Goal: Task Accomplishment & Management: Manage account settings

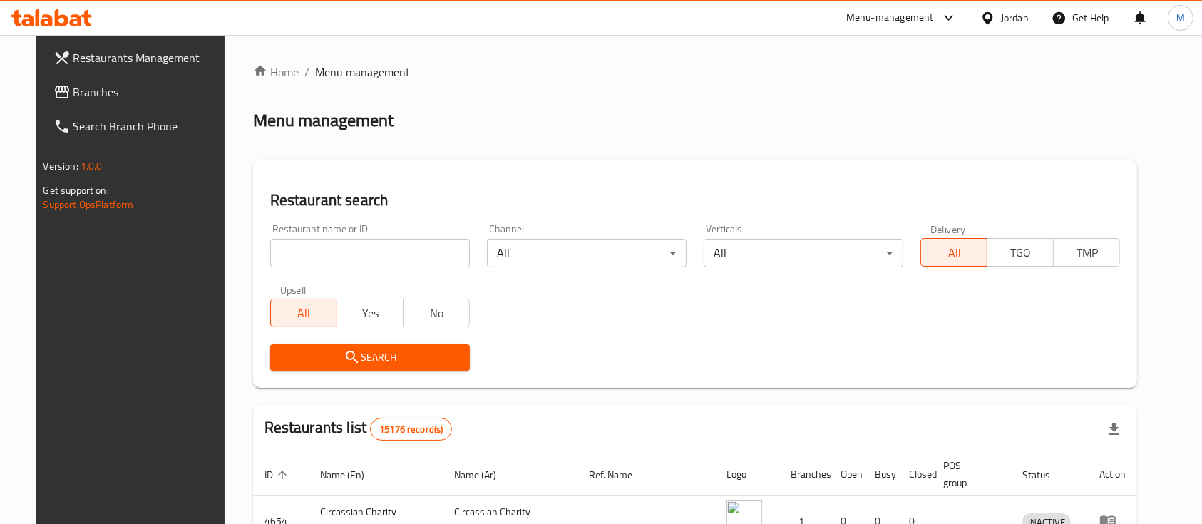
drag, startPoint x: 0, startPoint y: 0, endPoint x: 359, endPoint y: 249, distance: 436.9
click at [359, 249] on input "search" at bounding box center [370, 253] width 200 height 29
type input "s"
type input "Altaresh"
click button "Search" at bounding box center [370, 357] width 200 height 26
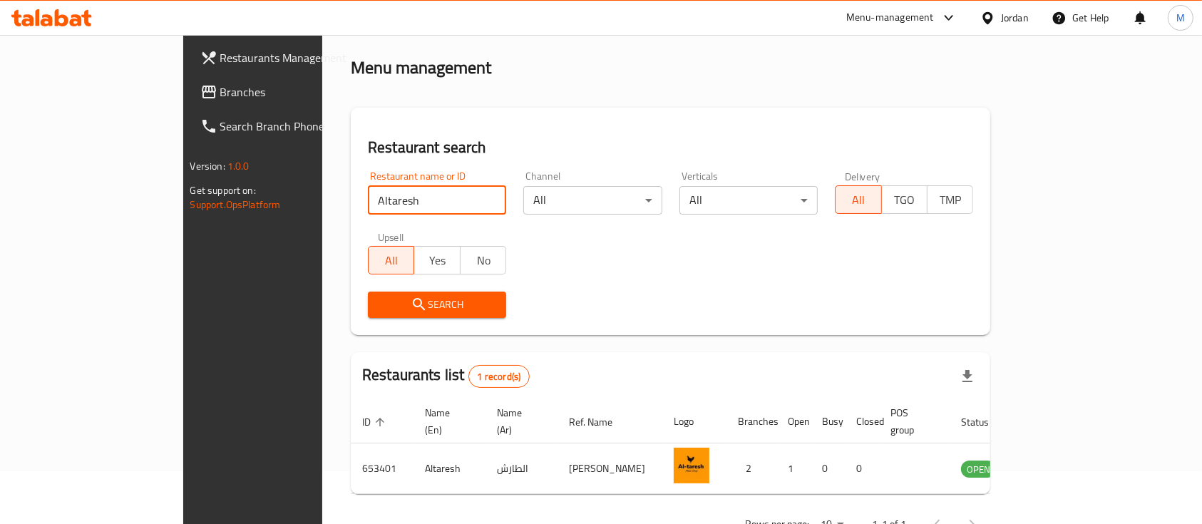
scroll to position [83, 0]
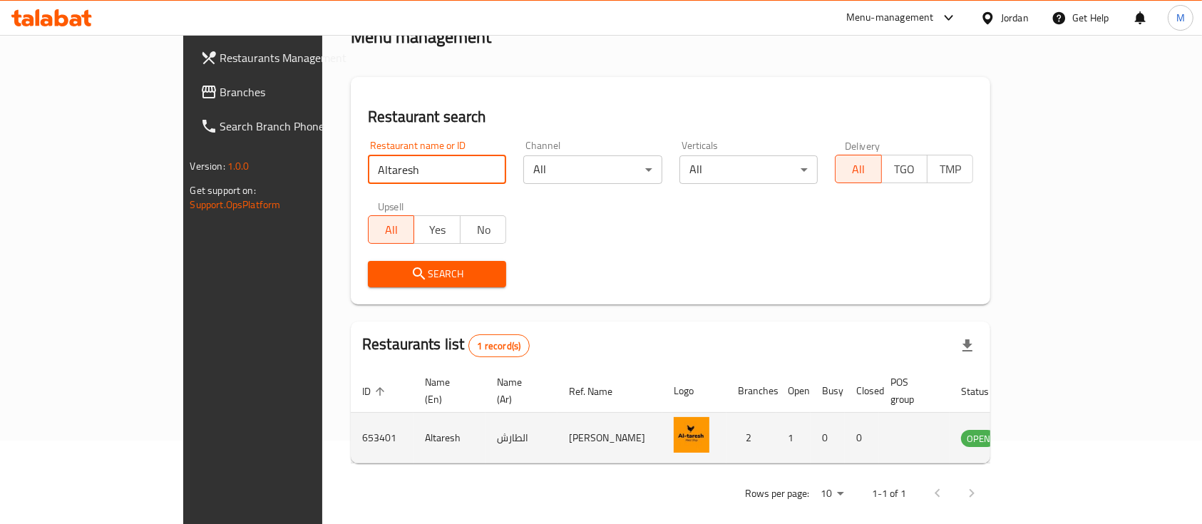
click at [1052, 433] on icon "enhanced table" at bounding box center [1044, 439] width 16 height 12
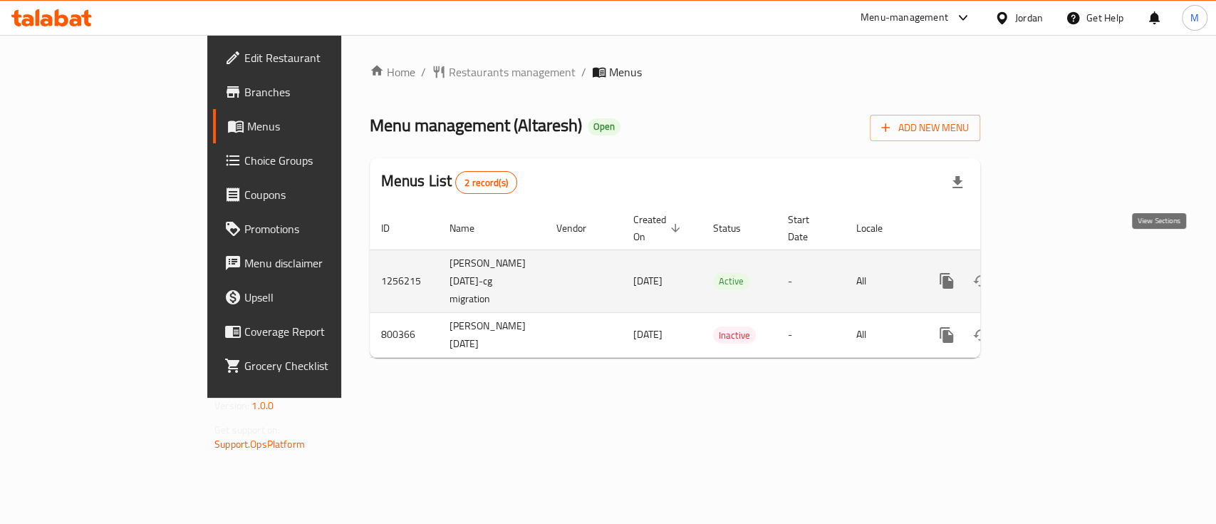
click at [1067, 264] on link "enhanced table" at bounding box center [1050, 281] width 34 height 34
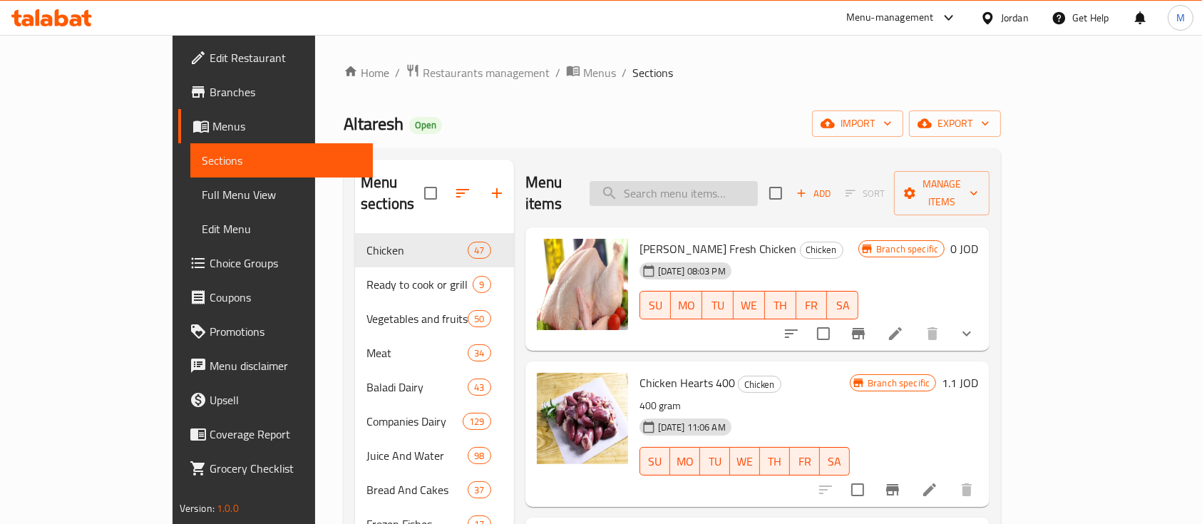
click at [713, 185] on input "search" at bounding box center [673, 193] width 168 height 25
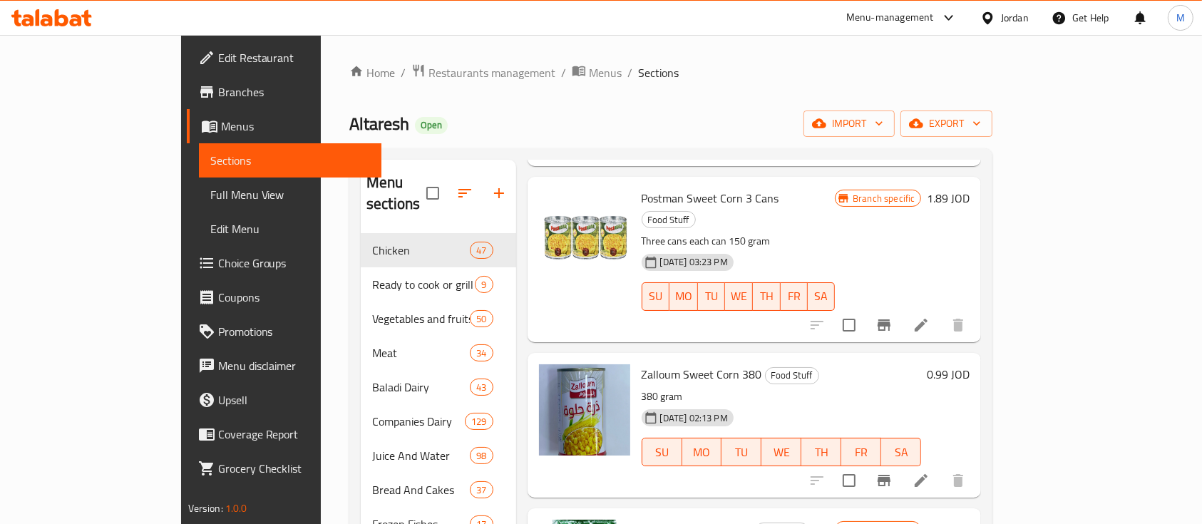
scroll to position [570, 0]
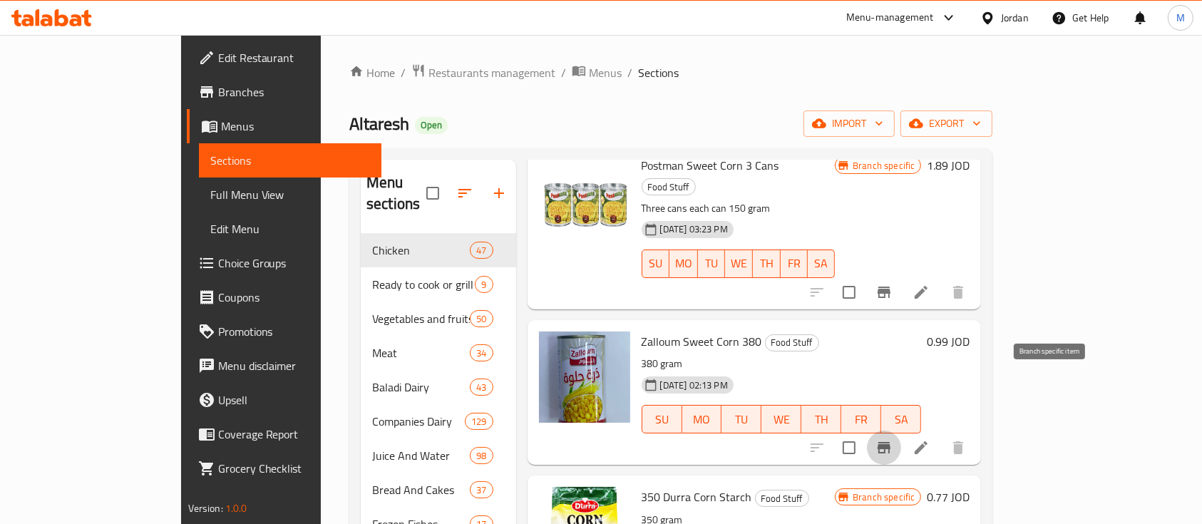
click at [890, 442] on icon "Branch-specific-item" at bounding box center [883, 447] width 13 height 11
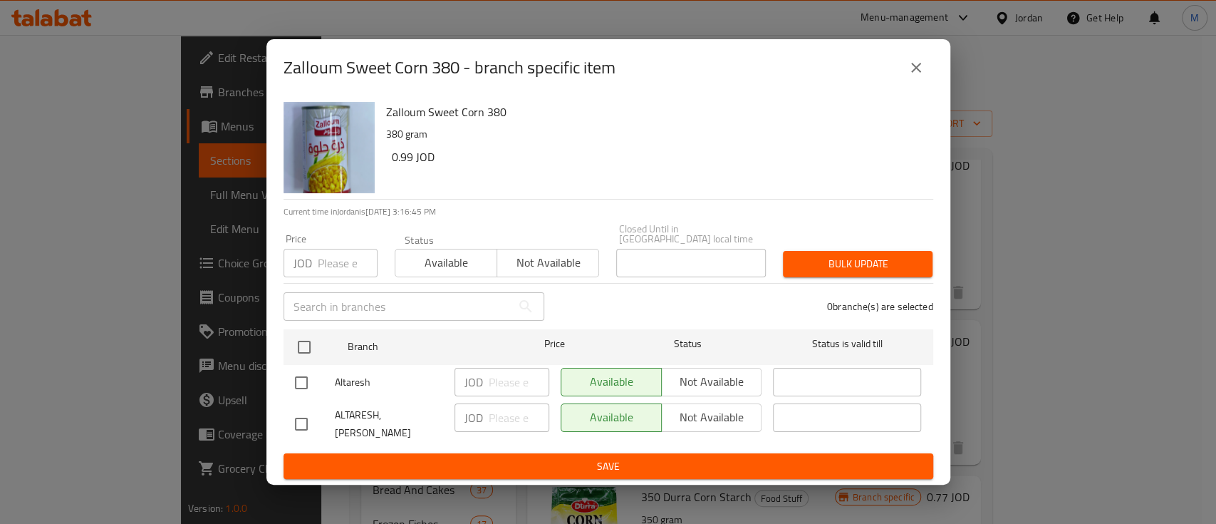
click at [921, 76] on icon "close" at bounding box center [916, 67] width 17 height 17
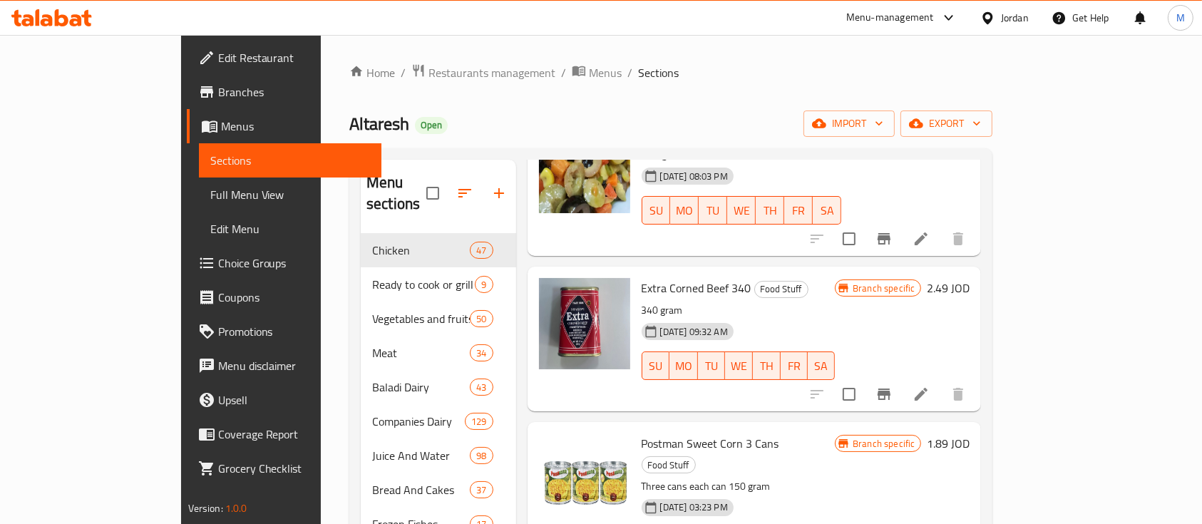
scroll to position [0, 0]
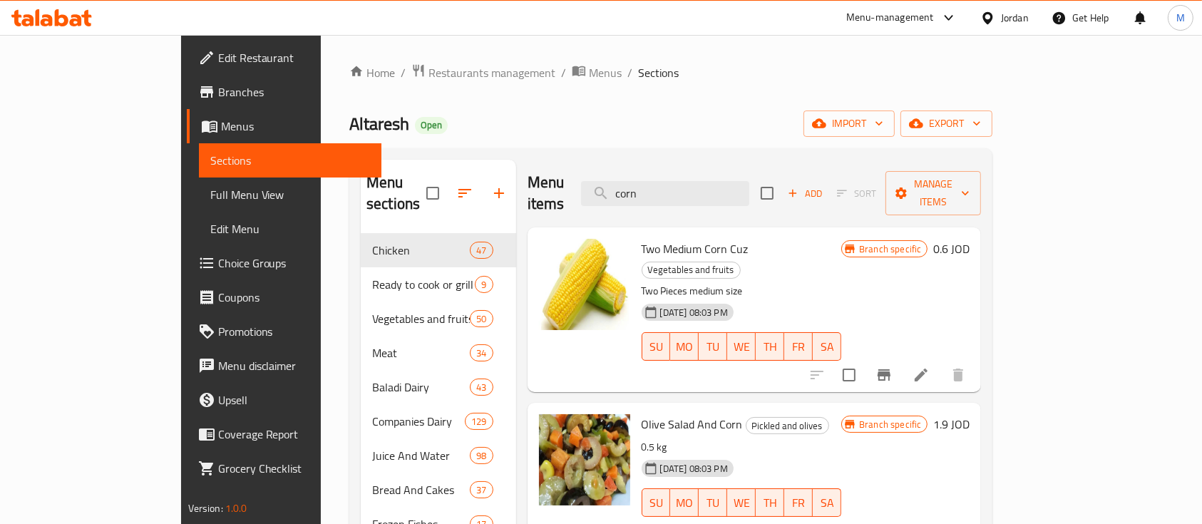
drag, startPoint x: 718, startPoint y: 184, endPoint x: 614, endPoint y: 186, distance: 104.1
click at [614, 186] on div "Menu items corn Add Sort Manage items" at bounding box center [754, 194] width 454 height 68
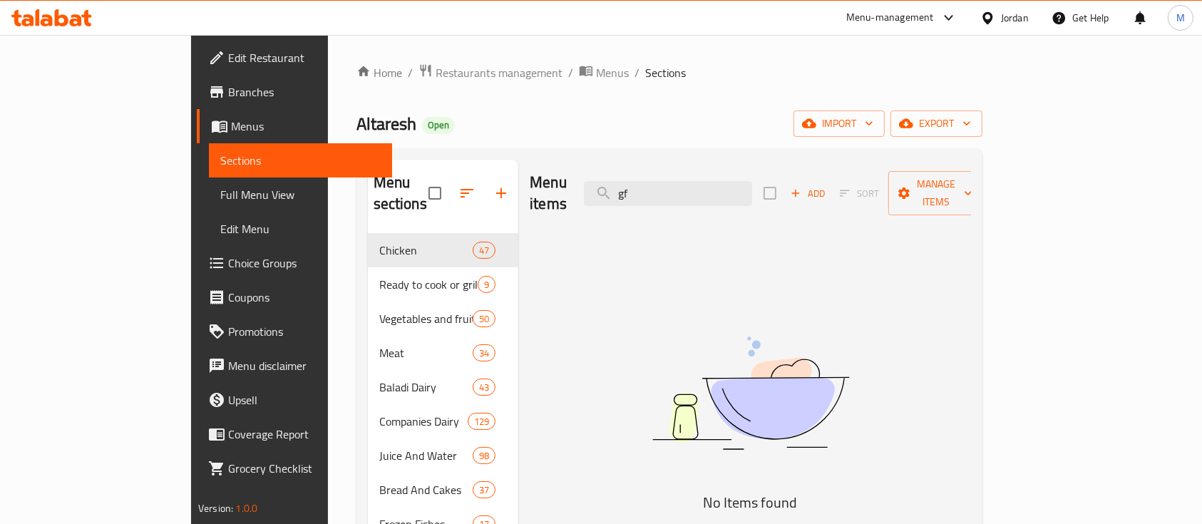
type input "g"
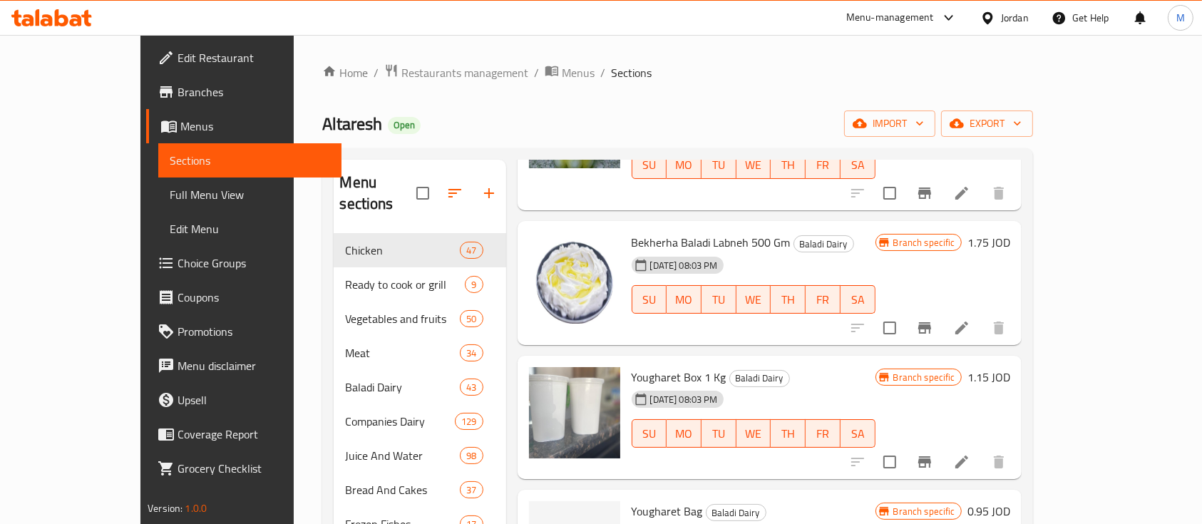
scroll to position [475, 0]
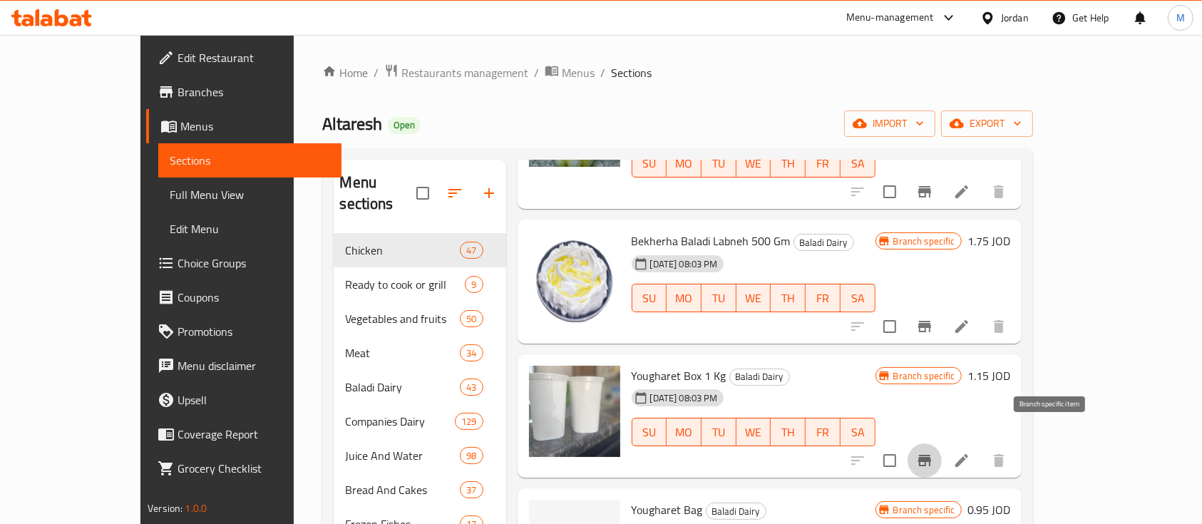
click at [941, 443] on button "Branch-specific-item" at bounding box center [924, 460] width 34 height 34
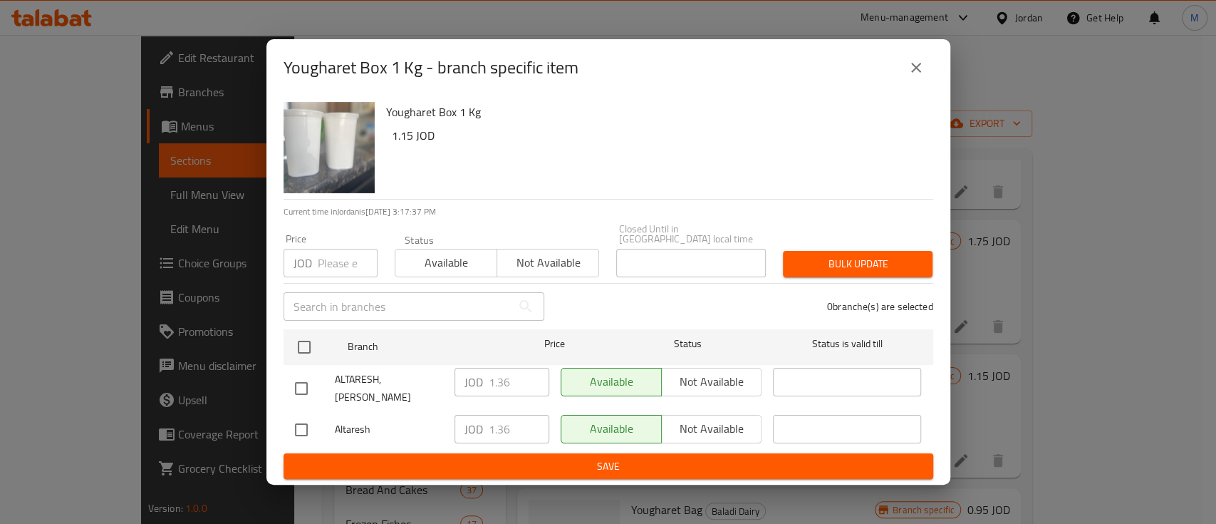
click at [919, 76] on icon "close" at bounding box center [916, 67] width 17 height 17
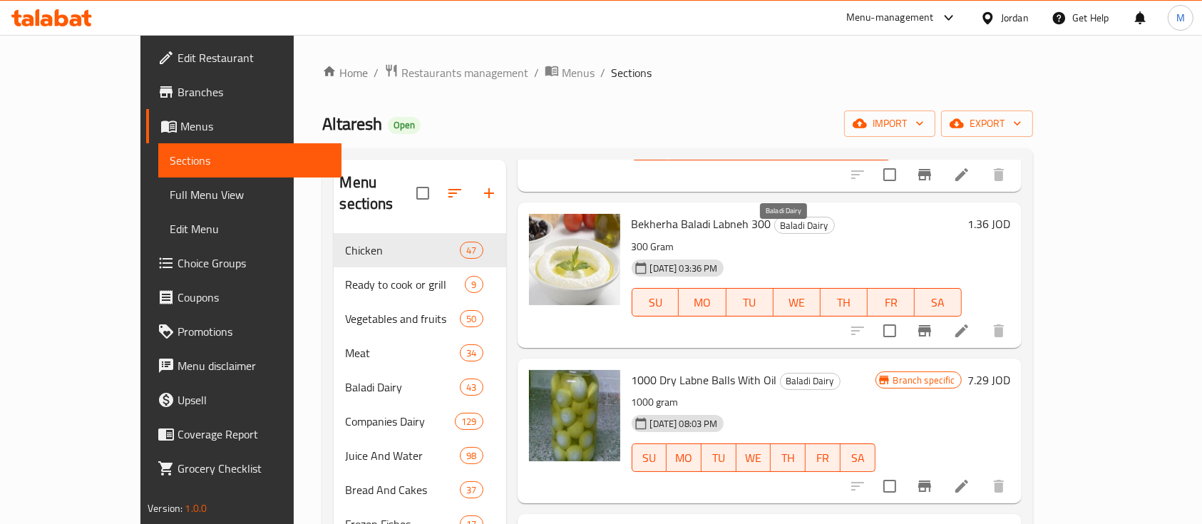
scroll to position [0, 0]
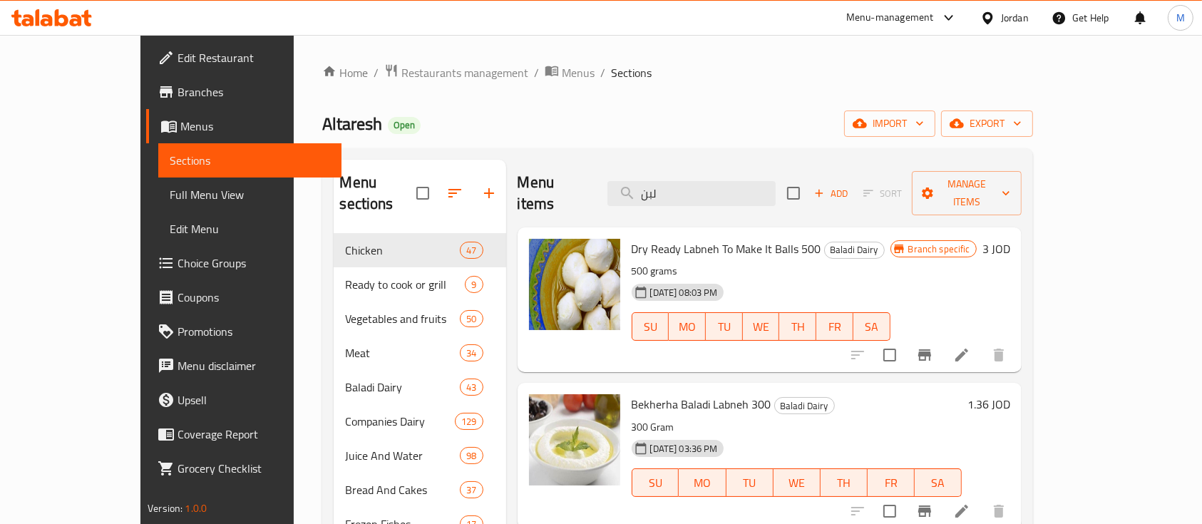
drag, startPoint x: 726, startPoint y: 191, endPoint x: 627, endPoint y: 191, distance: 99.1
click at [627, 191] on div "Menu items لبن Add Sort Manage items" at bounding box center [769, 194] width 504 height 68
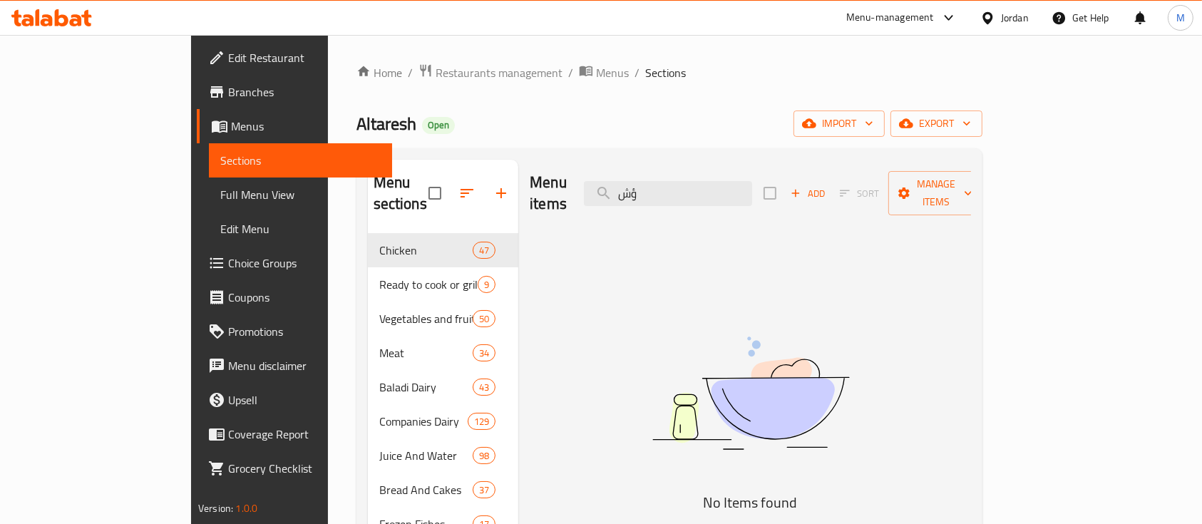
type input "ؤ"
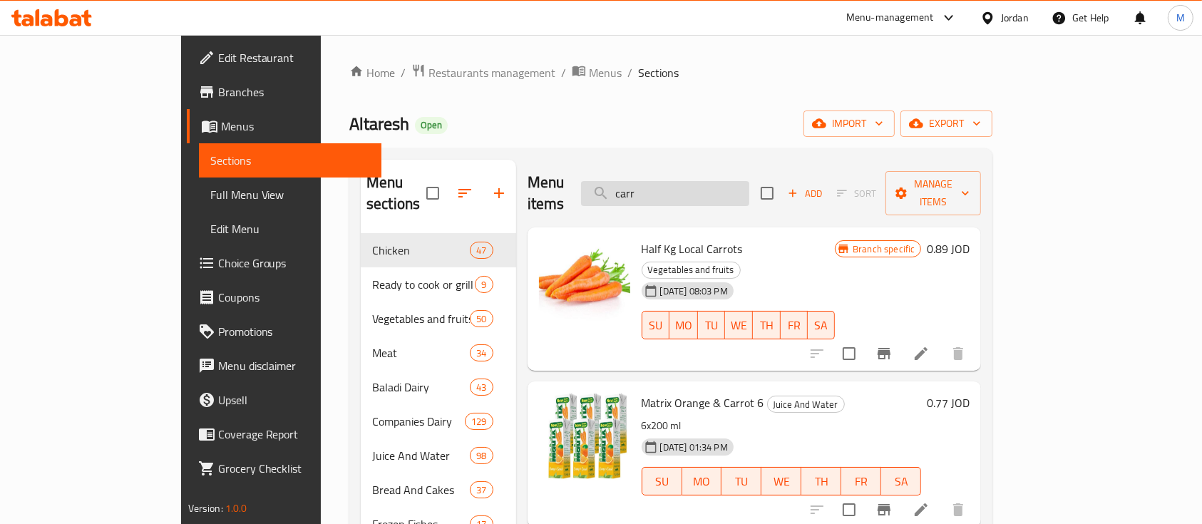
drag, startPoint x: 718, startPoint y: 189, endPoint x: 654, endPoint y: 193, distance: 64.3
click at [654, 193] on input "carr" at bounding box center [665, 193] width 168 height 25
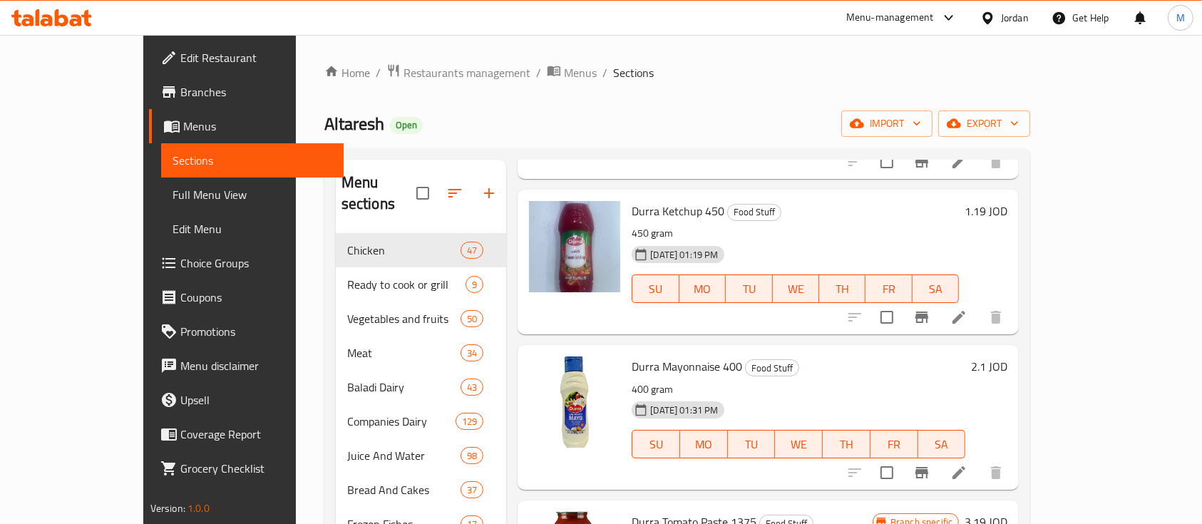
scroll to position [1710, 0]
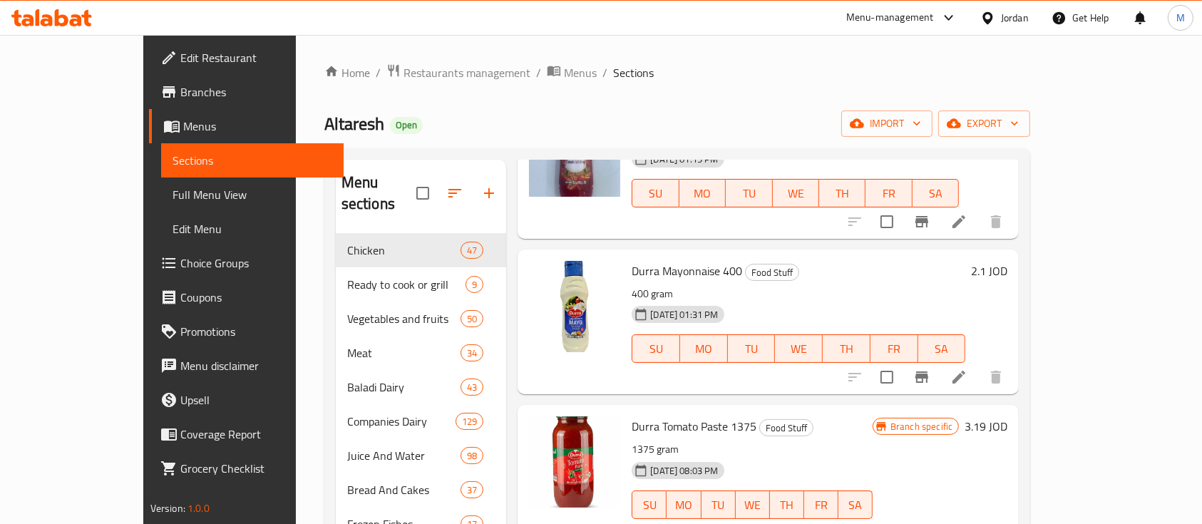
type input "dur"
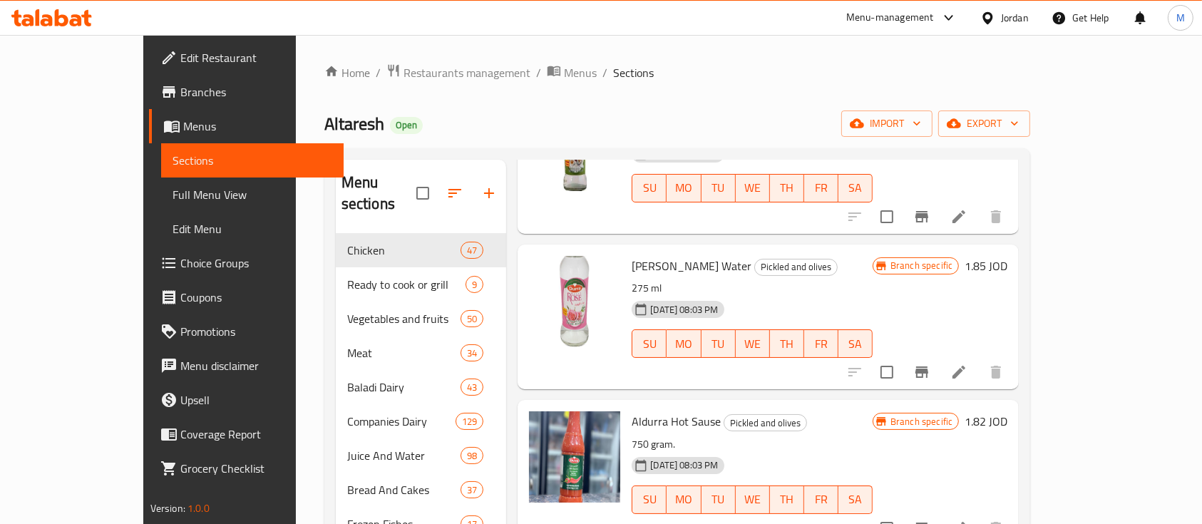
scroll to position [1235, 0]
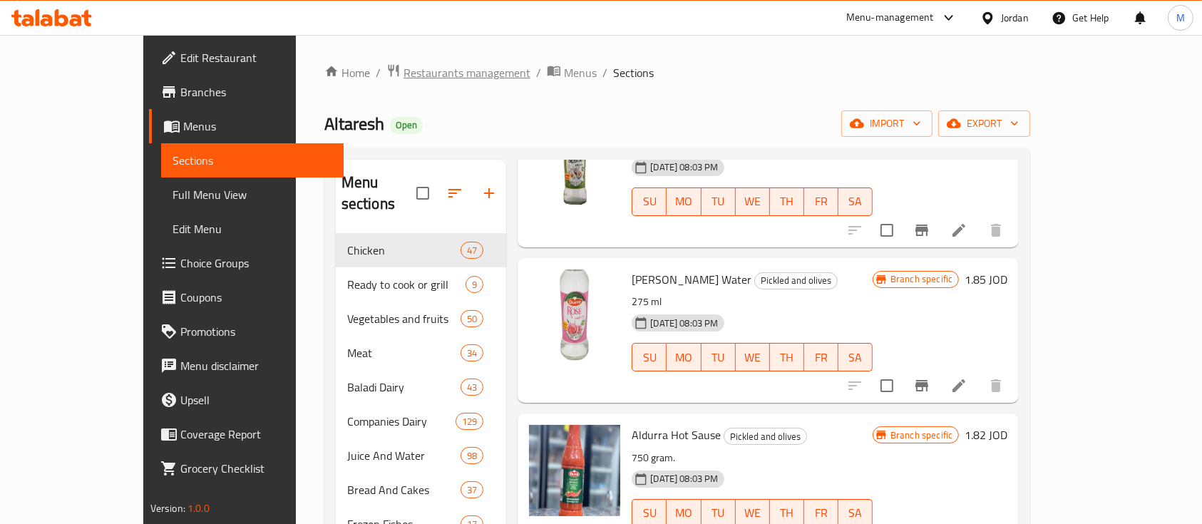
click at [403, 81] on span "Restaurants management" at bounding box center [466, 72] width 127 height 17
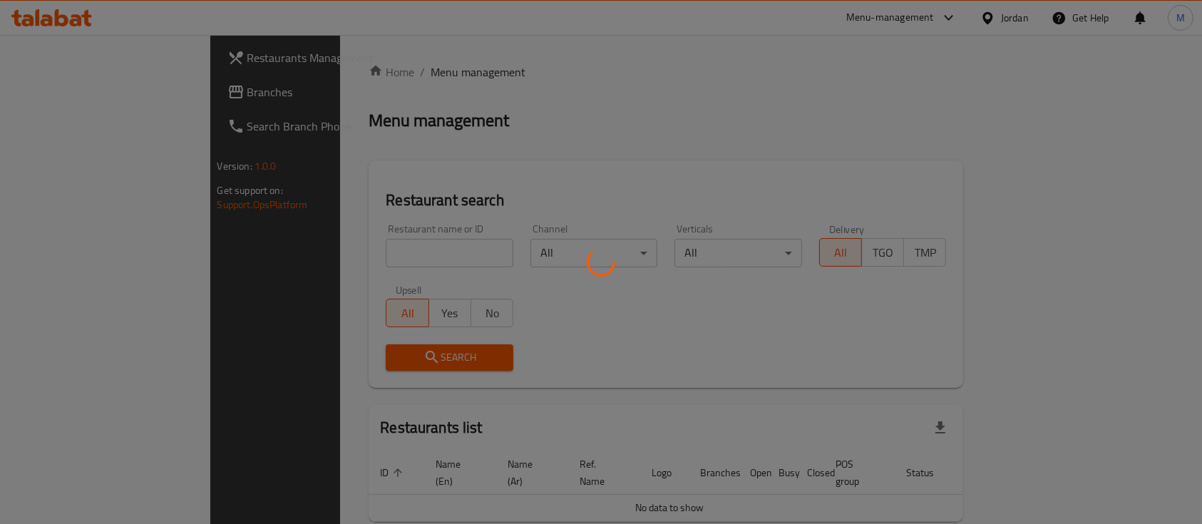
click at [358, 247] on div at bounding box center [601, 262] width 1202 height 524
click at [388, 255] on div at bounding box center [601, 262] width 1202 height 524
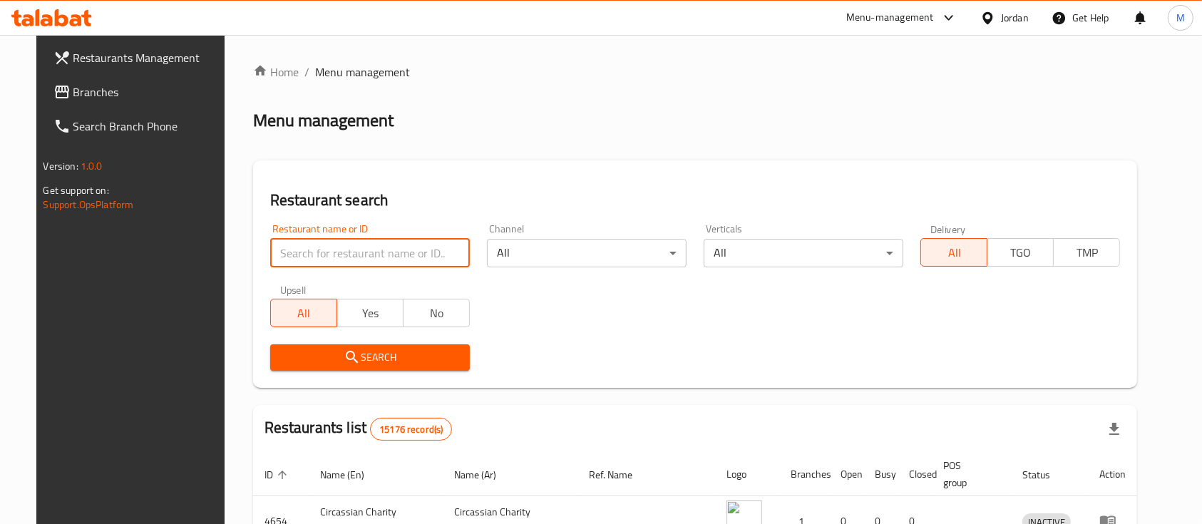
click at [393, 248] on input "search" at bounding box center [370, 253] width 200 height 29
type input "س"
type input "بذرة عمتنا"
click button "Search" at bounding box center [370, 357] width 200 height 26
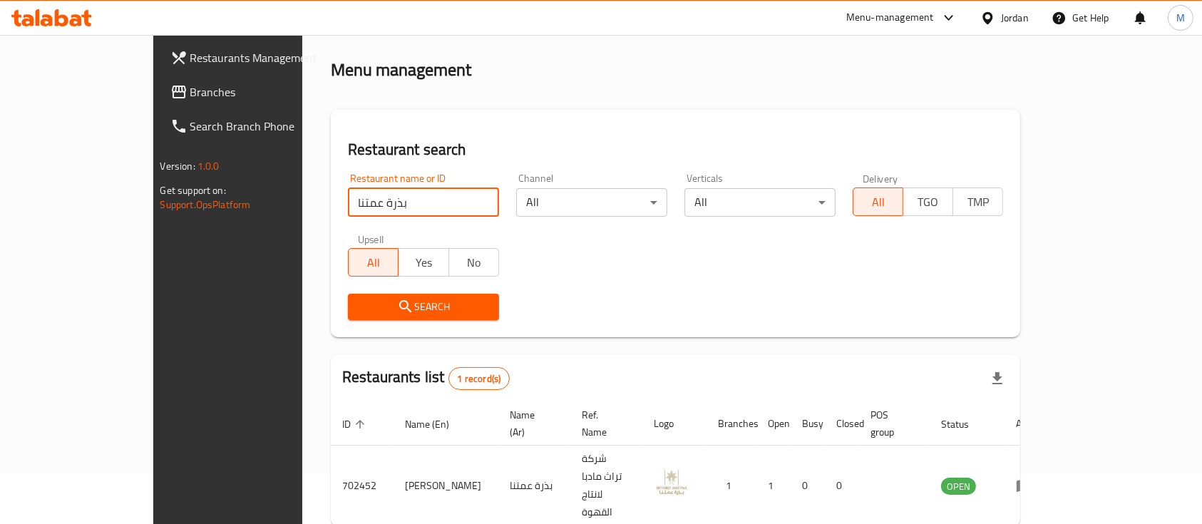
scroll to position [83, 0]
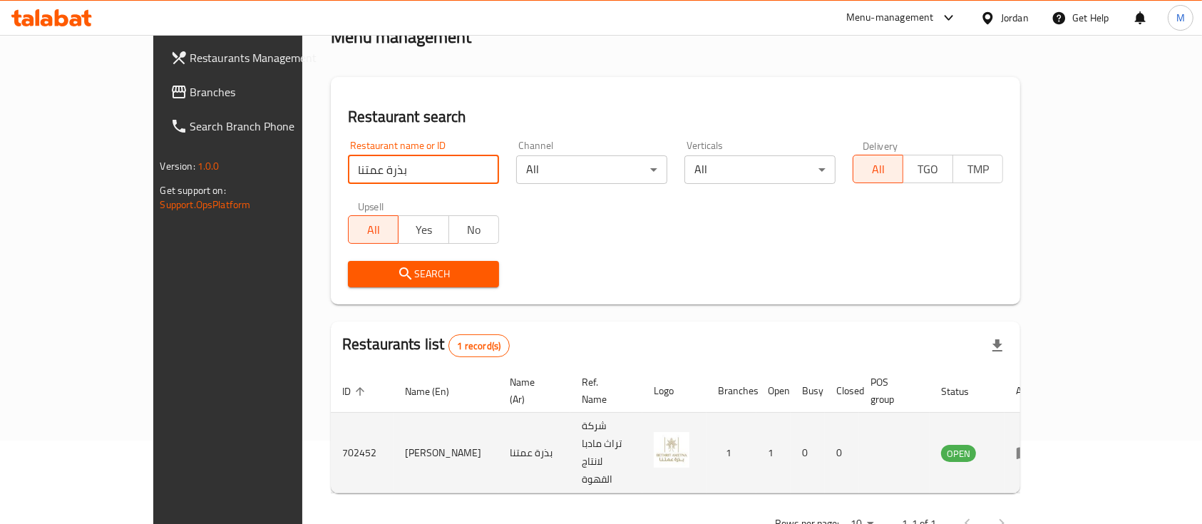
click at [393, 419] on td "[PERSON_NAME]" at bounding box center [445, 453] width 105 height 81
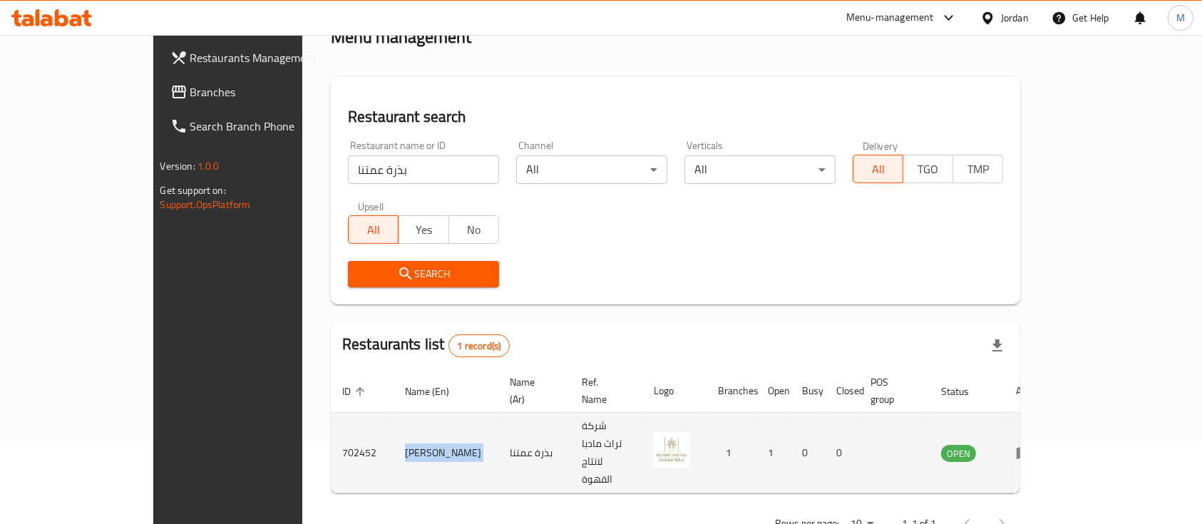
click at [393, 419] on td "[PERSON_NAME]" at bounding box center [445, 453] width 105 height 81
copy td "[PERSON_NAME]"
click at [1032, 448] on icon "enhanced table" at bounding box center [1024, 454] width 16 height 12
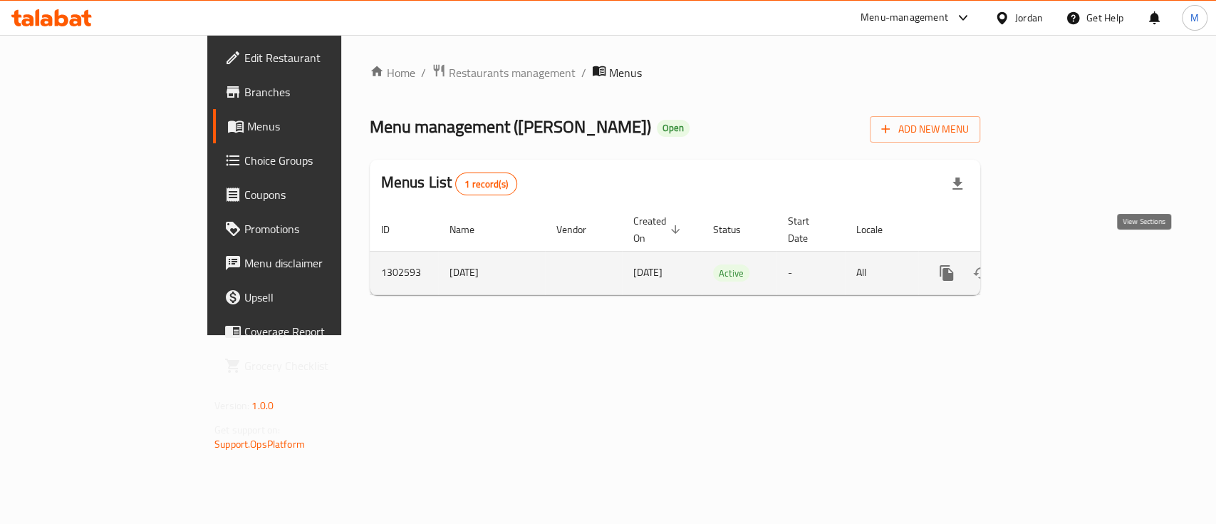
click at [1056, 267] on icon "enhanced table" at bounding box center [1049, 273] width 13 height 13
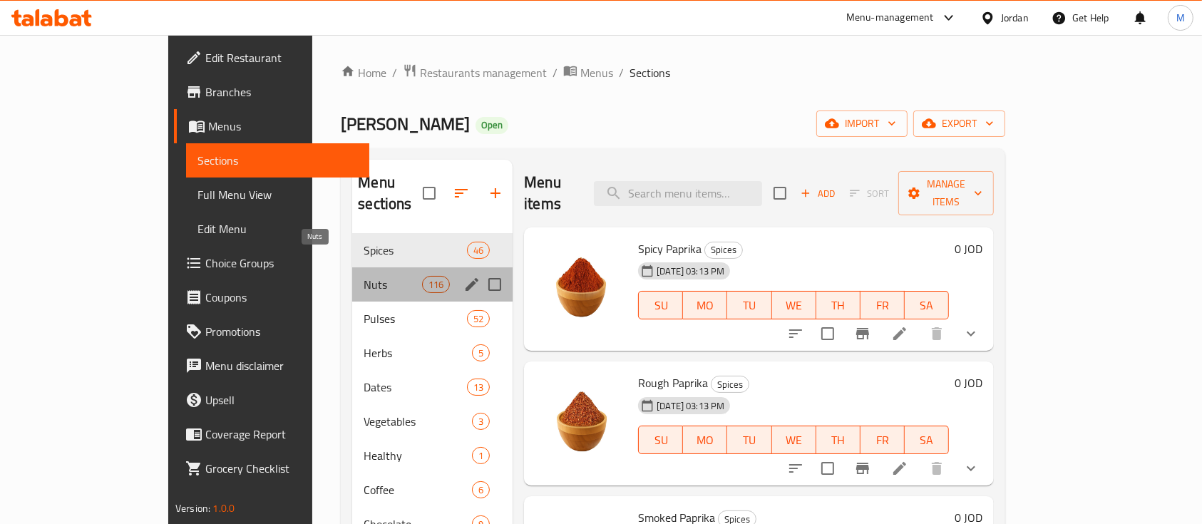
click at [363, 276] on span "Nuts" at bounding box center [392, 284] width 58 height 17
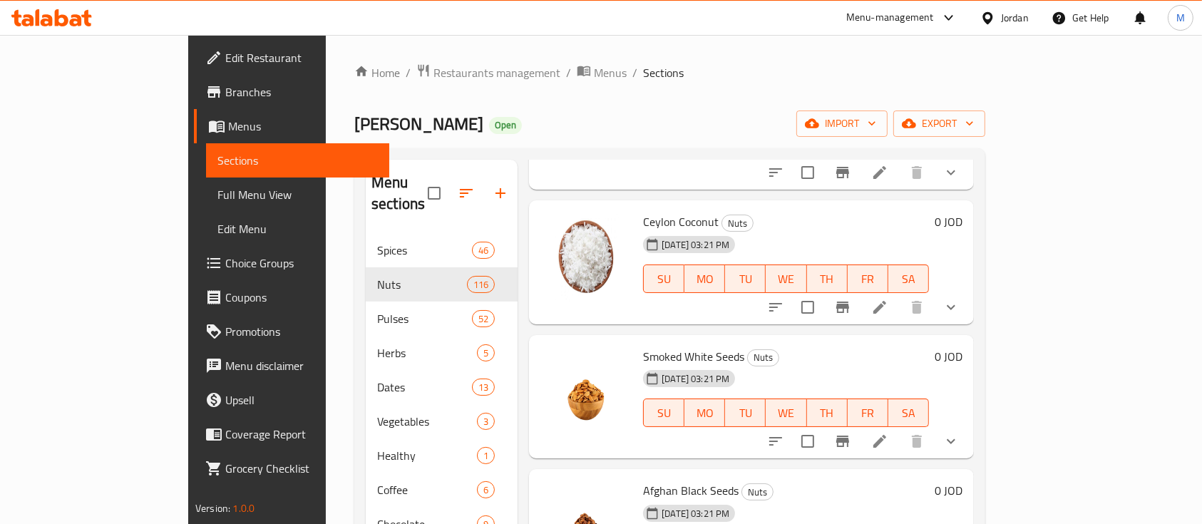
scroll to position [570, 0]
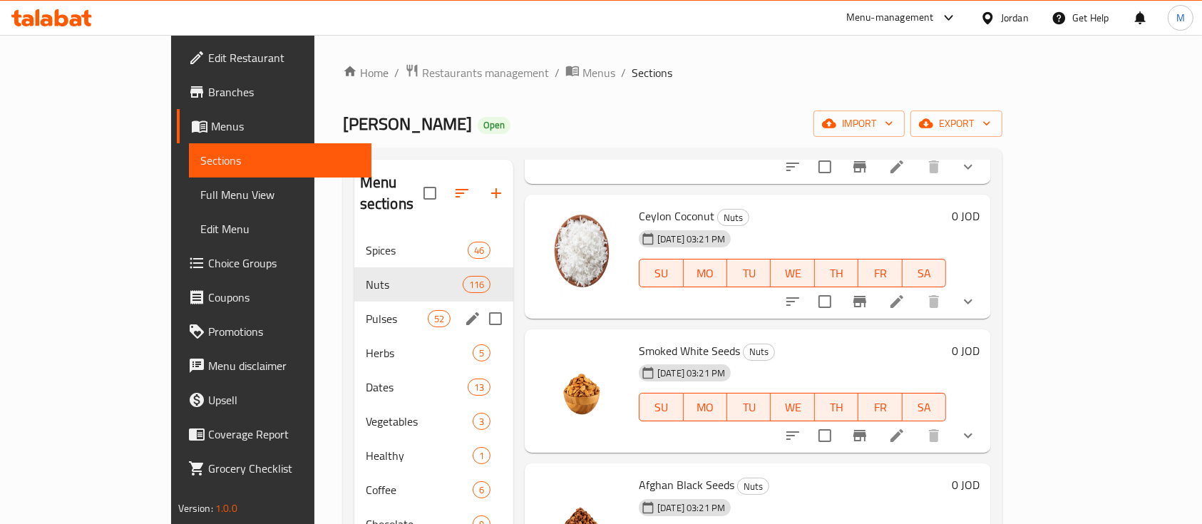
click at [354, 308] on div "Pulses 52" at bounding box center [433, 318] width 159 height 34
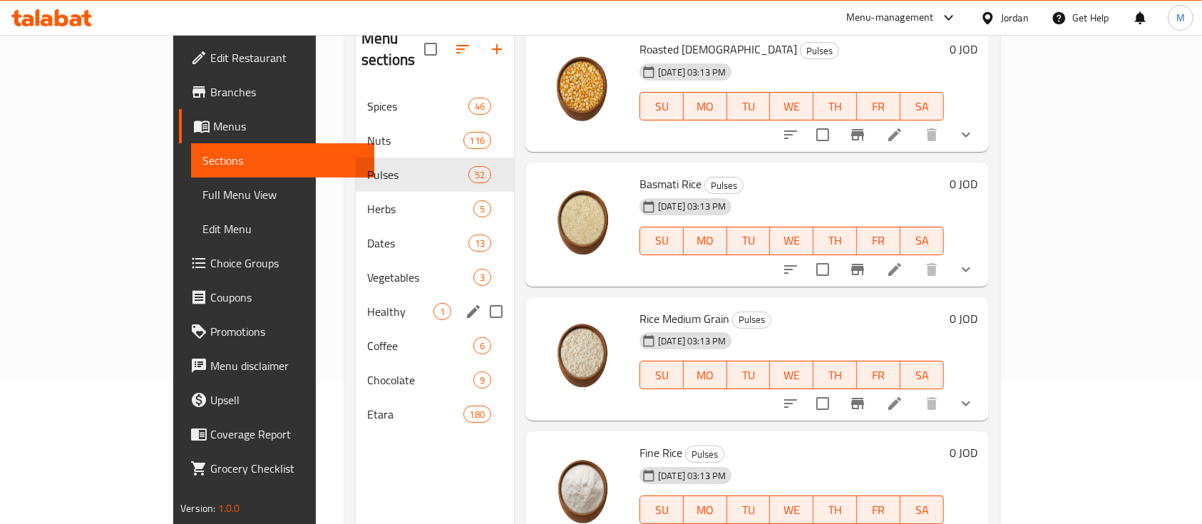
scroll to position [190, 0]
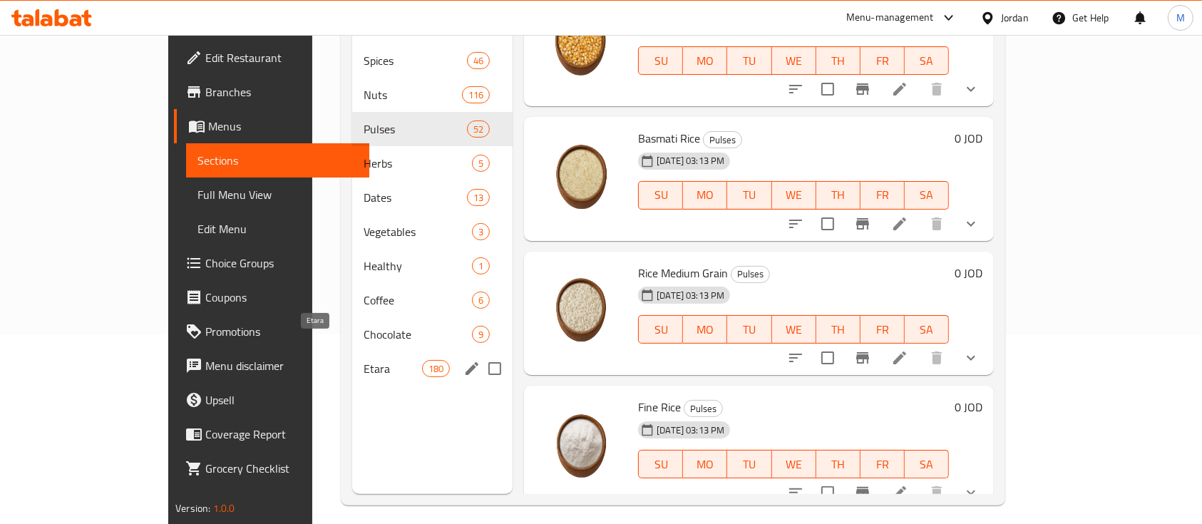
click at [363, 360] on span "Etara" at bounding box center [392, 368] width 58 height 17
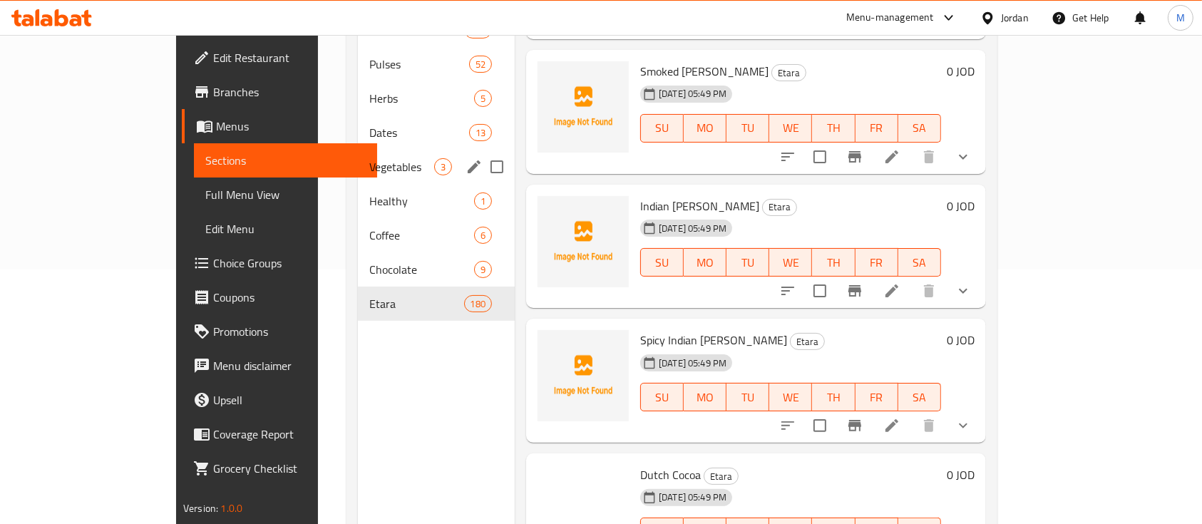
scroll to position [285, 0]
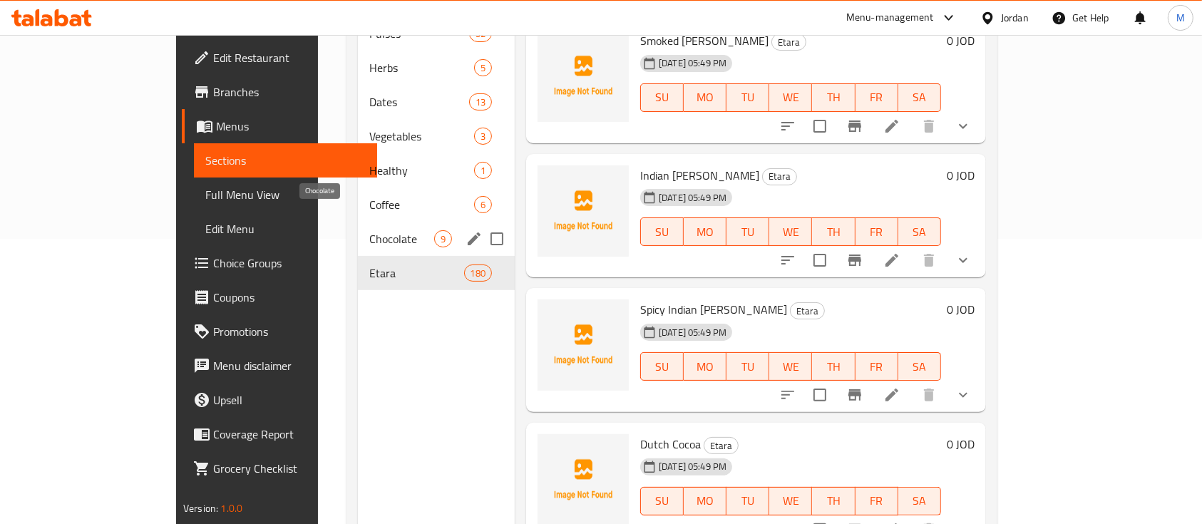
click at [369, 230] on span "Chocolate" at bounding box center [401, 238] width 65 height 17
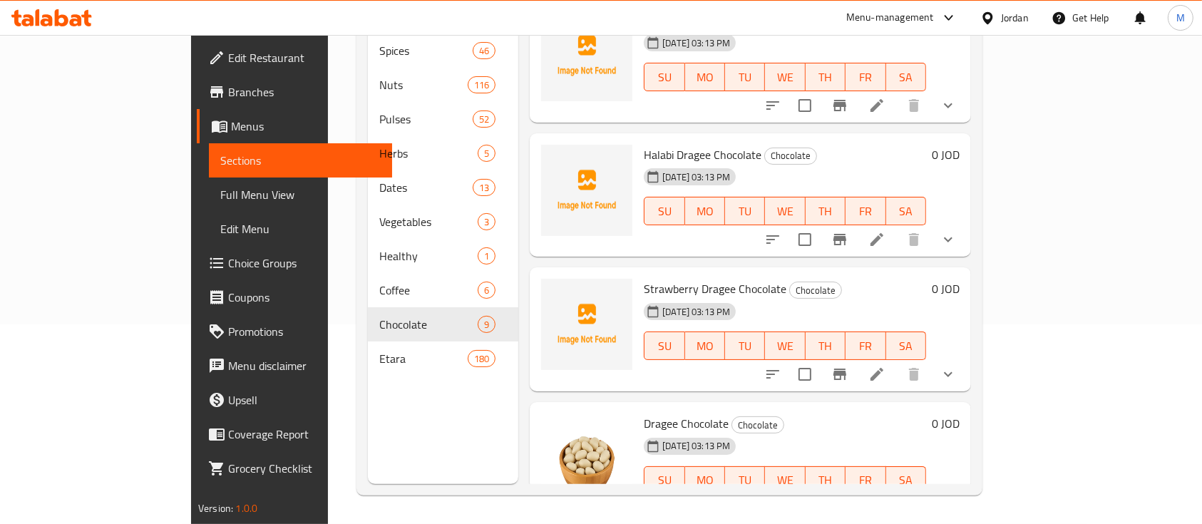
scroll to position [531, 0]
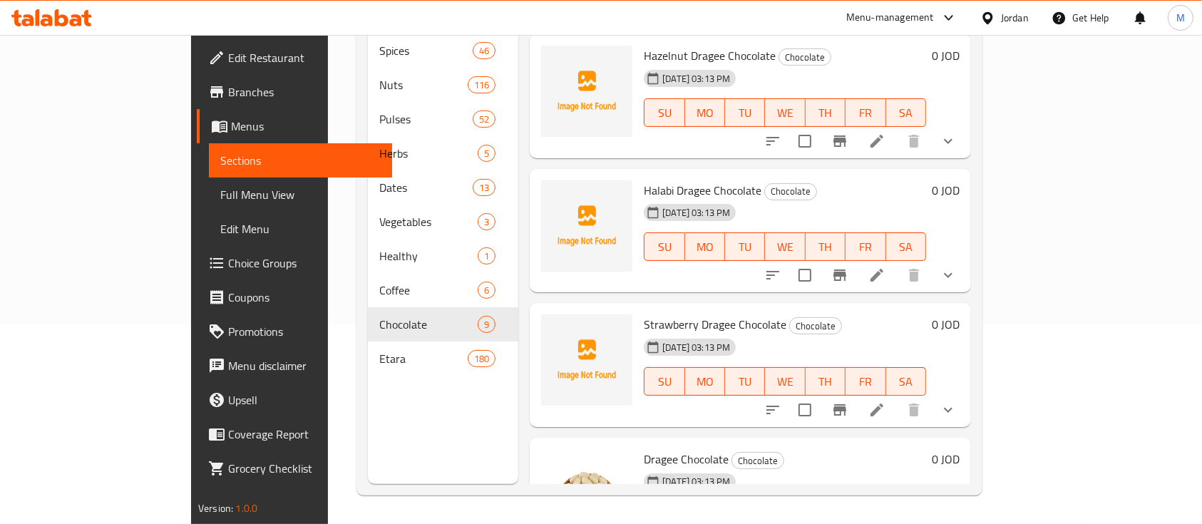
click at [648, 180] on span "Halabi Dragee Chocolate" at bounding box center [703, 190] width 118 height 21
click at [650, 180] on span "Halabi Dragee Chocolate" at bounding box center [703, 190] width 118 height 21
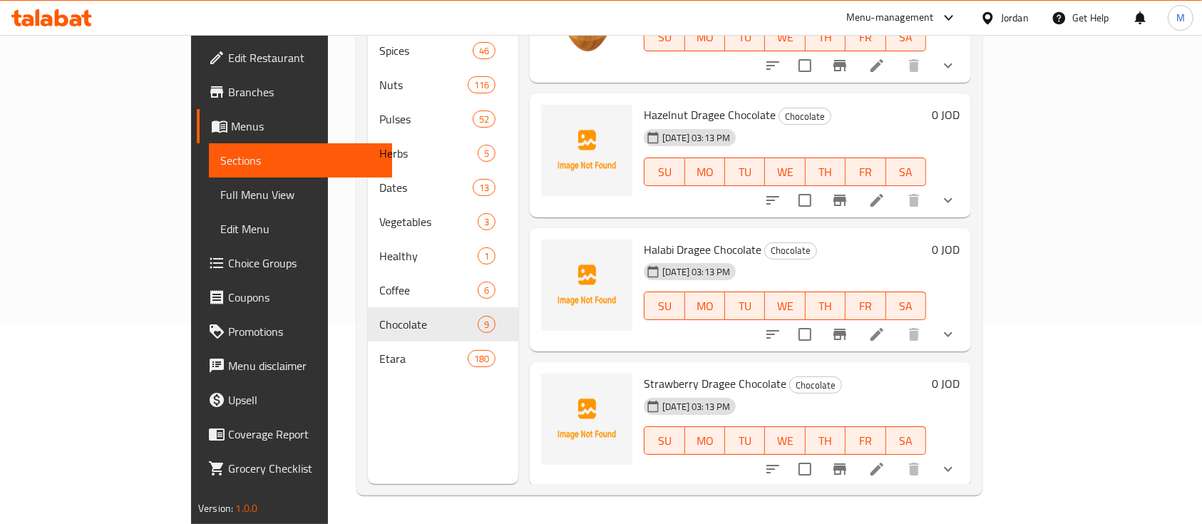
scroll to position [436, 0]
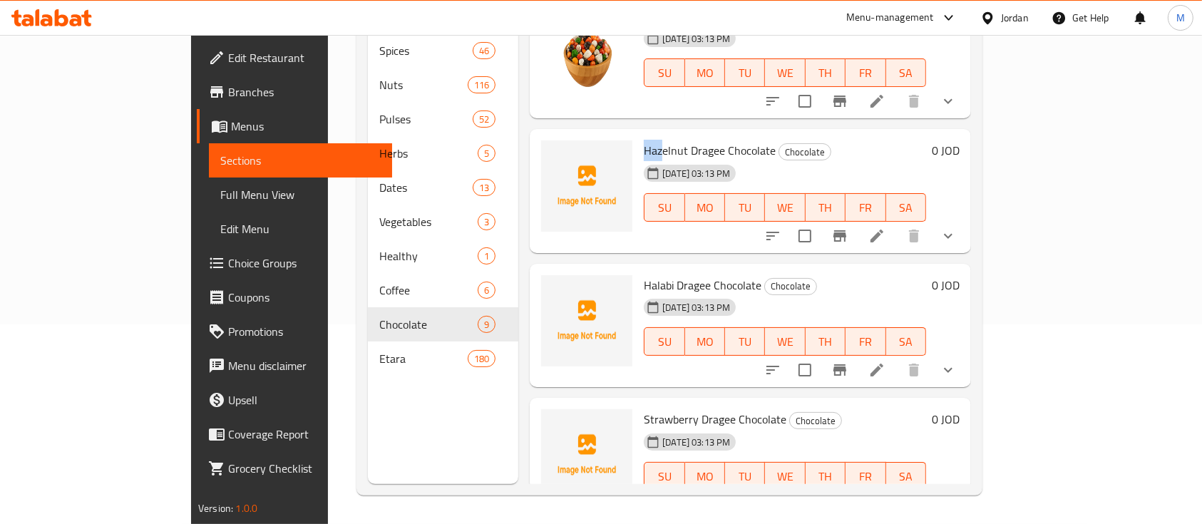
drag, startPoint x: 596, startPoint y: 130, endPoint x: 623, endPoint y: 130, distance: 26.4
click at [644, 140] on span "Hazelnut Dragee Chocolate" at bounding box center [710, 150] width 132 height 21
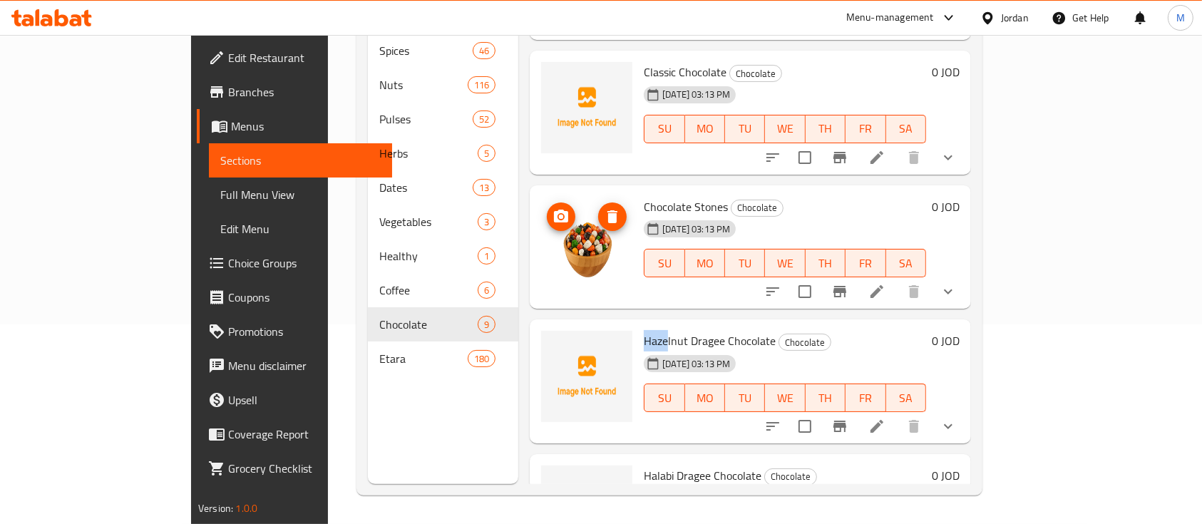
scroll to position [56, 0]
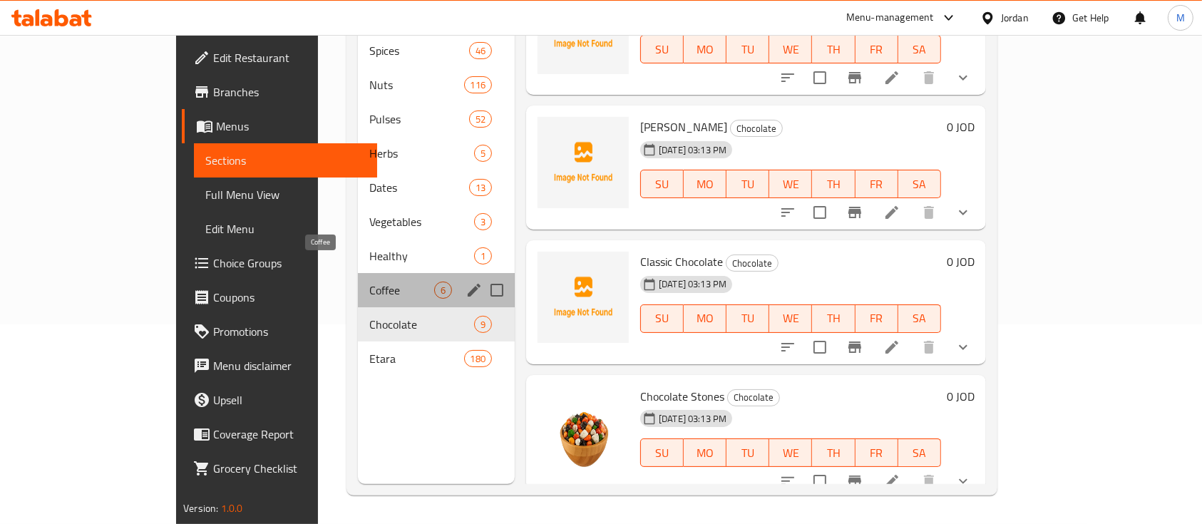
click at [369, 281] on span "Coffee" at bounding box center [401, 289] width 65 height 17
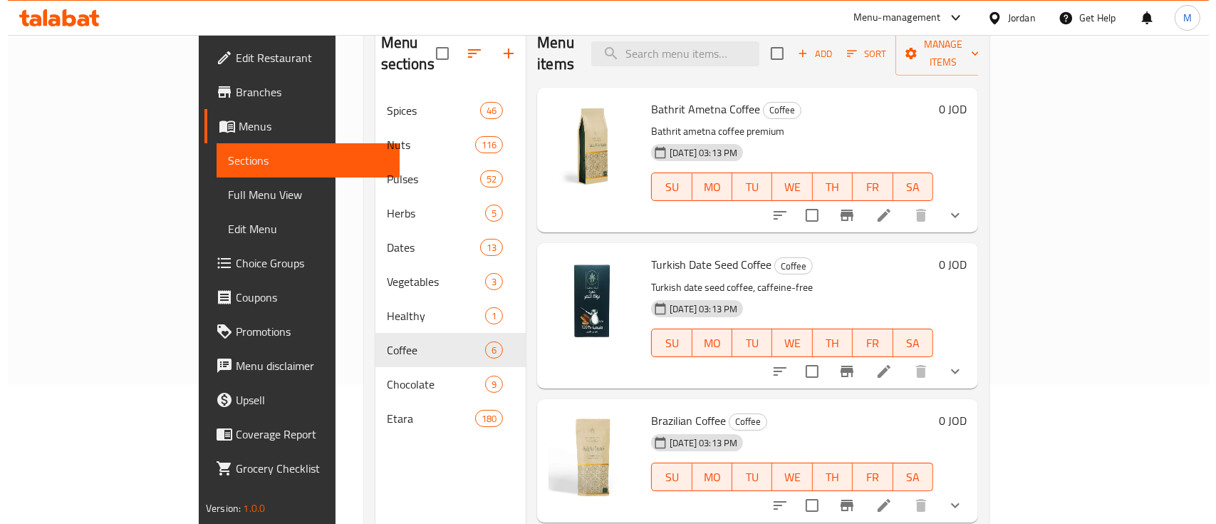
scroll to position [104, 0]
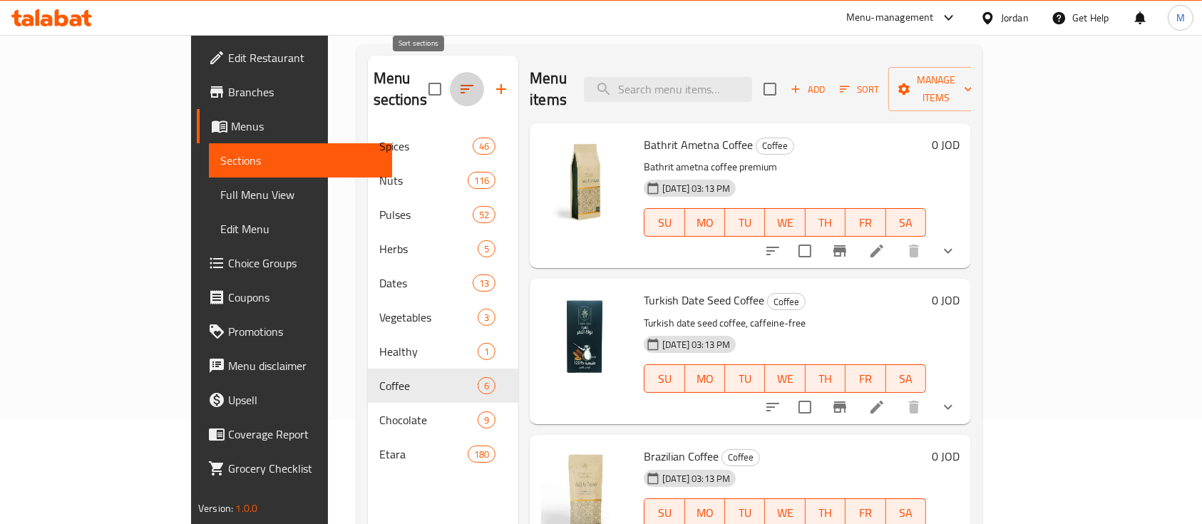
click at [458, 86] on icon "button" at bounding box center [466, 89] width 17 height 17
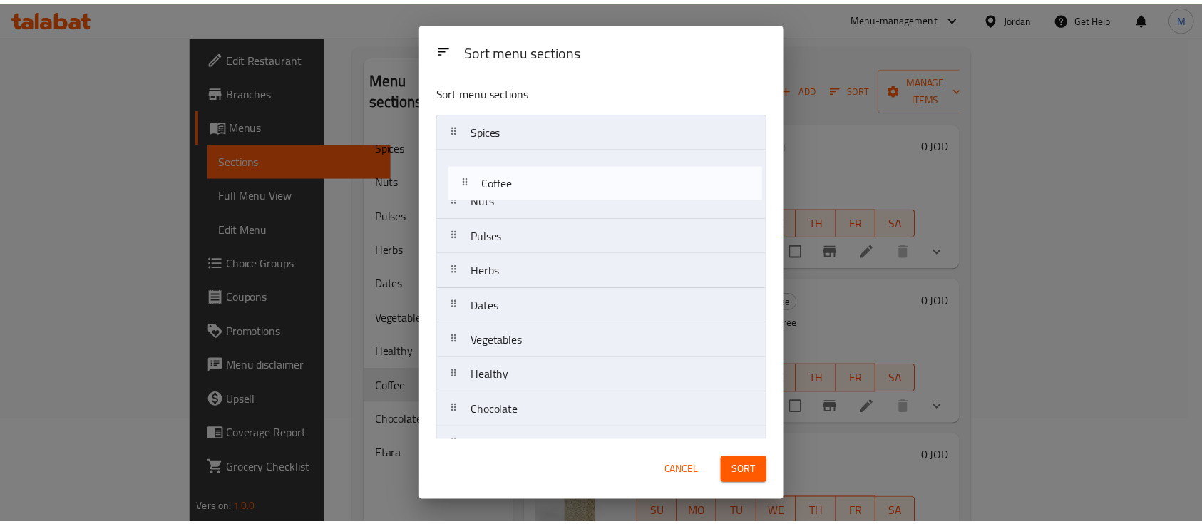
scroll to position [0, 0]
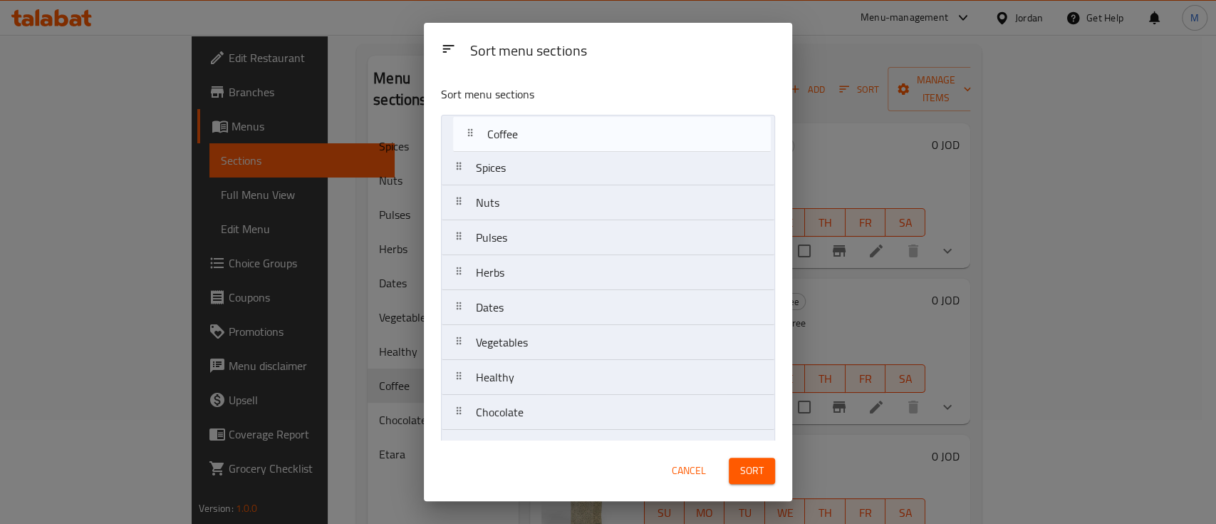
drag, startPoint x: 547, startPoint y: 380, endPoint x: 558, endPoint y: 132, distance: 248.3
click at [558, 132] on nav "Spices Nuts Pulses Herbs Dates Vegetables Healthy Coffee Chocolate Etara" at bounding box center [608, 290] width 334 height 351
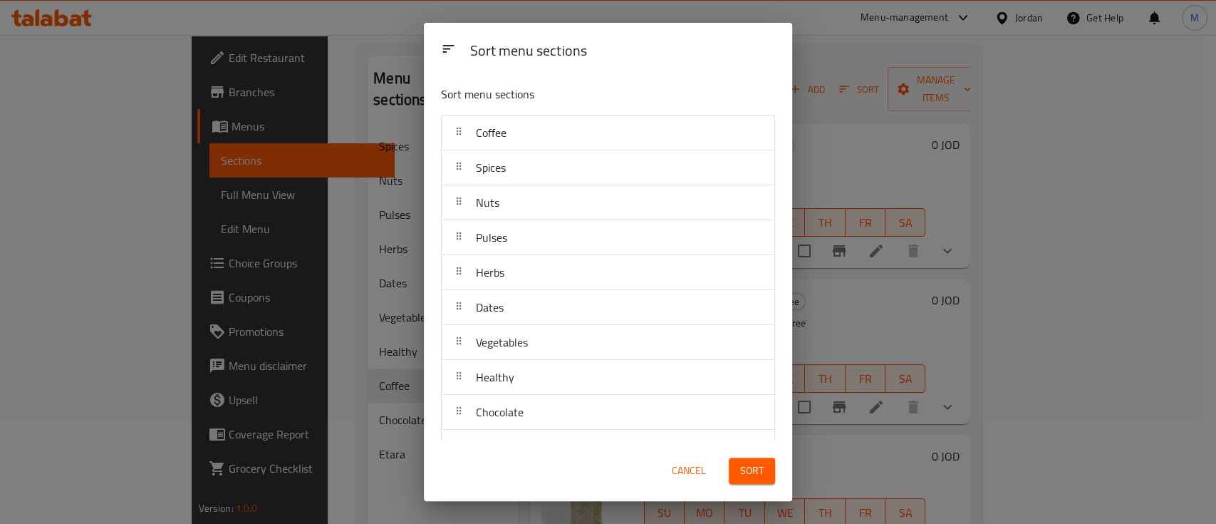
click at [764, 477] on button "Sort" at bounding box center [752, 471] width 46 height 26
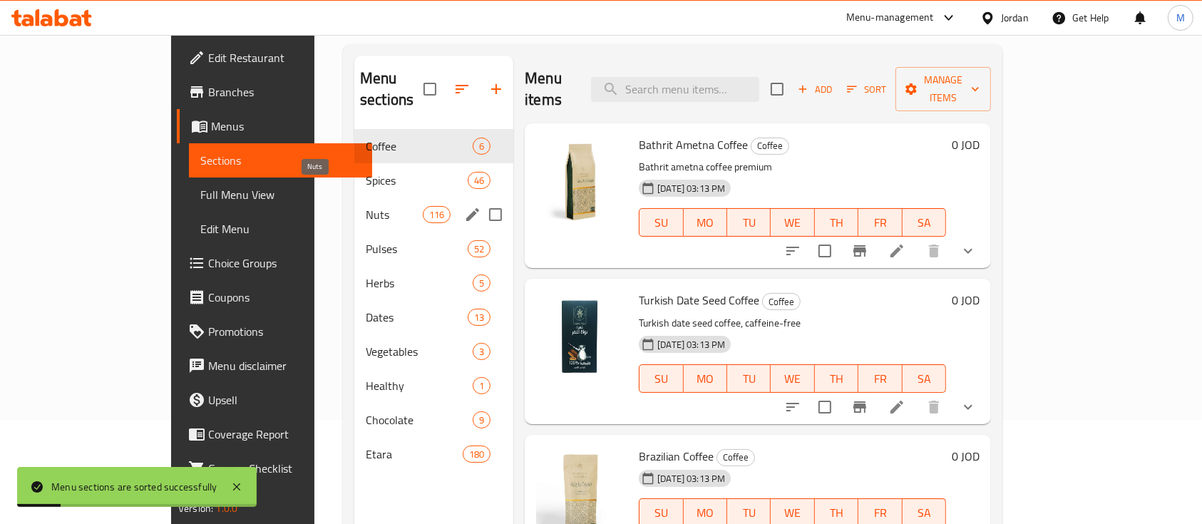
click at [366, 206] on span "Nuts" at bounding box center [394, 214] width 57 height 17
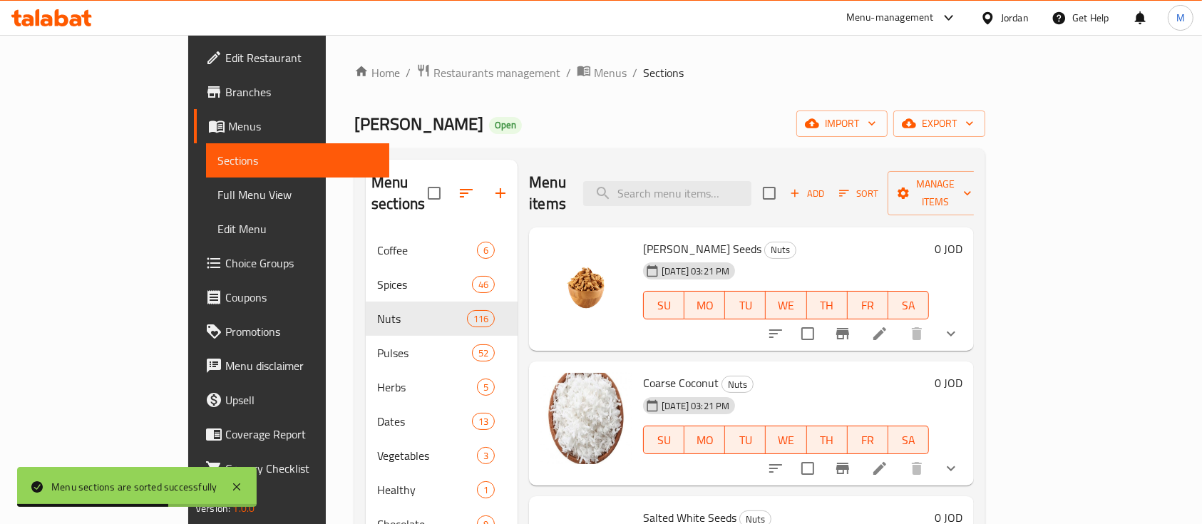
click at [354, 125] on span "[PERSON_NAME]" at bounding box center [418, 124] width 129 height 32
copy span "[PERSON_NAME]"
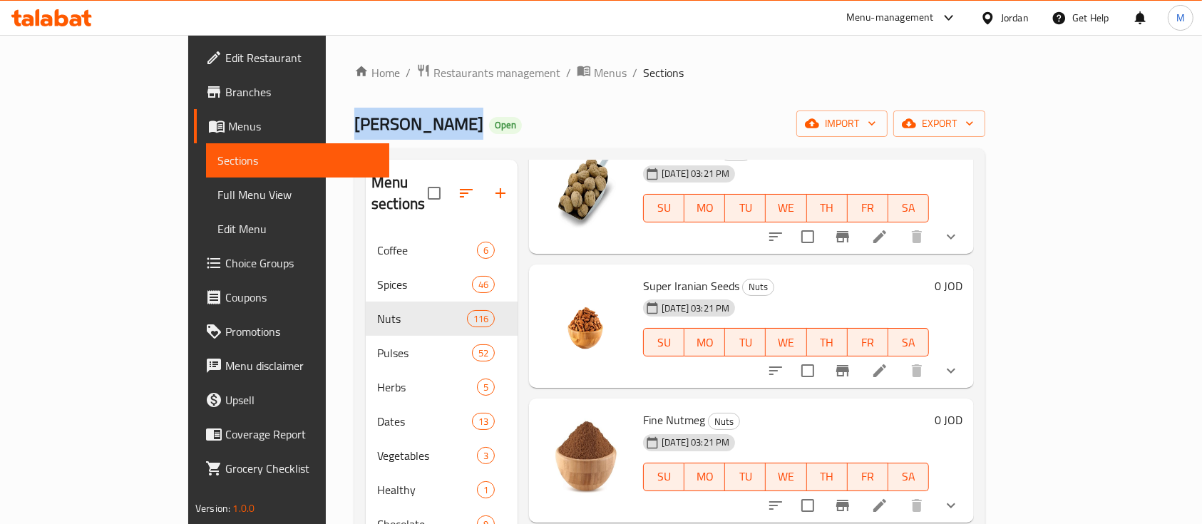
scroll to position [1615, 0]
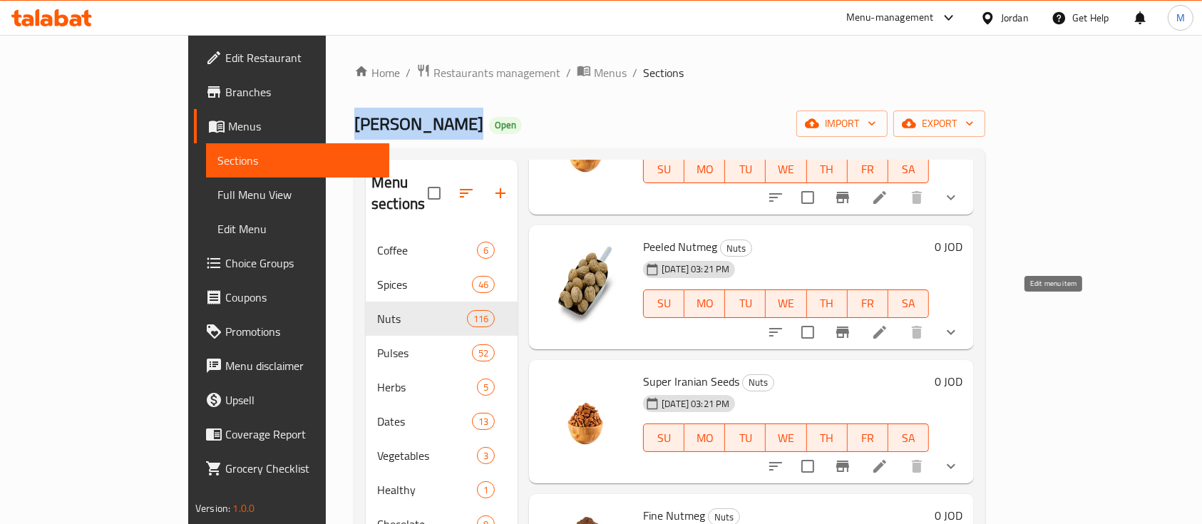
click at [886, 326] on icon at bounding box center [879, 332] width 13 height 13
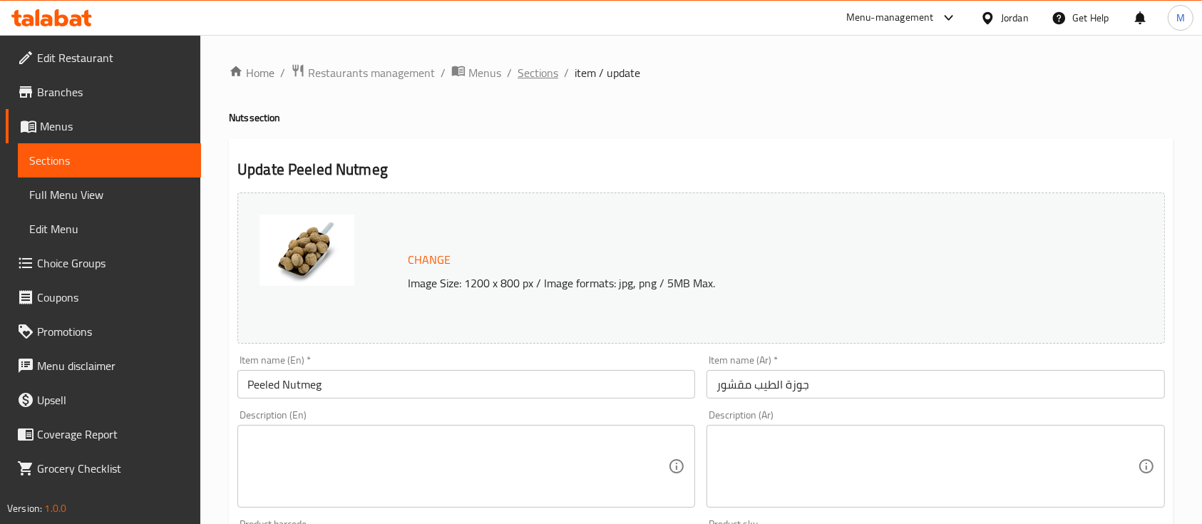
click at [528, 77] on span "Sections" at bounding box center [537, 72] width 41 height 17
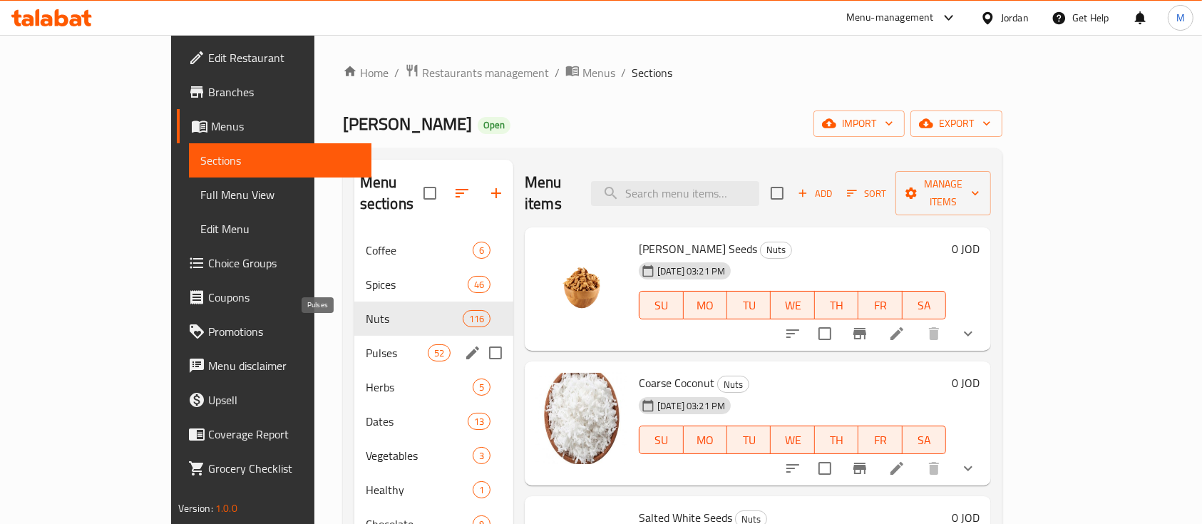
click at [366, 344] on span "Pulses" at bounding box center [397, 352] width 62 height 17
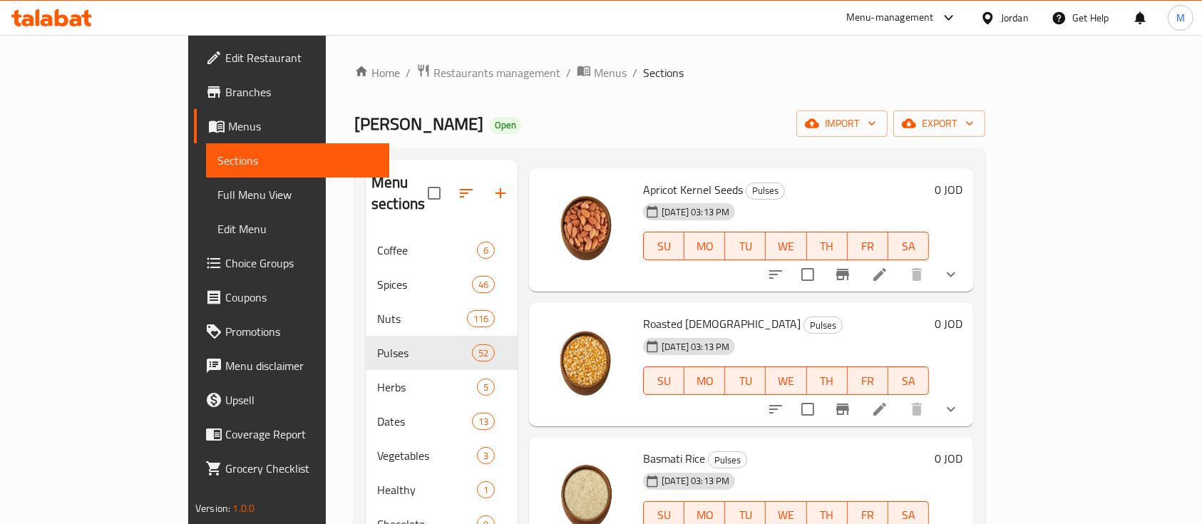
scroll to position [95, 0]
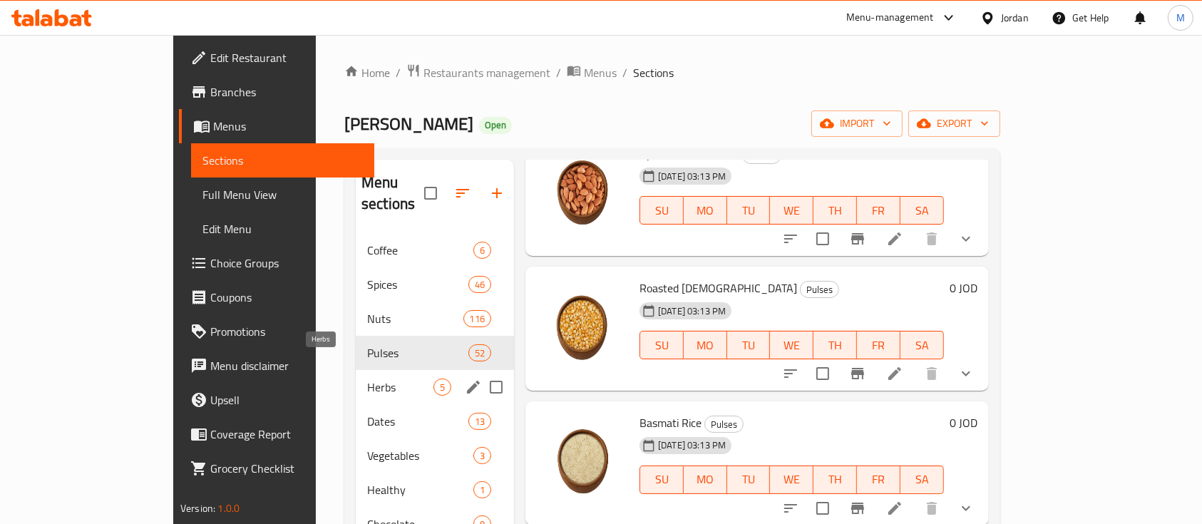
click at [367, 378] on span "Herbs" at bounding box center [400, 386] width 66 height 17
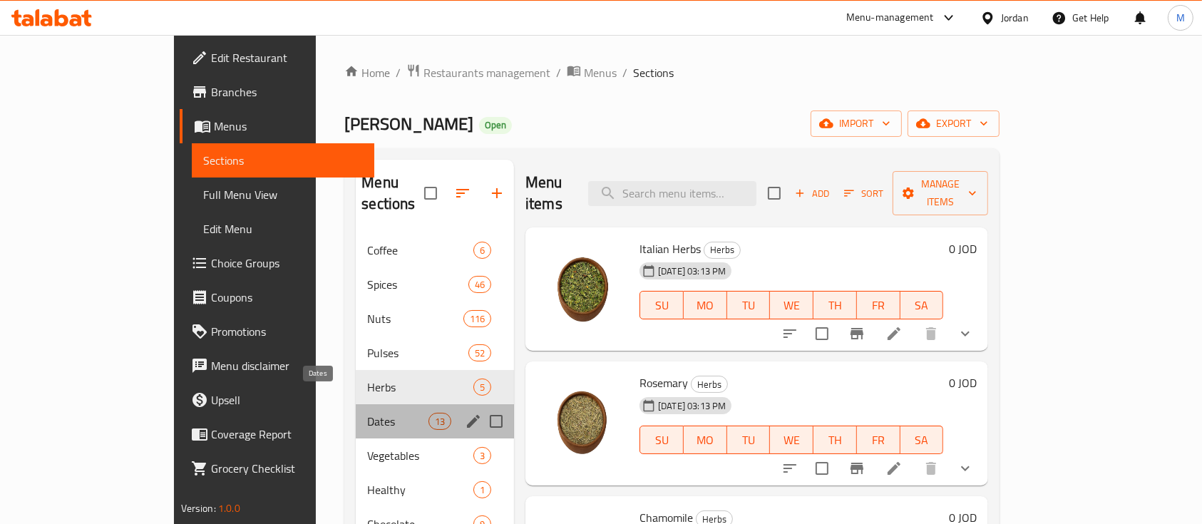
click at [367, 413] on span "Dates" at bounding box center [397, 421] width 61 height 17
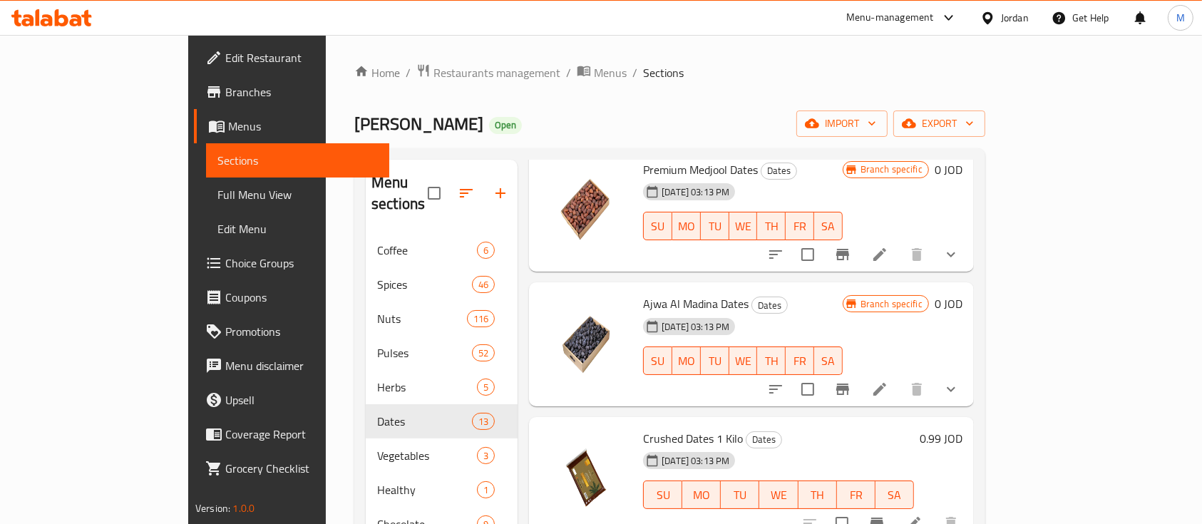
scroll to position [1259, 0]
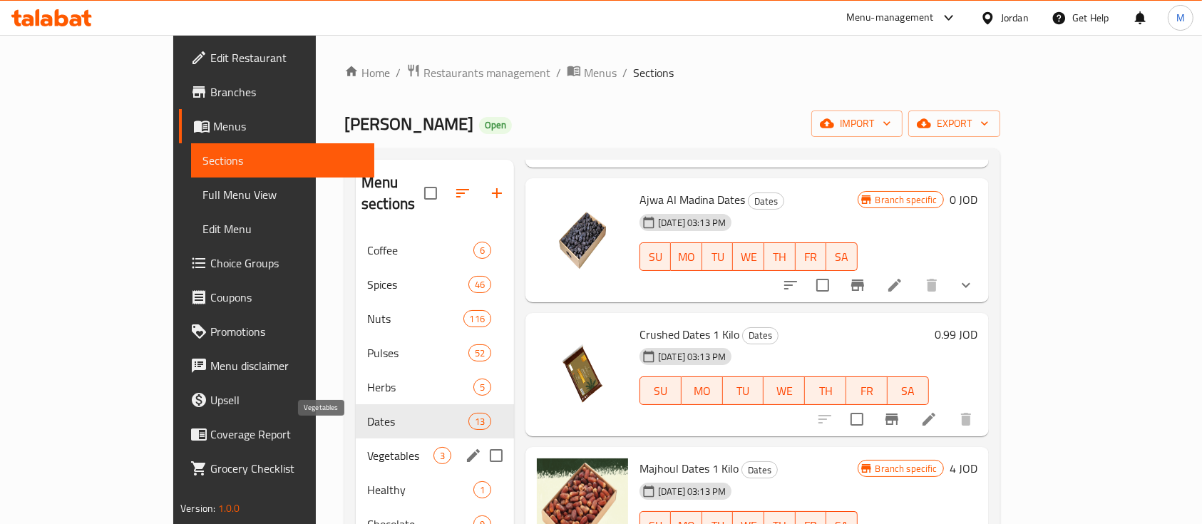
click at [367, 447] on span "Vegetables" at bounding box center [400, 455] width 66 height 17
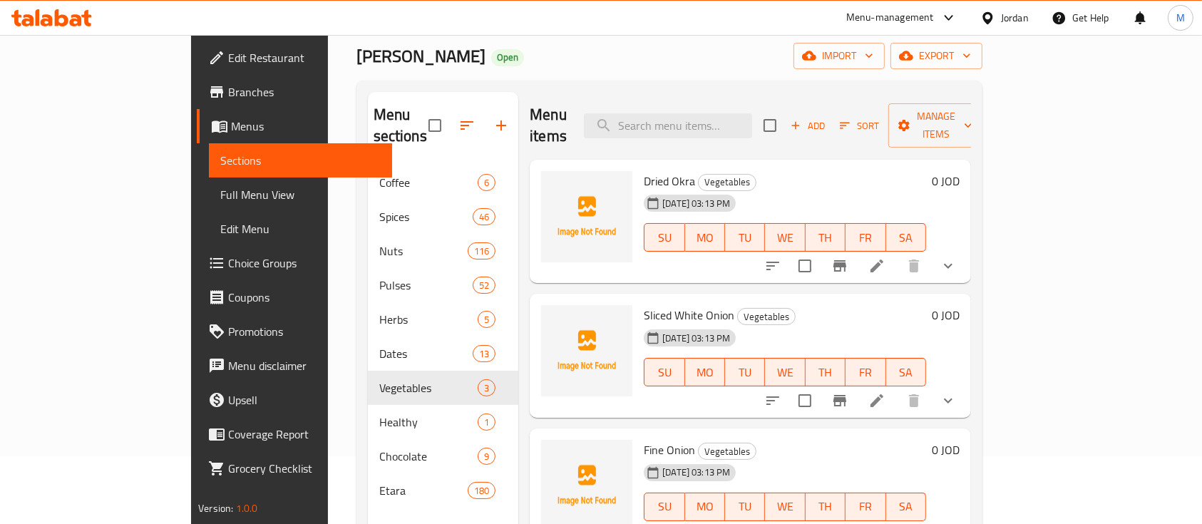
scroll to position [190, 0]
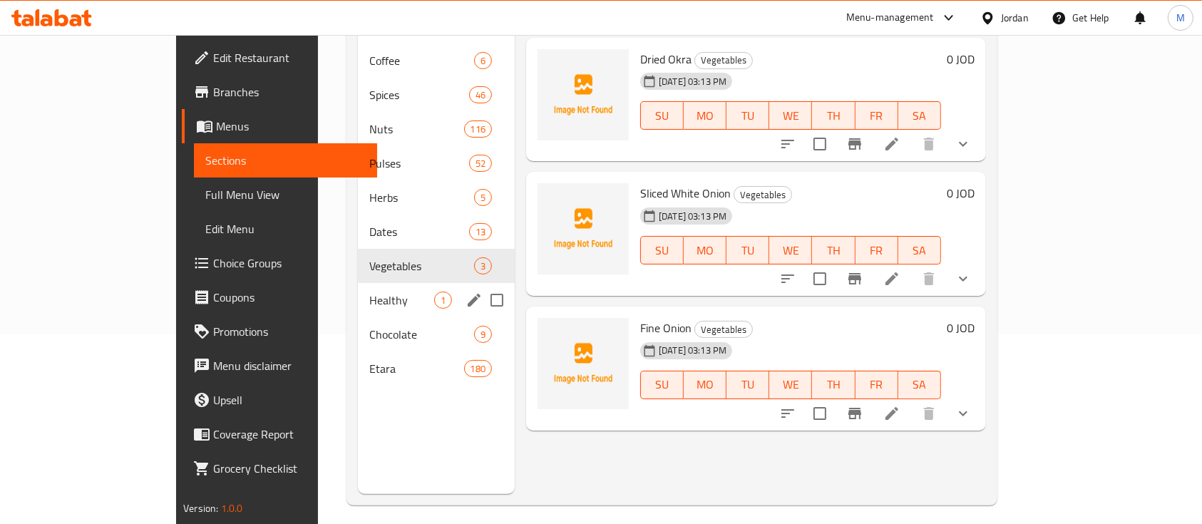
click at [358, 289] on div "Healthy 1" at bounding box center [436, 300] width 157 height 34
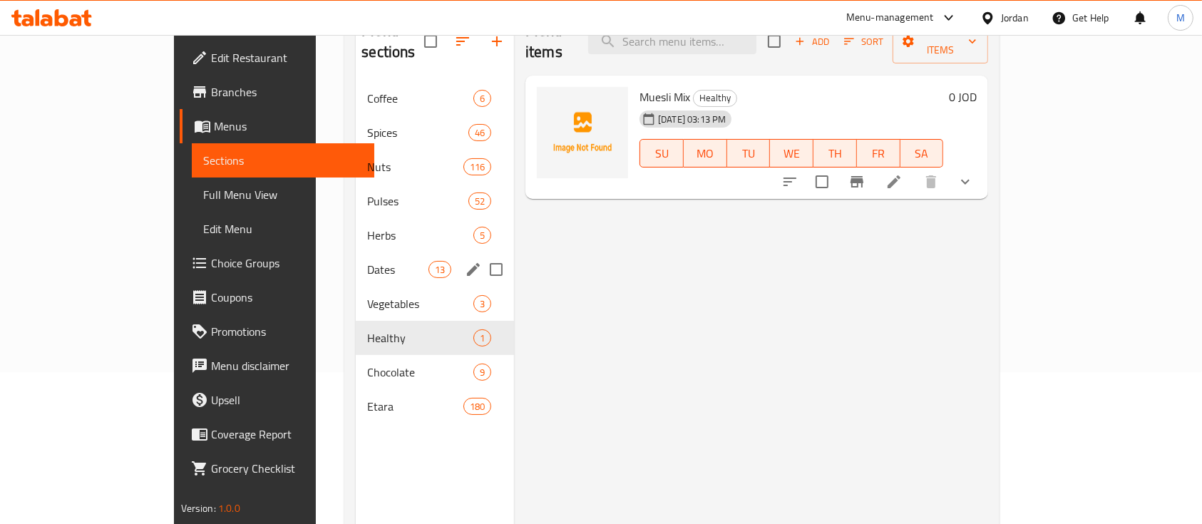
scroll to position [190, 0]
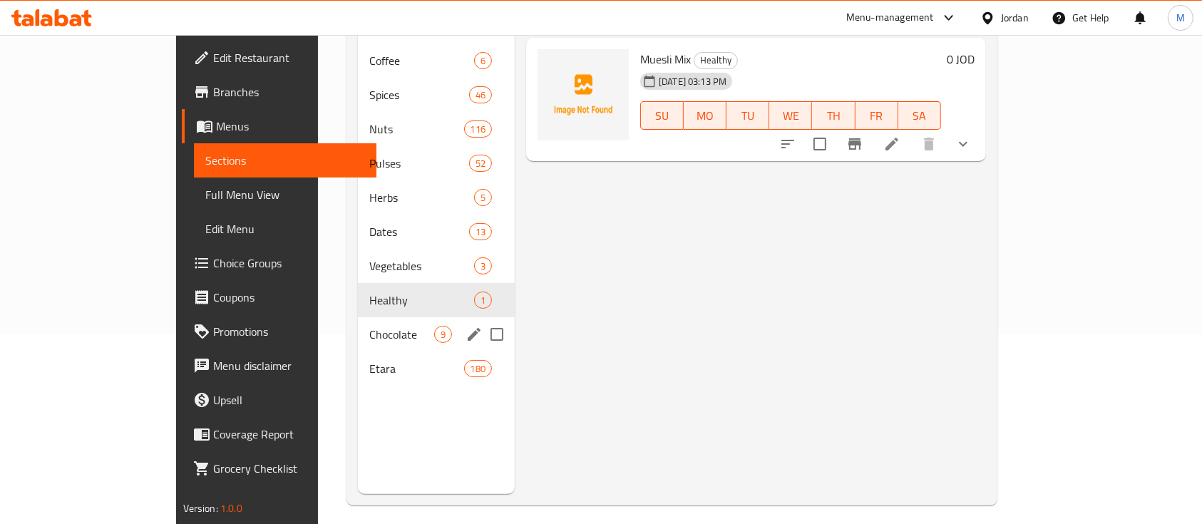
click at [358, 324] on div "Chocolate 9" at bounding box center [436, 334] width 157 height 34
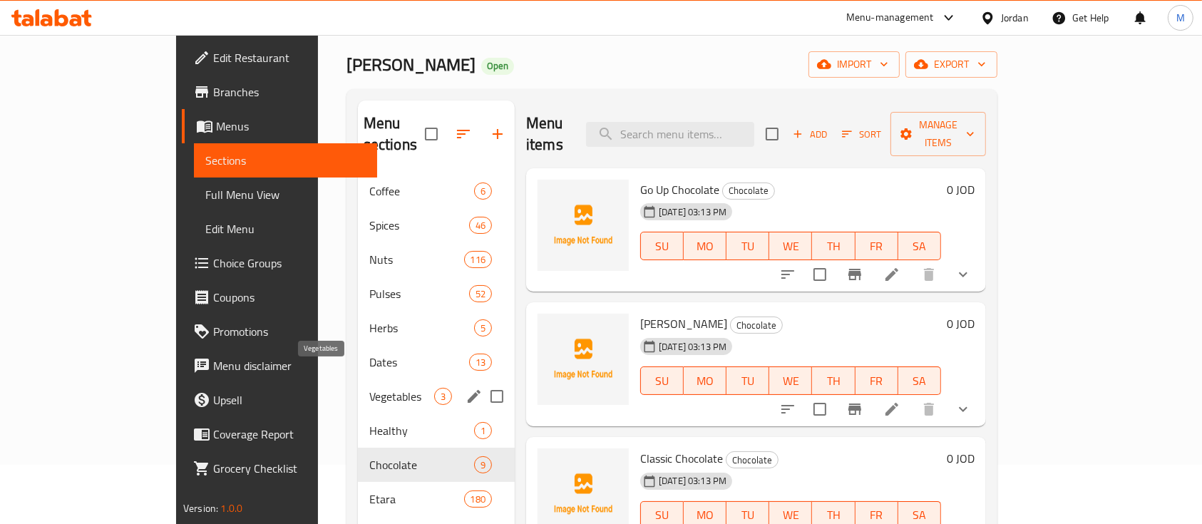
scroll to position [95, 0]
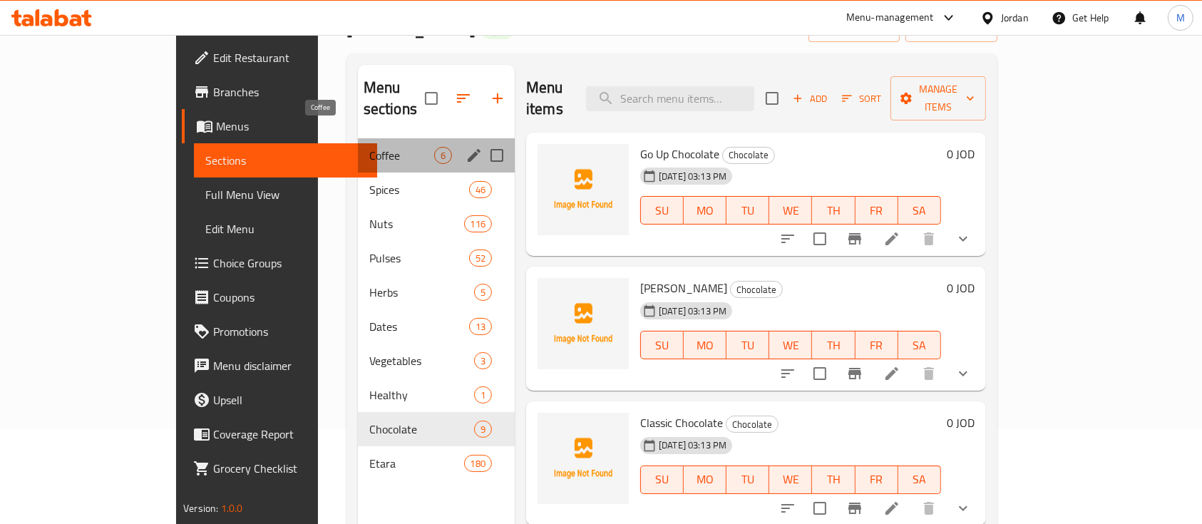
click at [369, 147] on span "Coffee" at bounding box center [401, 155] width 65 height 17
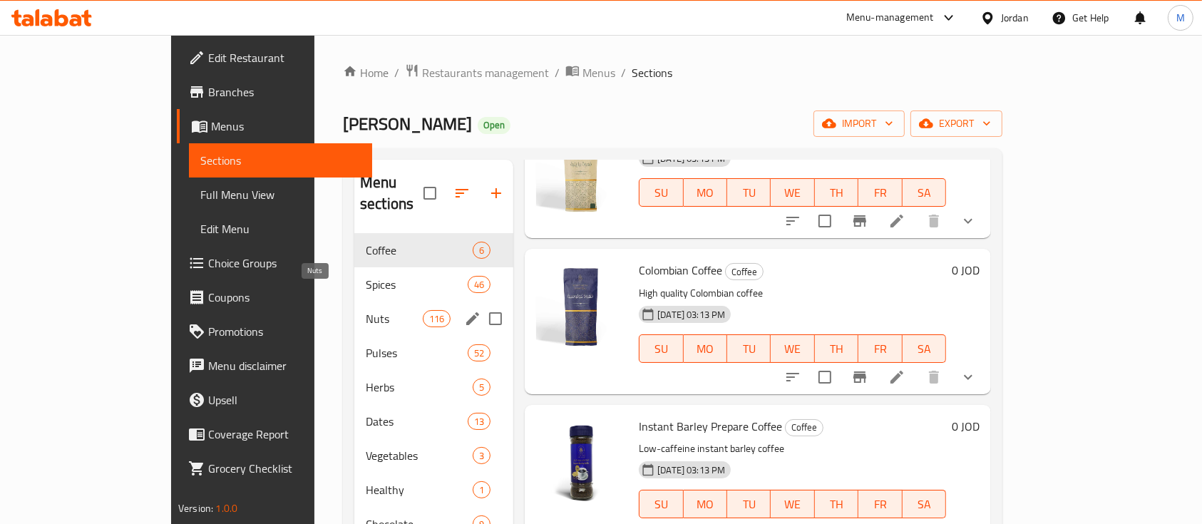
click at [366, 310] on span "Nuts" at bounding box center [394, 318] width 57 height 17
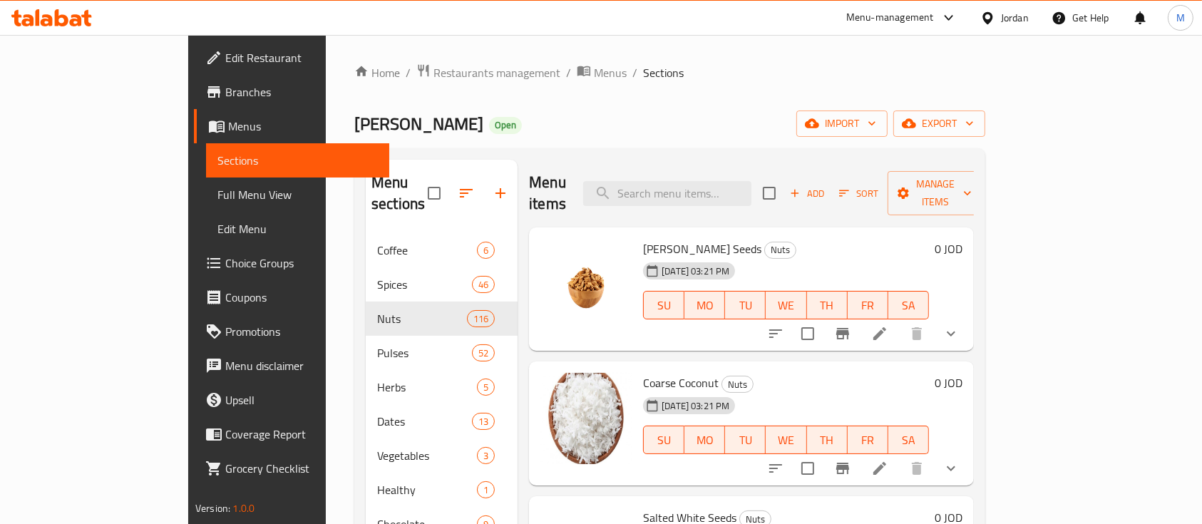
click at [449, 196] on button "button" at bounding box center [466, 193] width 34 height 34
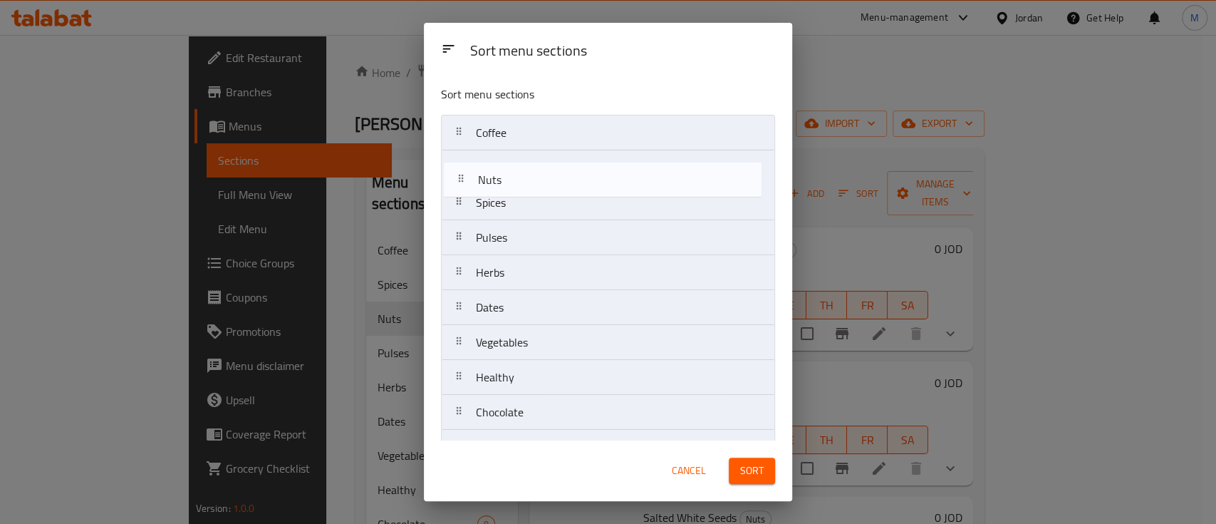
drag, startPoint x: 554, startPoint y: 208, endPoint x: 563, endPoint y: 174, distance: 35.4
click at [563, 174] on nav "Coffee Spices Nuts Pulses Herbs Dates Vegetables Healthy Chocolate Etara" at bounding box center [608, 290] width 334 height 351
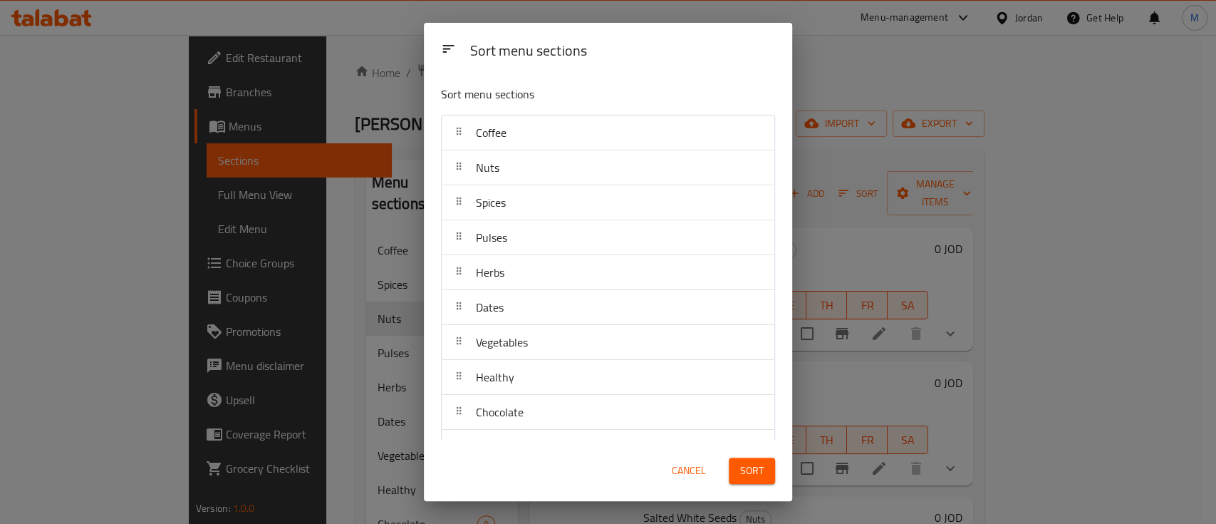
click at [764, 467] on button "Sort" at bounding box center [752, 471] width 46 height 26
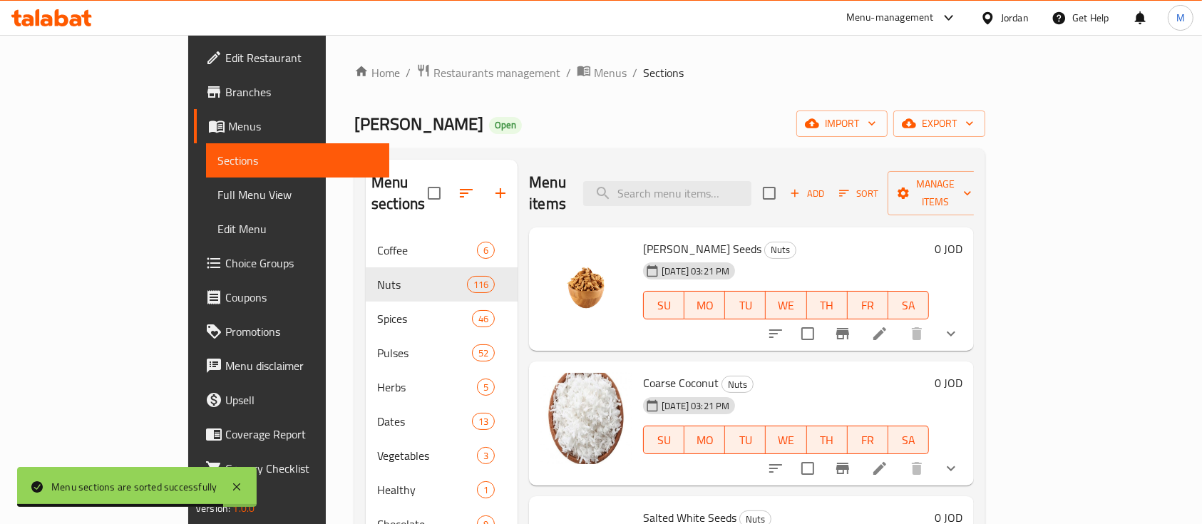
click at [888, 325] on icon at bounding box center [879, 333] width 17 height 17
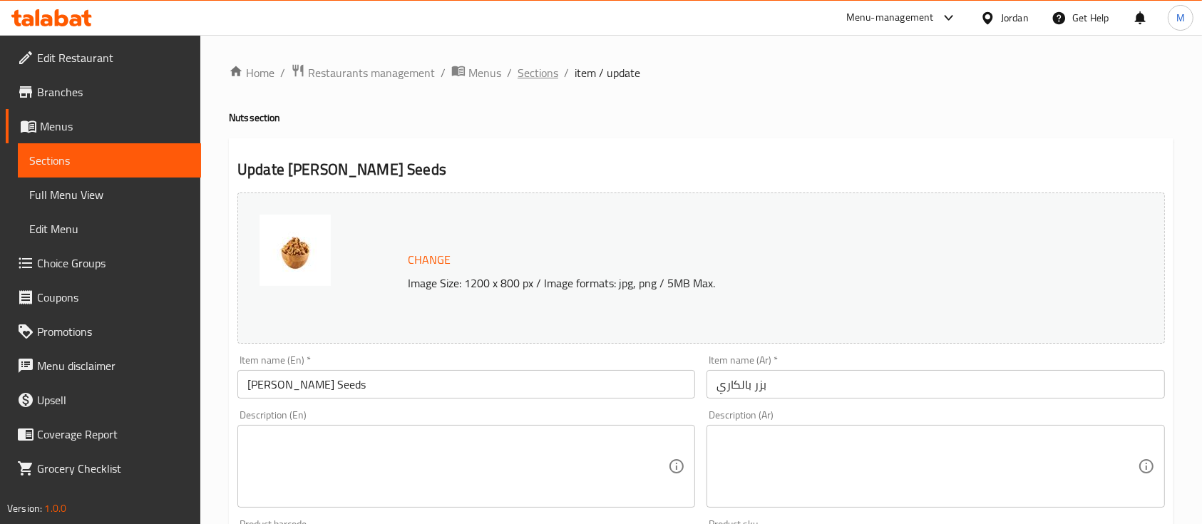
click at [545, 80] on span "Sections" at bounding box center [537, 72] width 41 height 17
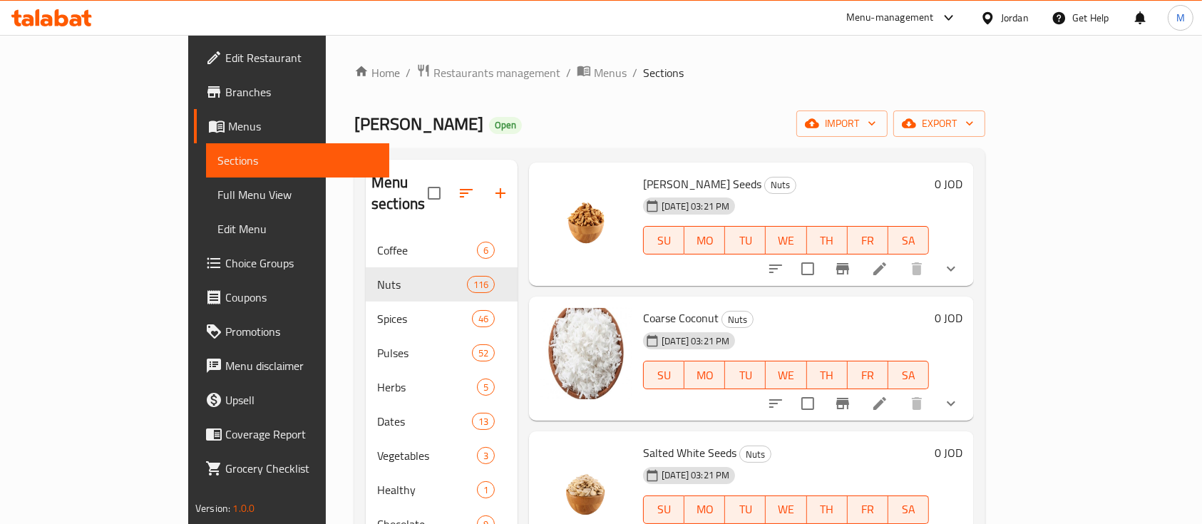
scroll to position [95, 0]
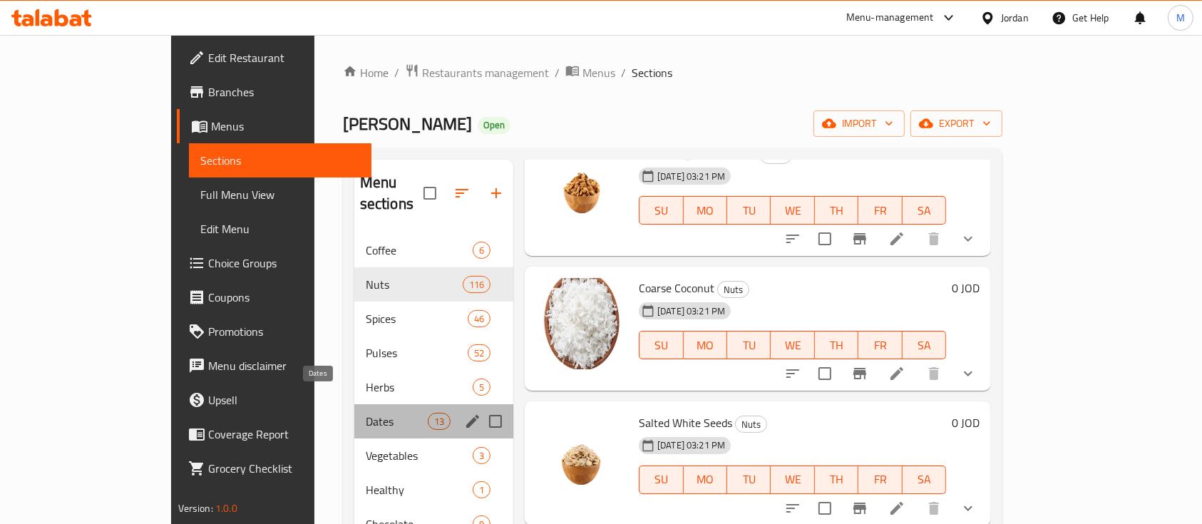
click at [366, 413] on span "Dates" at bounding box center [397, 421] width 62 height 17
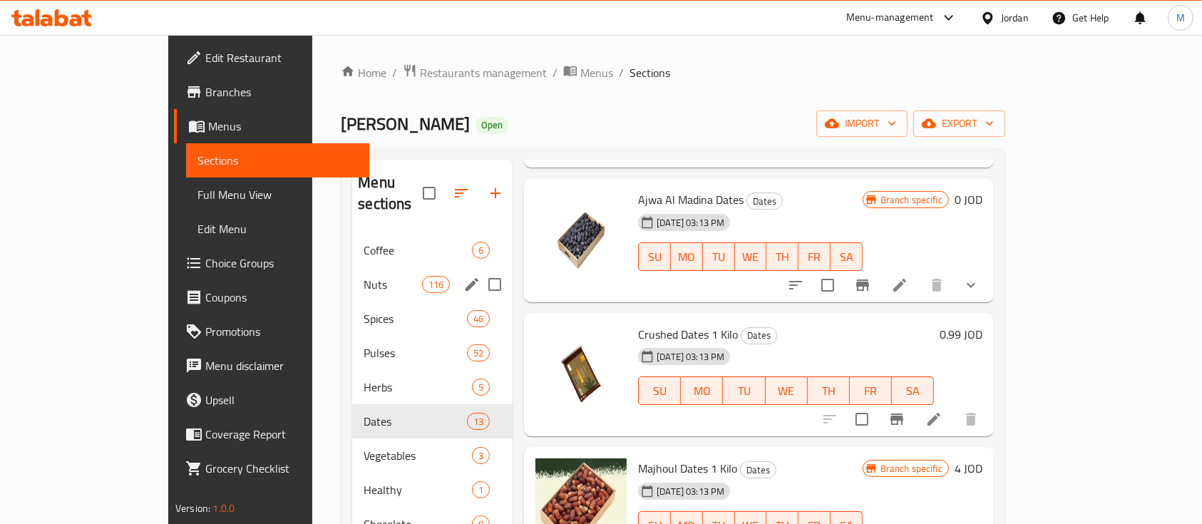
scroll to position [95, 0]
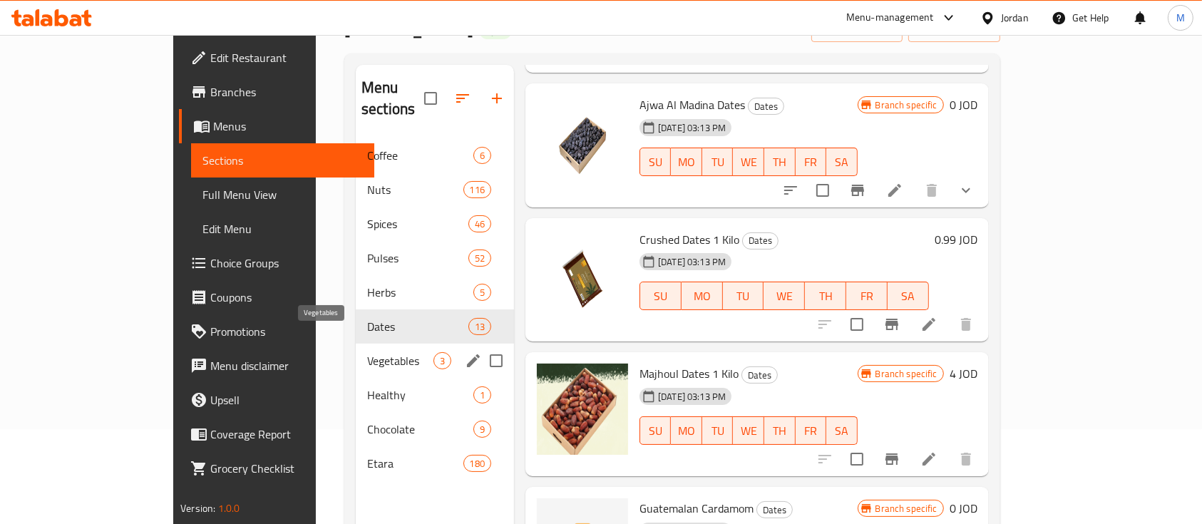
click at [367, 352] on span "Vegetables" at bounding box center [400, 360] width 66 height 17
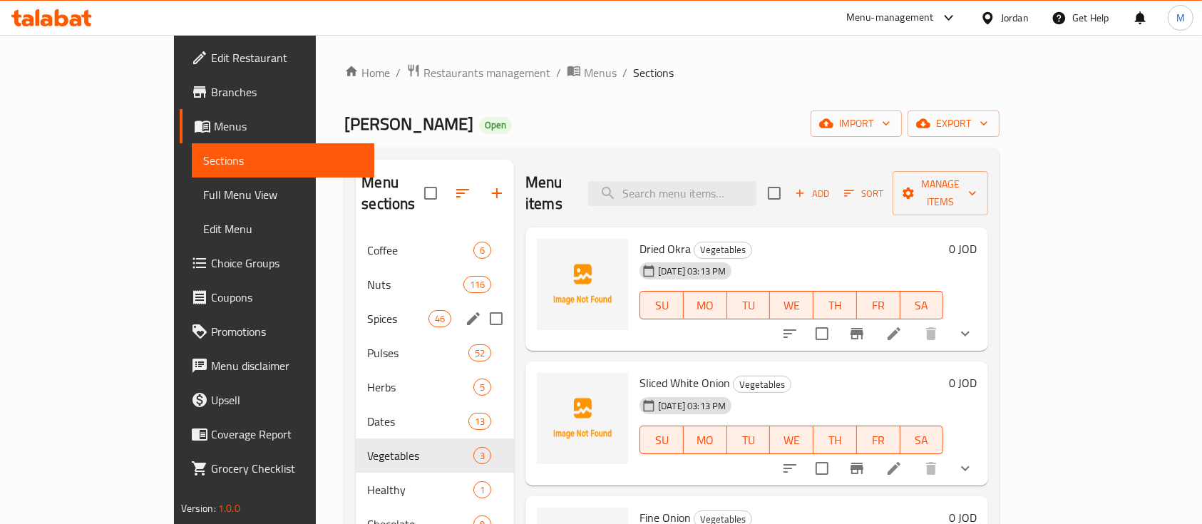
scroll to position [95, 0]
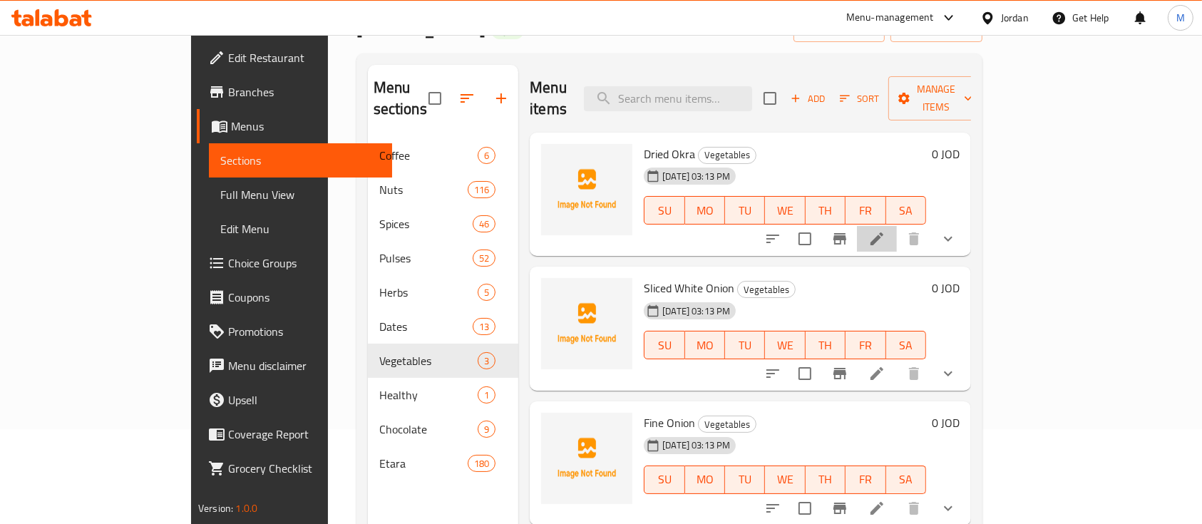
click at [897, 226] on li at bounding box center [877, 239] width 40 height 26
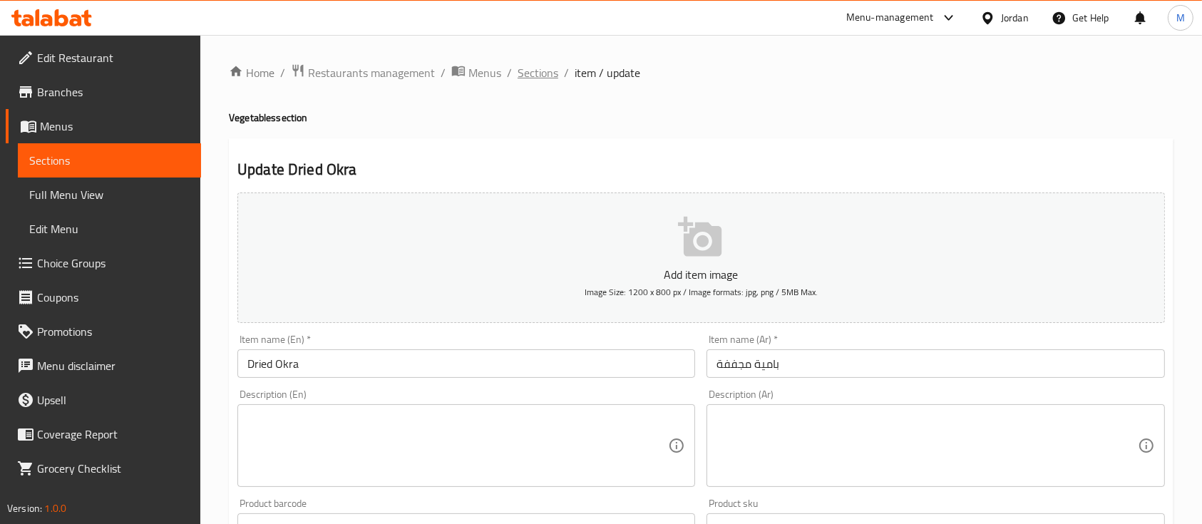
click at [551, 68] on span "Sections" at bounding box center [537, 72] width 41 height 17
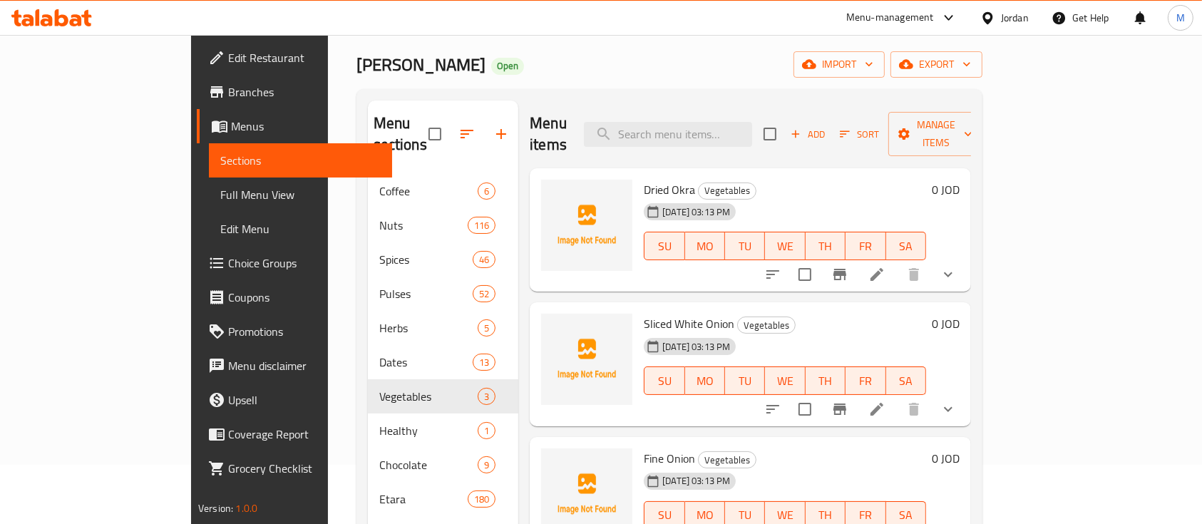
scroll to position [95, 0]
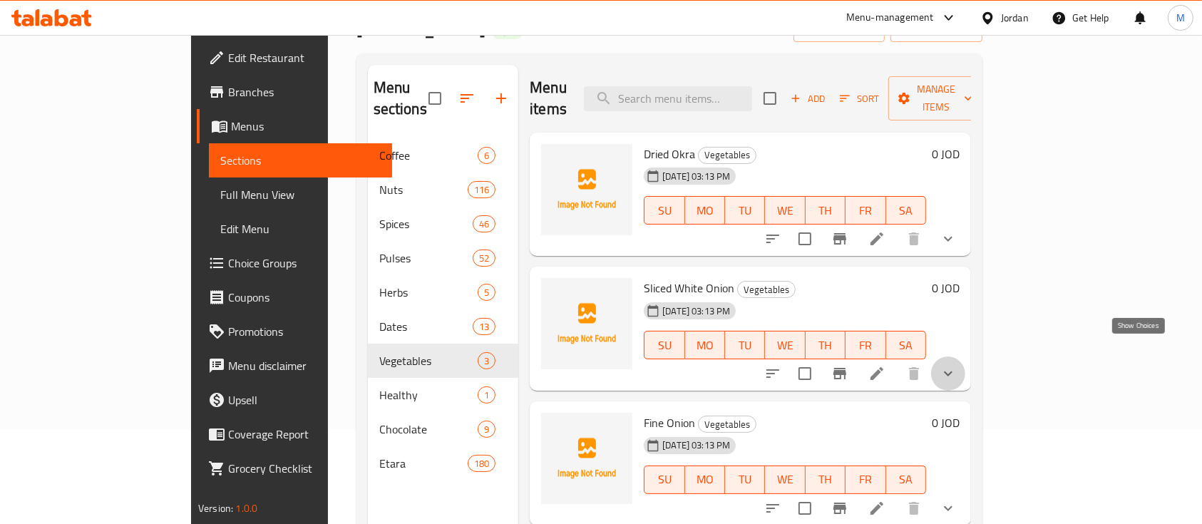
click at [956, 365] on icon "show more" at bounding box center [947, 373] width 17 height 17
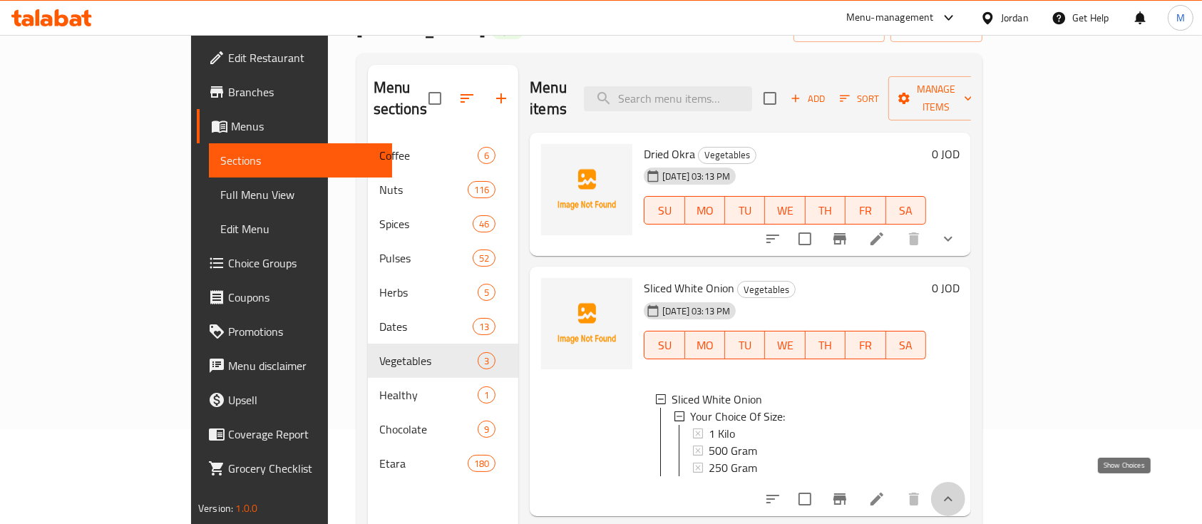
click at [956, 492] on icon "show more" at bounding box center [947, 498] width 17 height 17
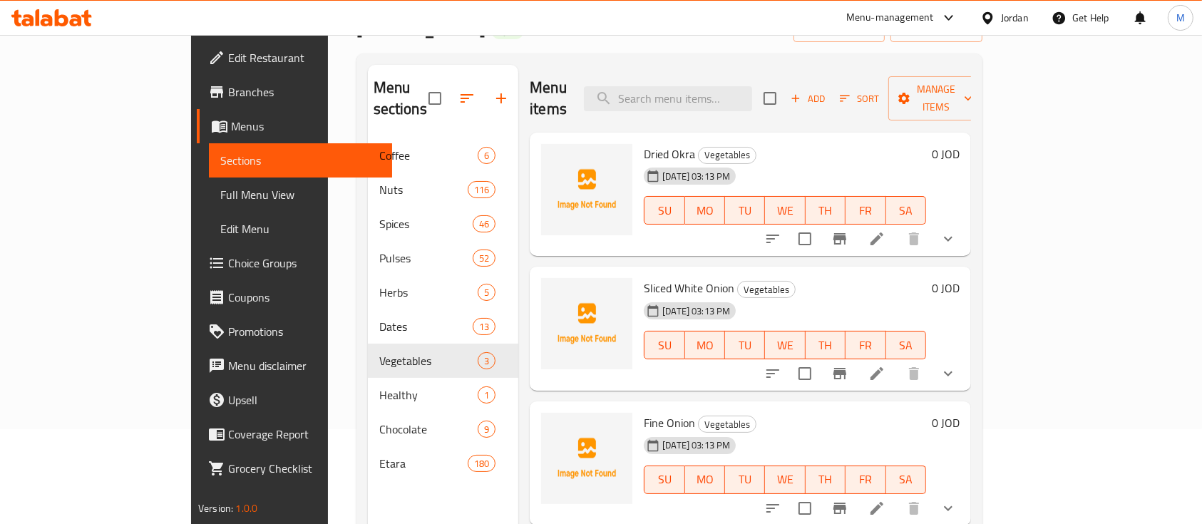
click at [965, 491] on button "show more" at bounding box center [948, 508] width 34 height 34
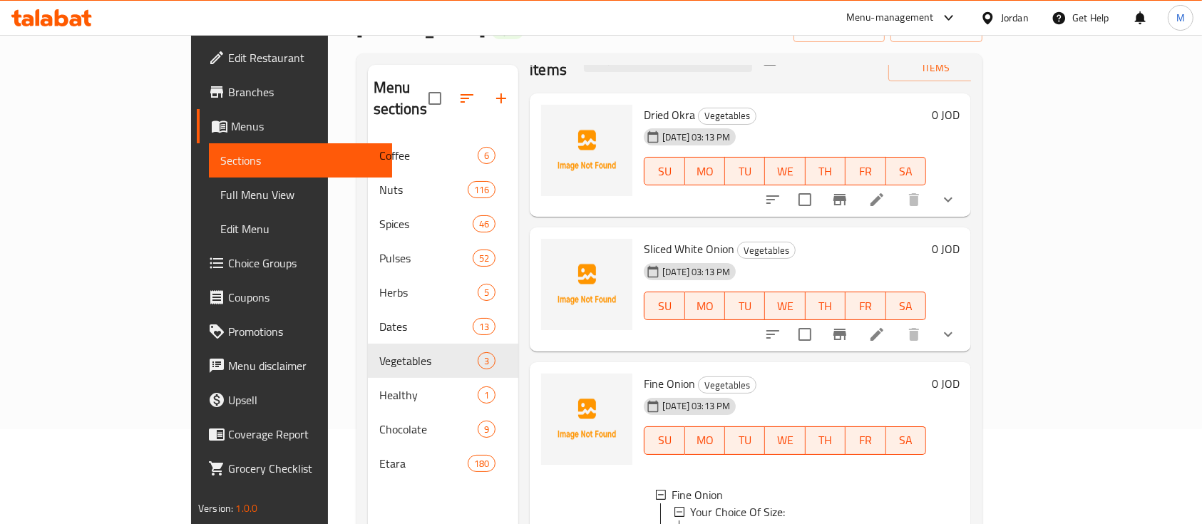
scroll to position [55, 0]
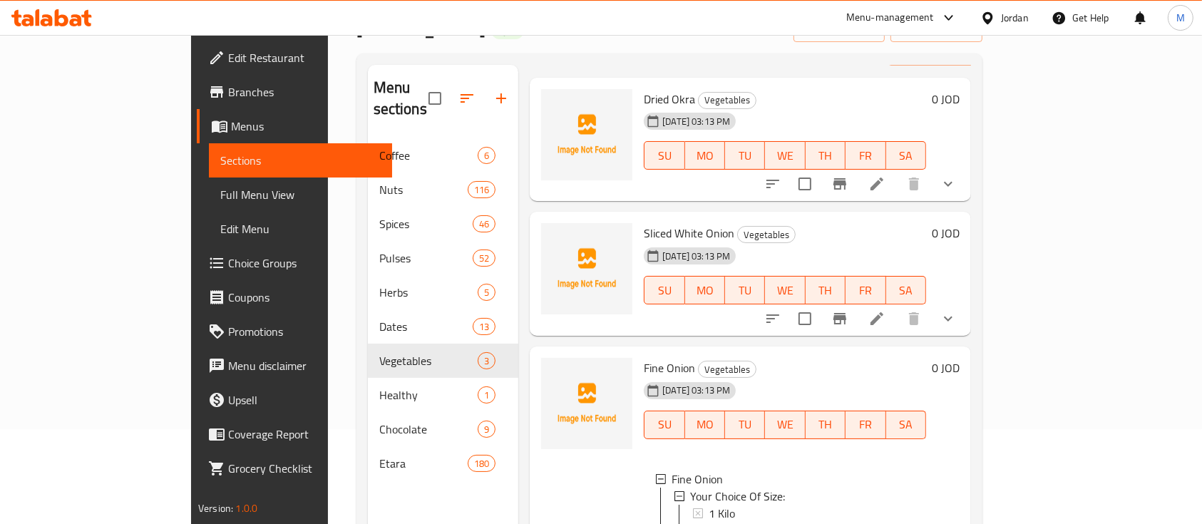
click at [885, 310] on icon at bounding box center [876, 318] width 17 height 17
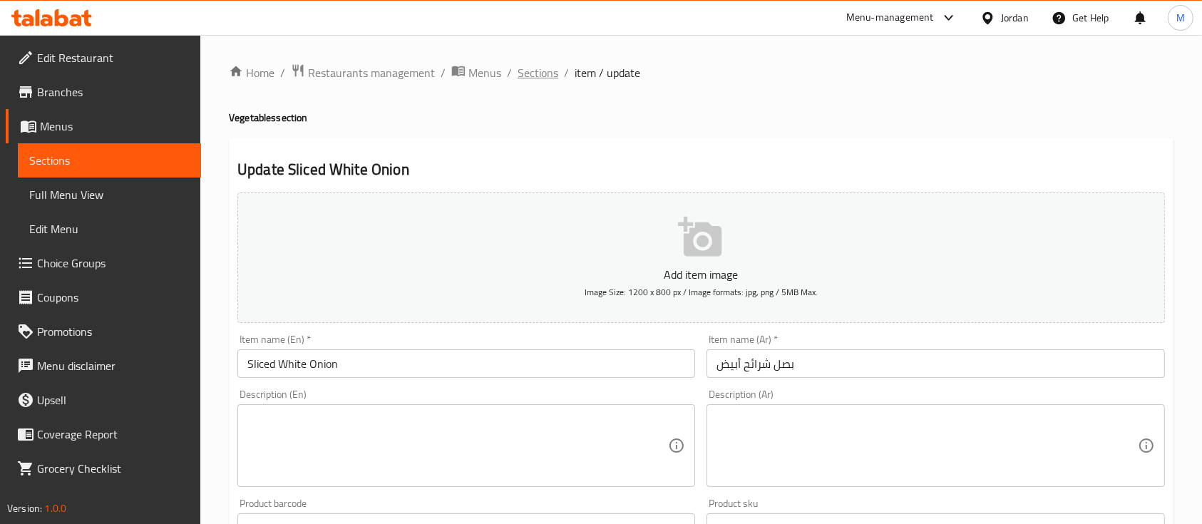
click at [535, 73] on span "Sections" at bounding box center [537, 72] width 41 height 17
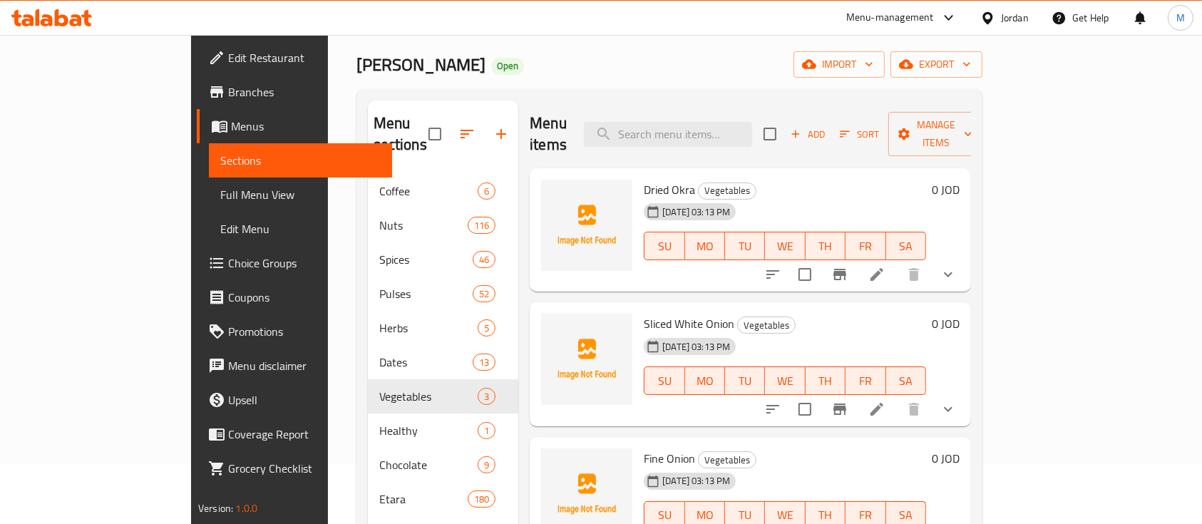
scroll to position [95, 0]
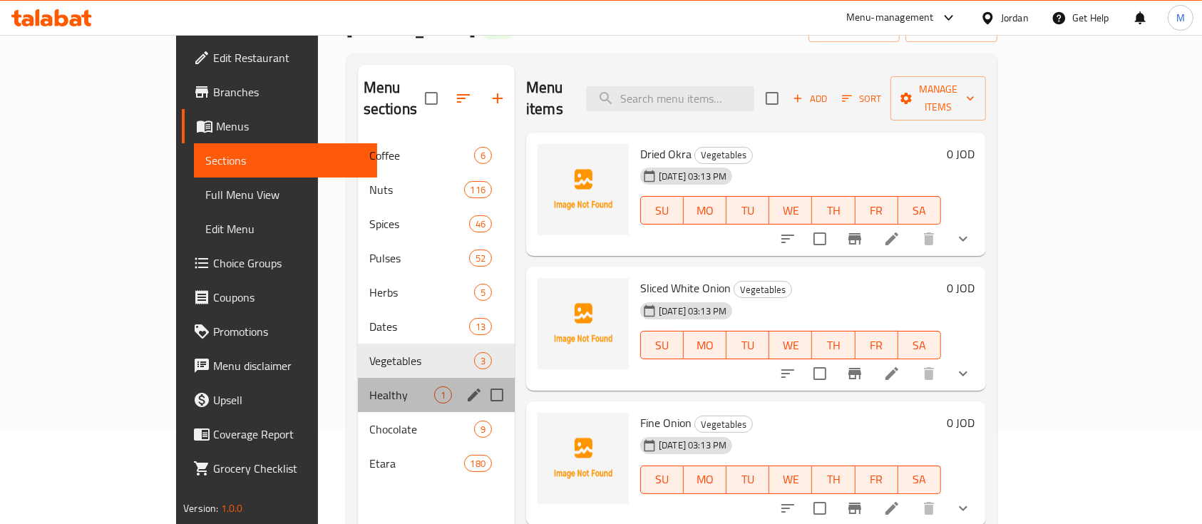
click at [358, 388] on div "Healthy 1" at bounding box center [436, 395] width 157 height 34
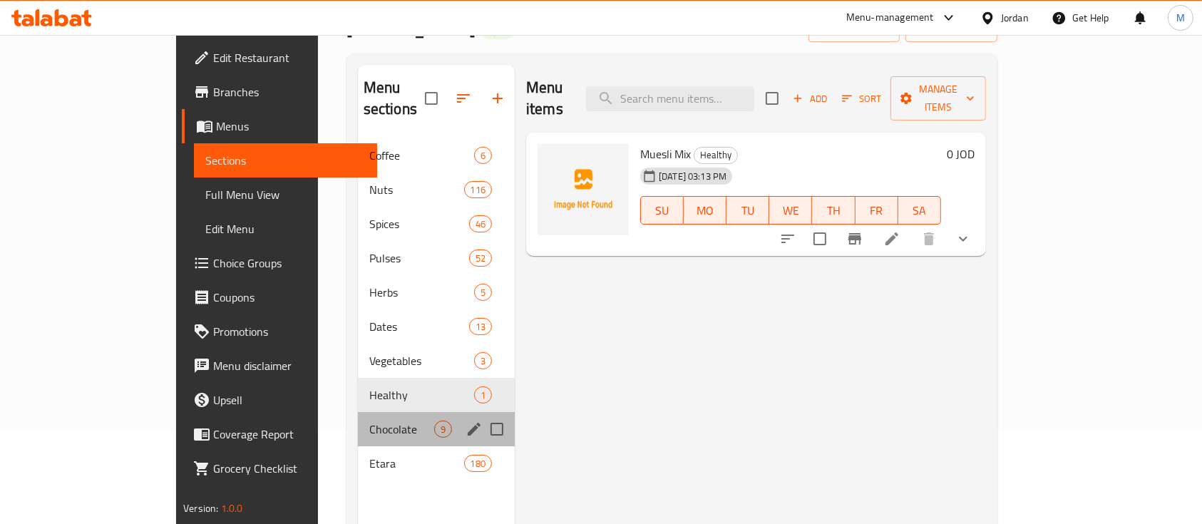
click at [358, 419] on div "Chocolate 9" at bounding box center [436, 429] width 157 height 34
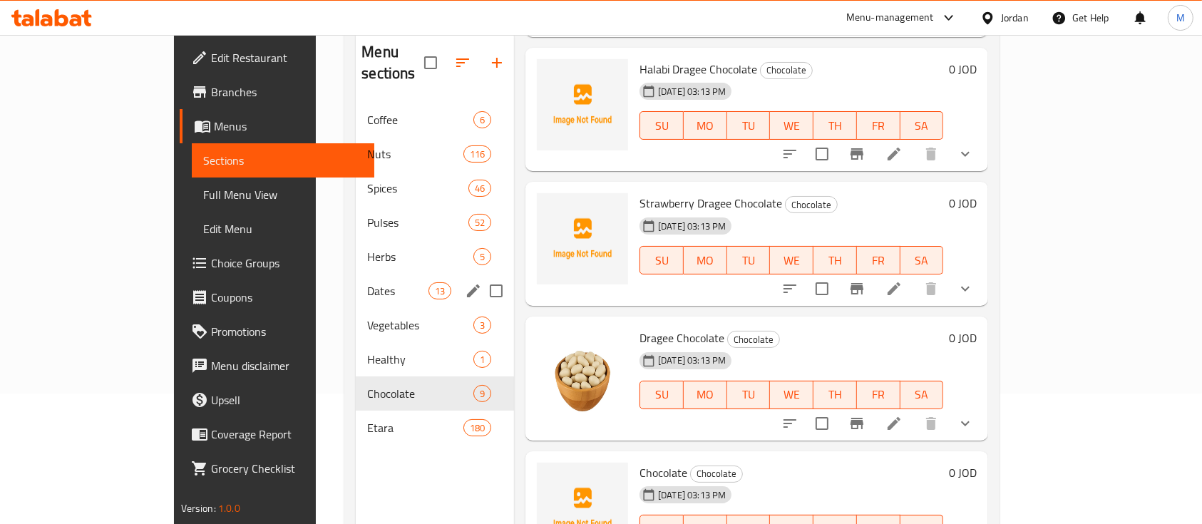
scroll to position [95, 0]
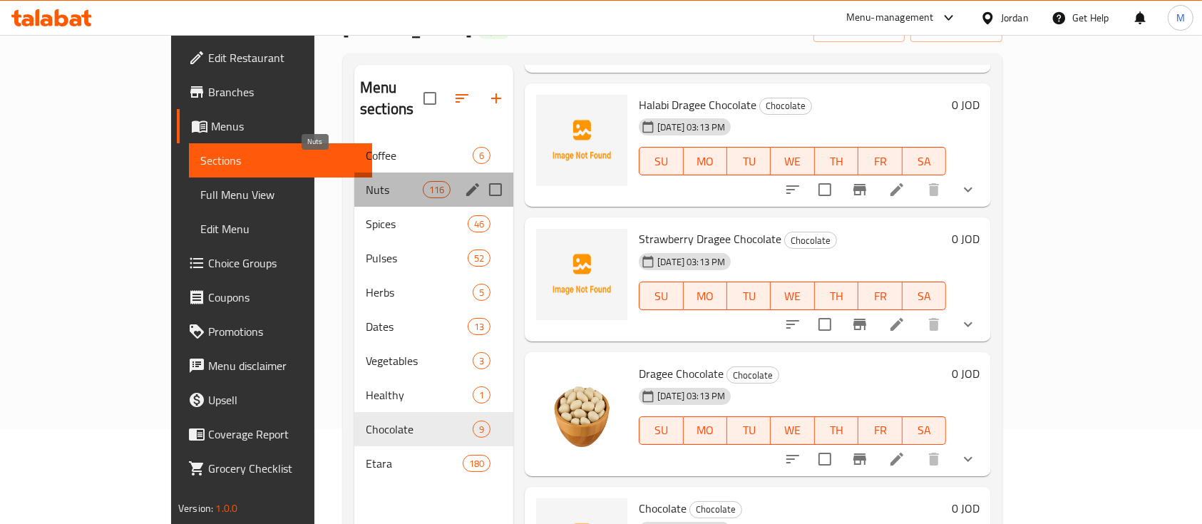
click at [366, 181] on span "Nuts" at bounding box center [394, 189] width 57 height 17
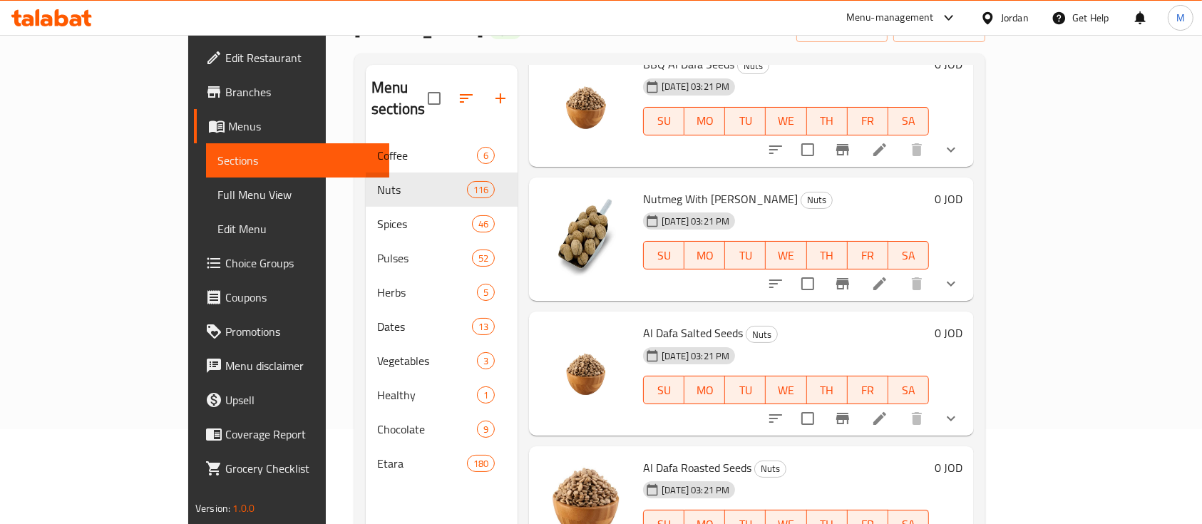
scroll to position [1045, 0]
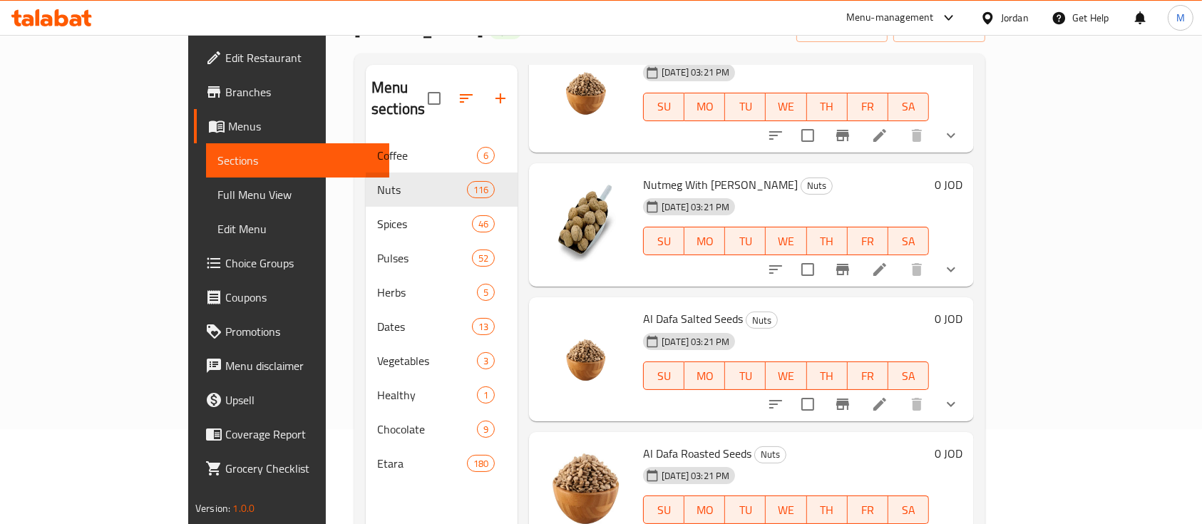
click at [643, 174] on span "Nutmeg With [PERSON_NAME]" at bounding box center [720, 184] width 155 height 21
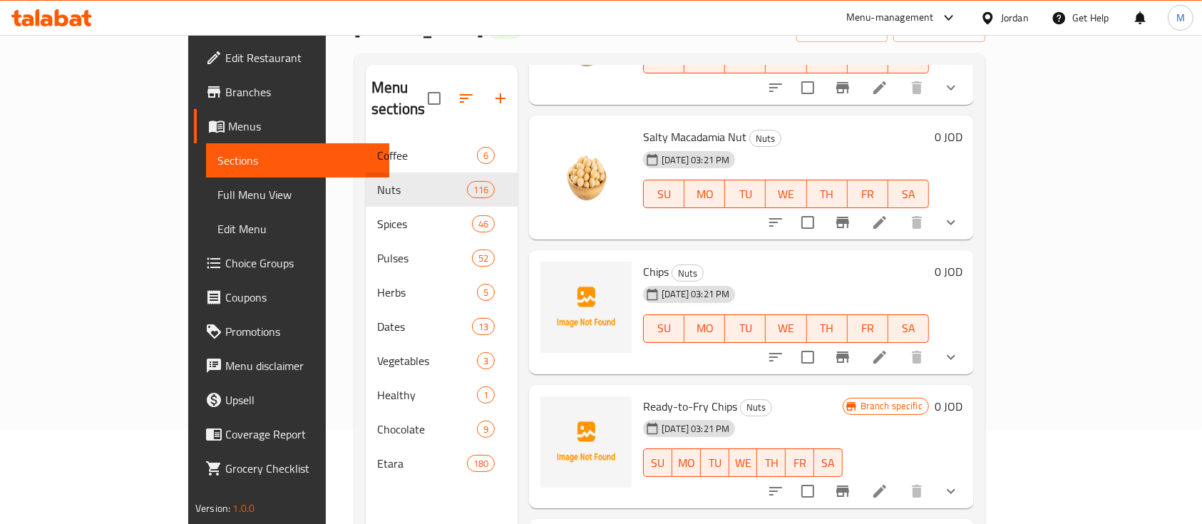
scroll to position [5891, 0]
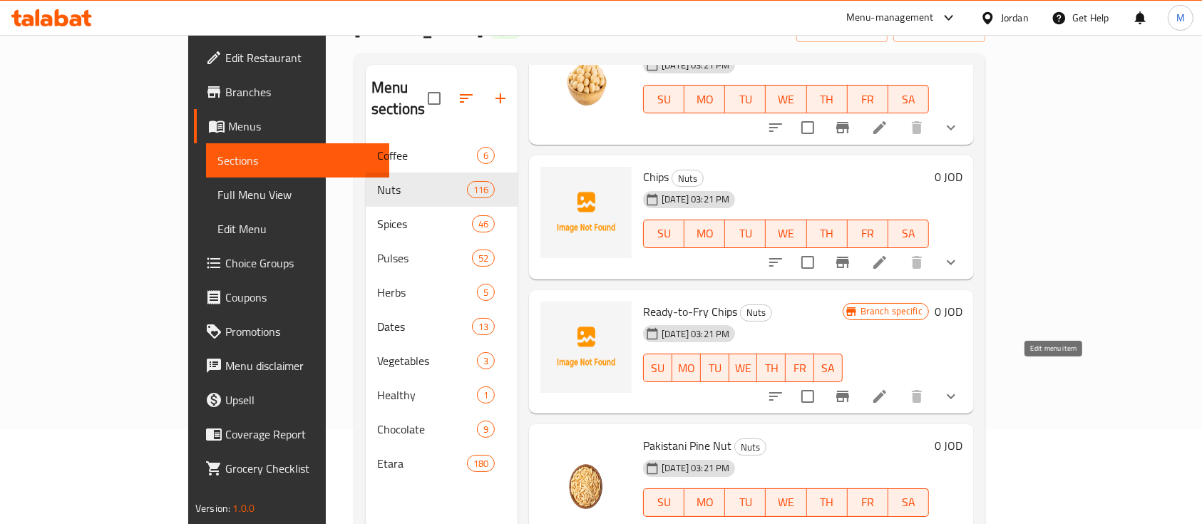
click at [888, 388] on icon at bounding box center [879, 396] width 17 height 17
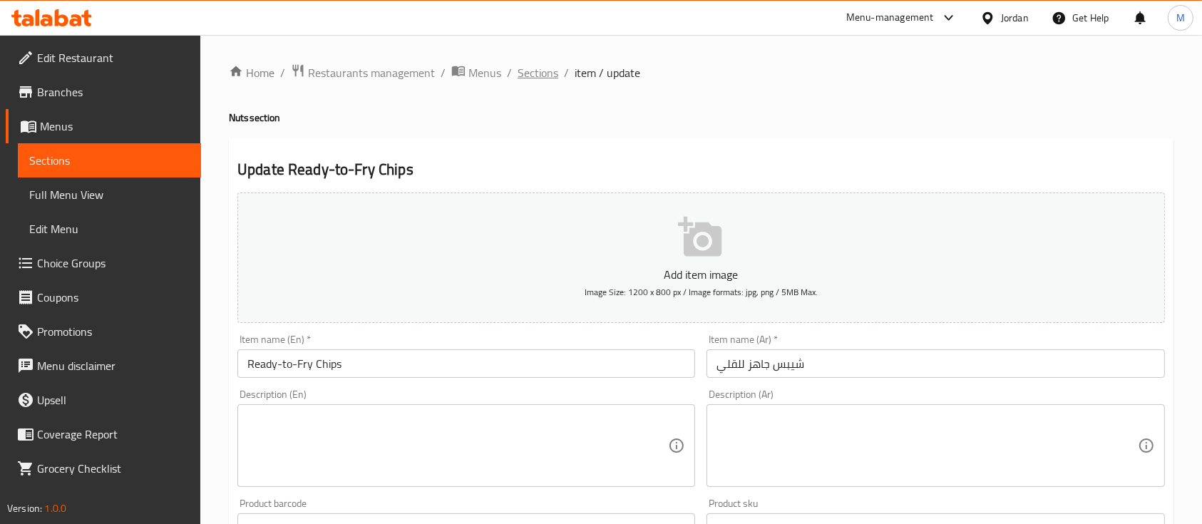
click at [542, 71] on span "Sections" at bounding box center [537, 72] width 41 height 17
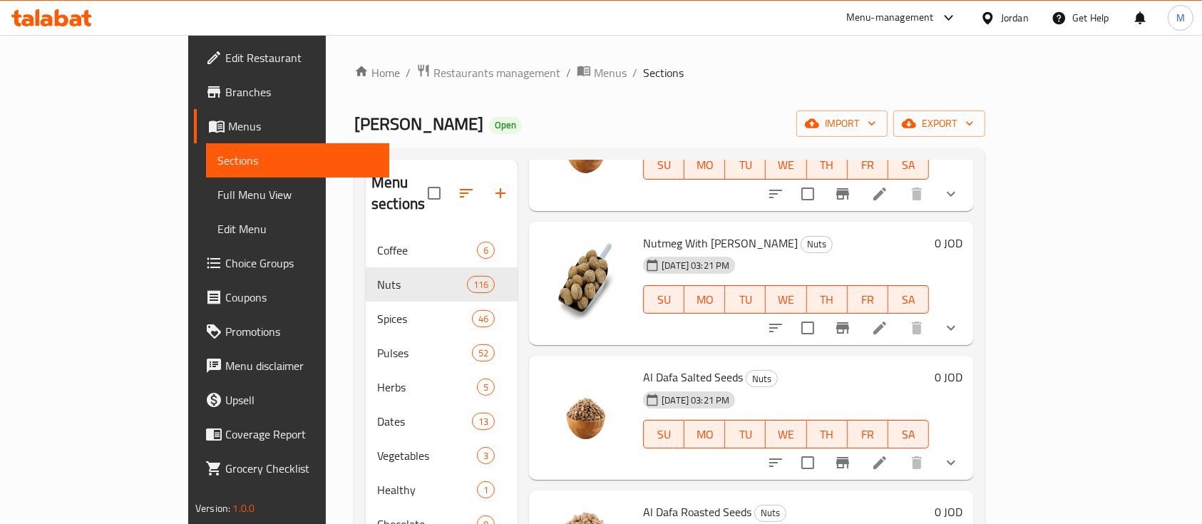
scroll to position [1045, 0]
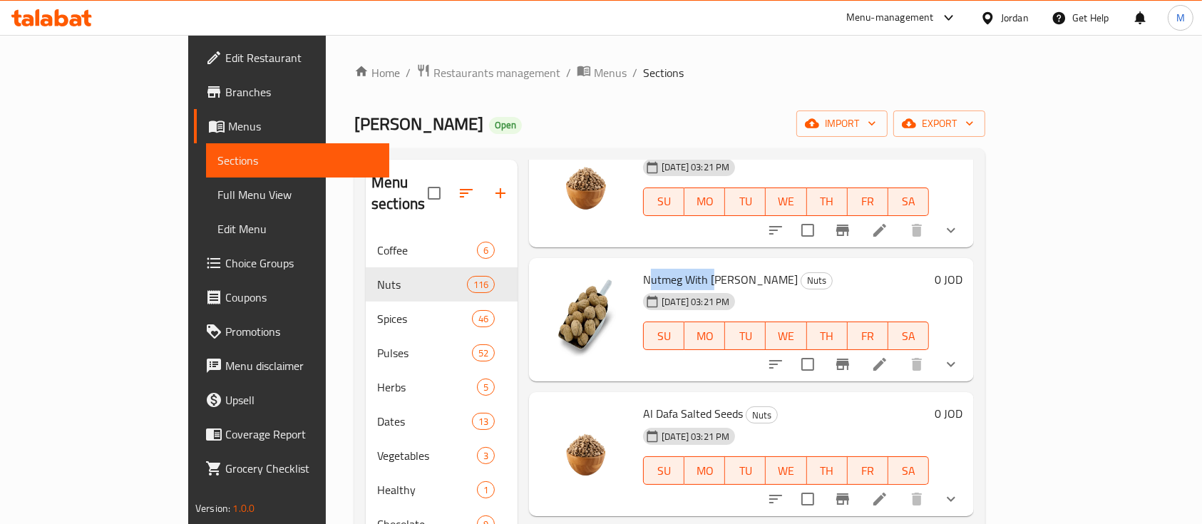
drag, startPoint x: 603, startPoint y: 254, endPoint x: 667, endPoint y: 254, distance: 64.1
click at [667, 269] on span "Nutmeg With [PERSON_NAME]" at bounding box center [720, 279] width 155 height 21
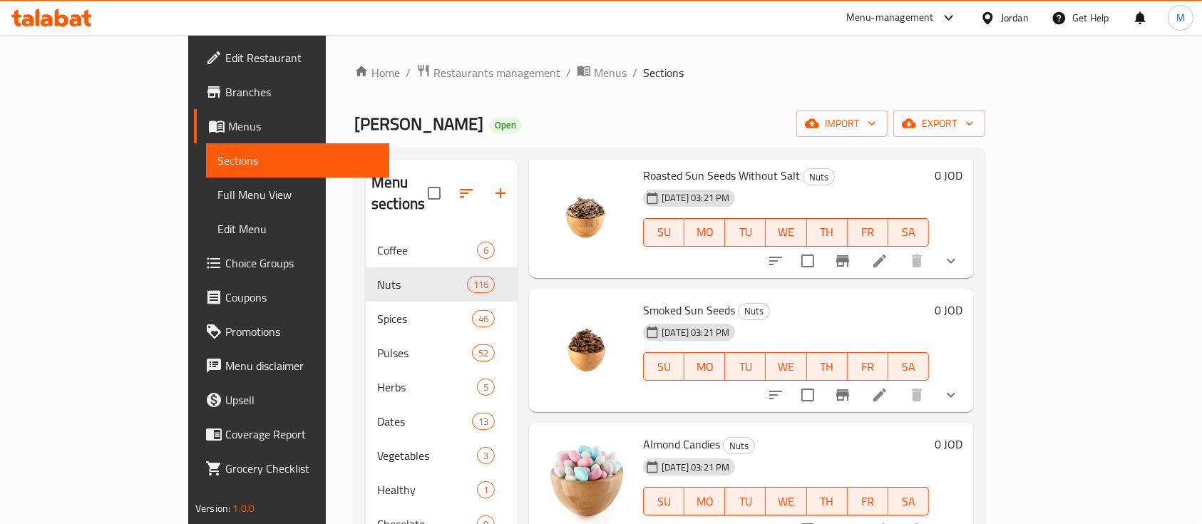
scroll to position [2660, 0]
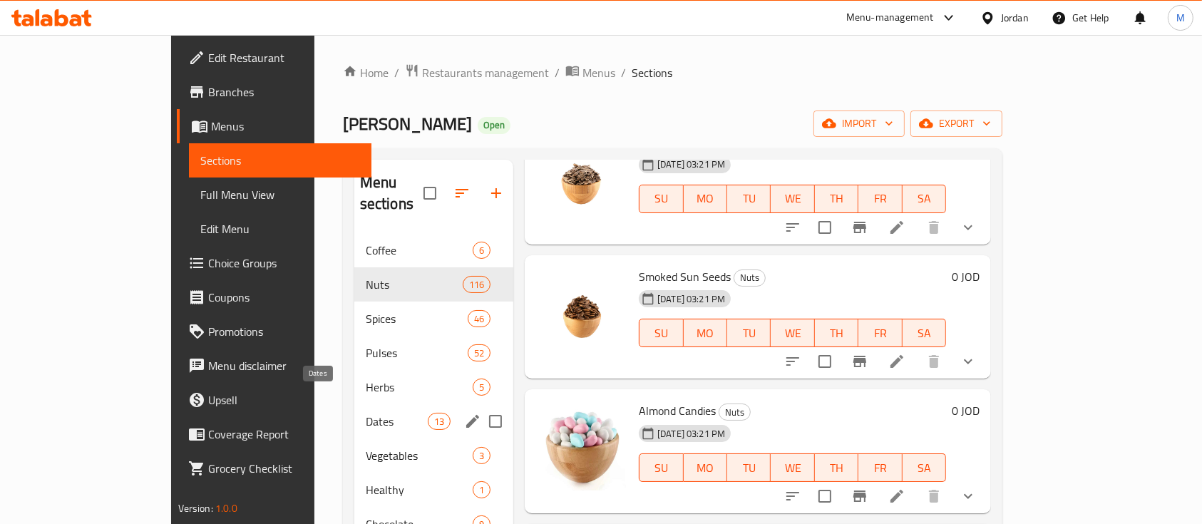
click at [366, 413] on span "Dates" at bounding box center [397, 421] width 62 height 17
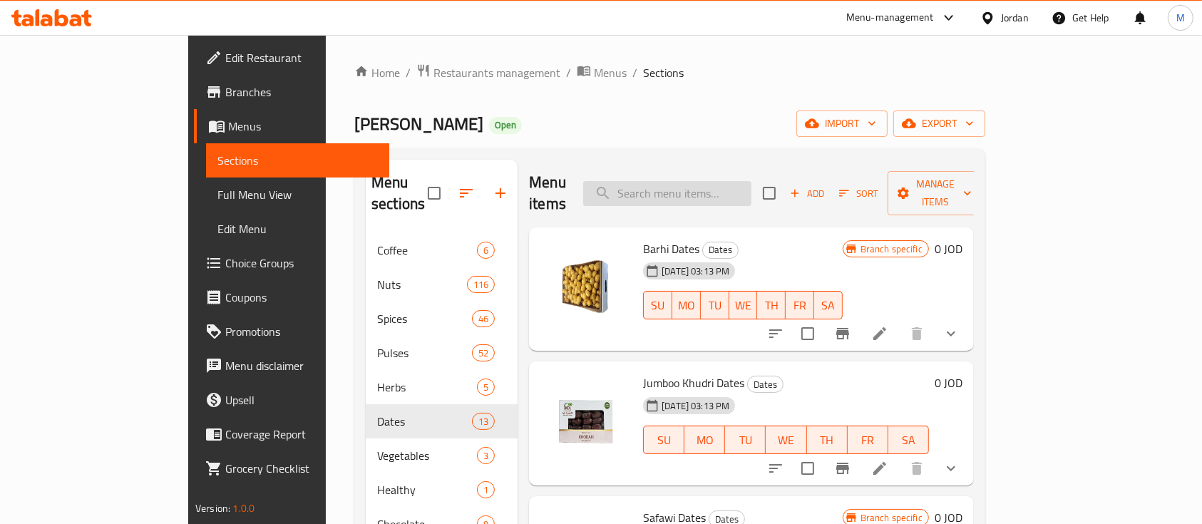
click at [735, 185] on input "search" at bounding box center [667, 193] width 168 height 25
type input "t"
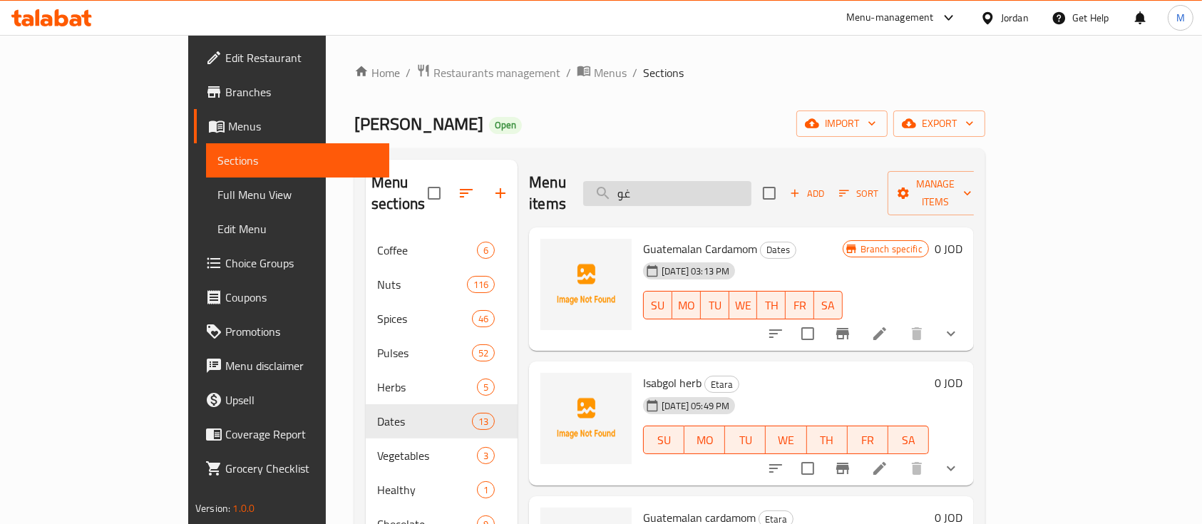
type input "غ"
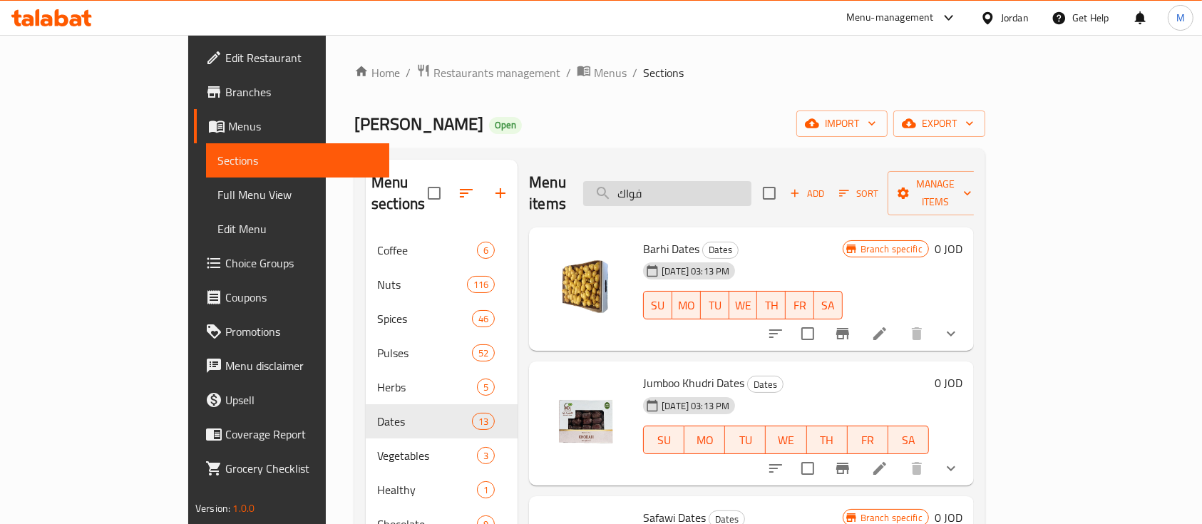
type input "فواكه"
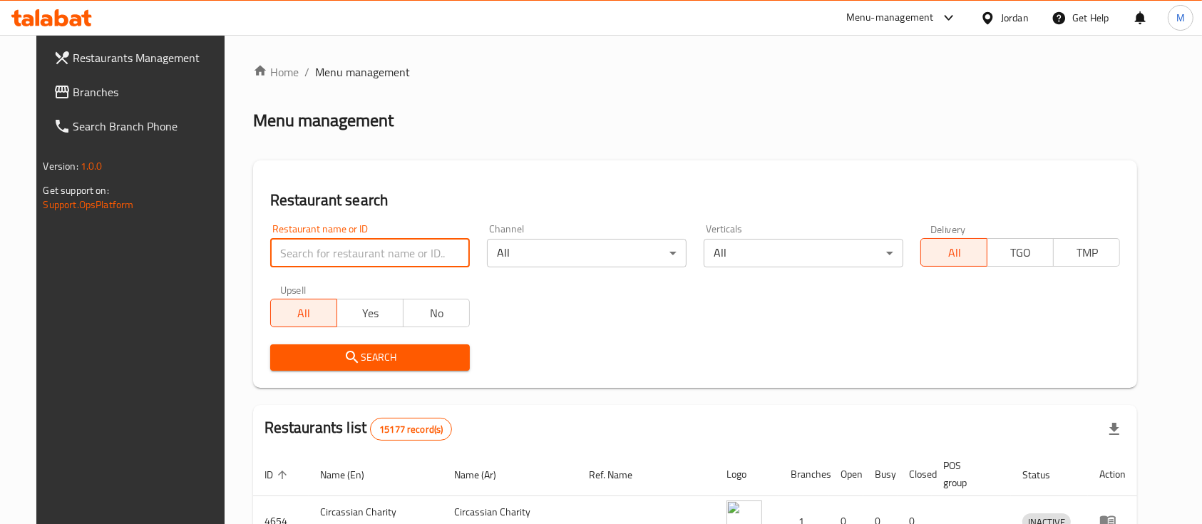
click at [408, 253] on input "search" at bounding box center [370, 253] width 200 height 29
paste input "[PERSON_NAME] Roasteries"
type input "[PERSON_NAME] Roasteries"
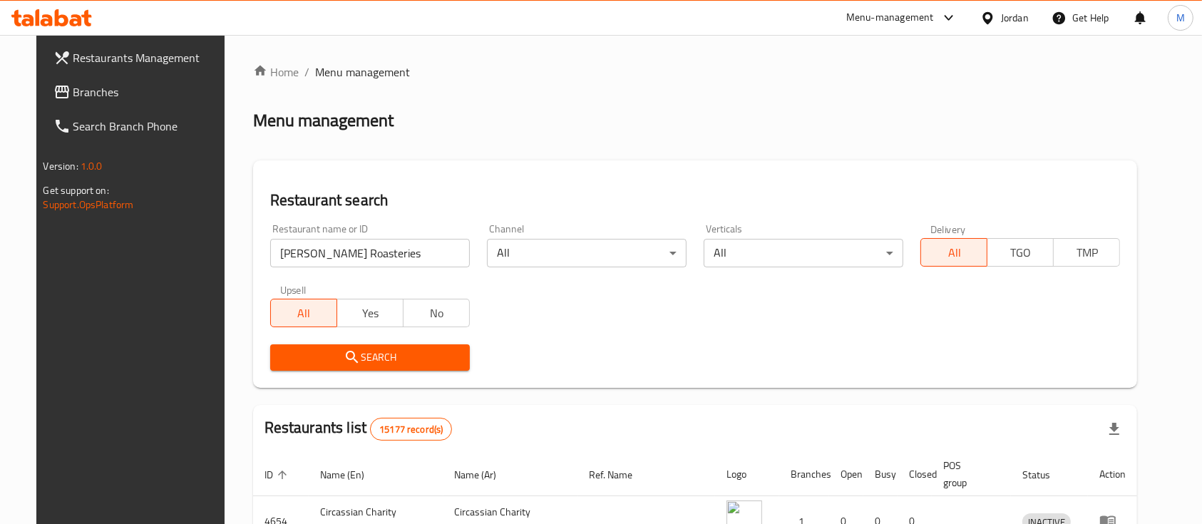
click at [372, 363] on span "Search" at bounding box center [369, 357] width 177 height 18
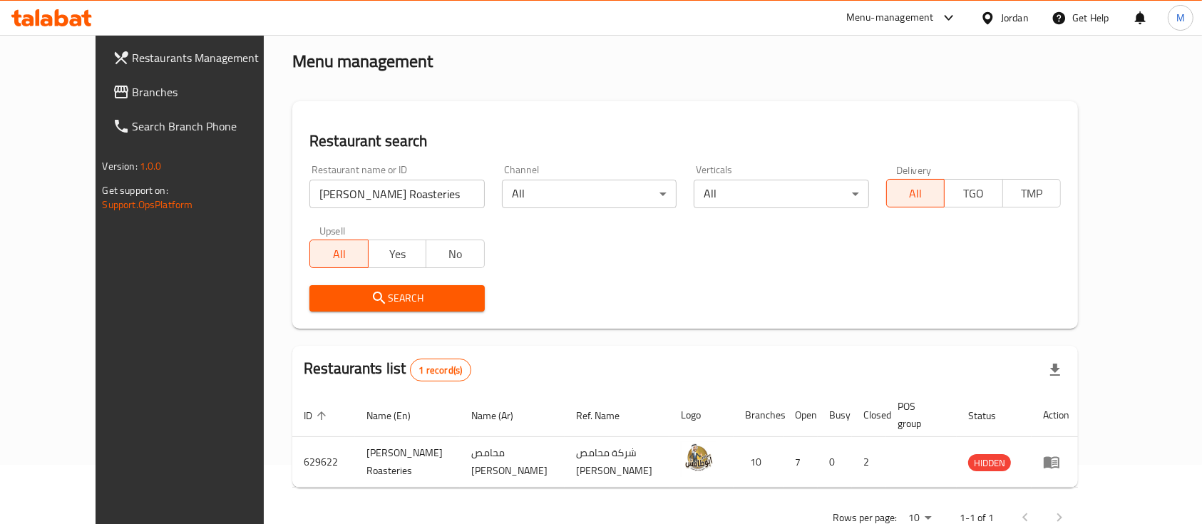
scroll to position [83, 0]
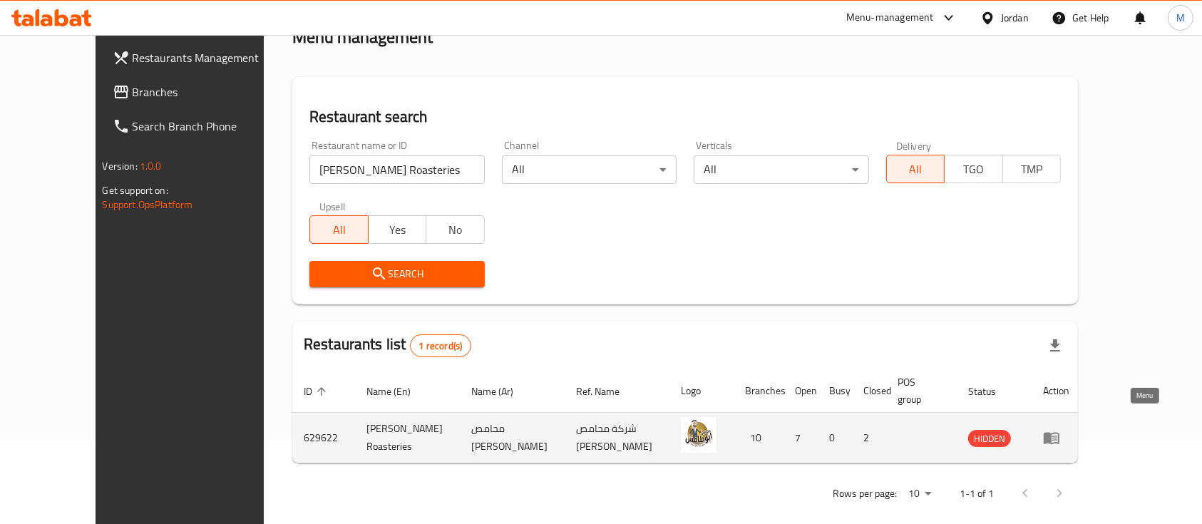
click at [1059, 433] on icon "enhanced table" at bounding box center [1051, 439] width 16 height 12
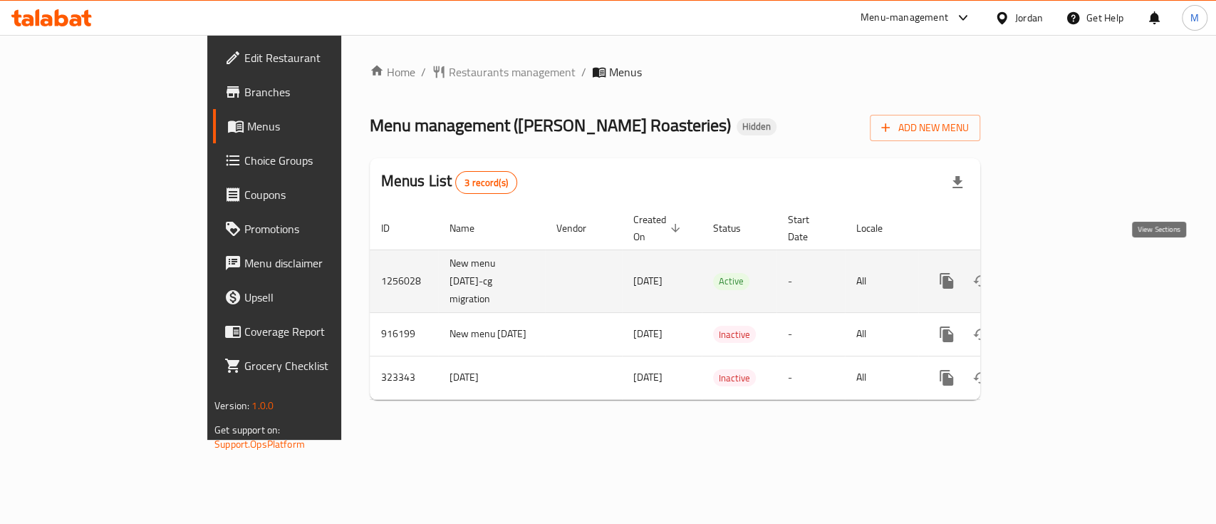
click at [1058, 272] on icon "enhanced table" at bounding box center [1049, 280] width 17 height 17
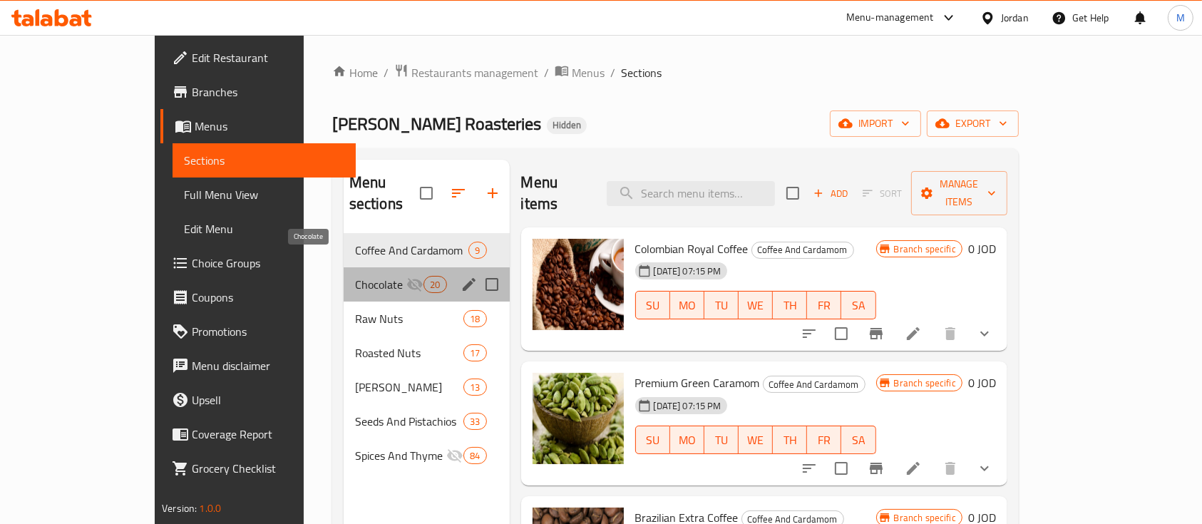
click at [355, 276] on span "Chocolate" at bounding box center [380, 284] width 51 height 17
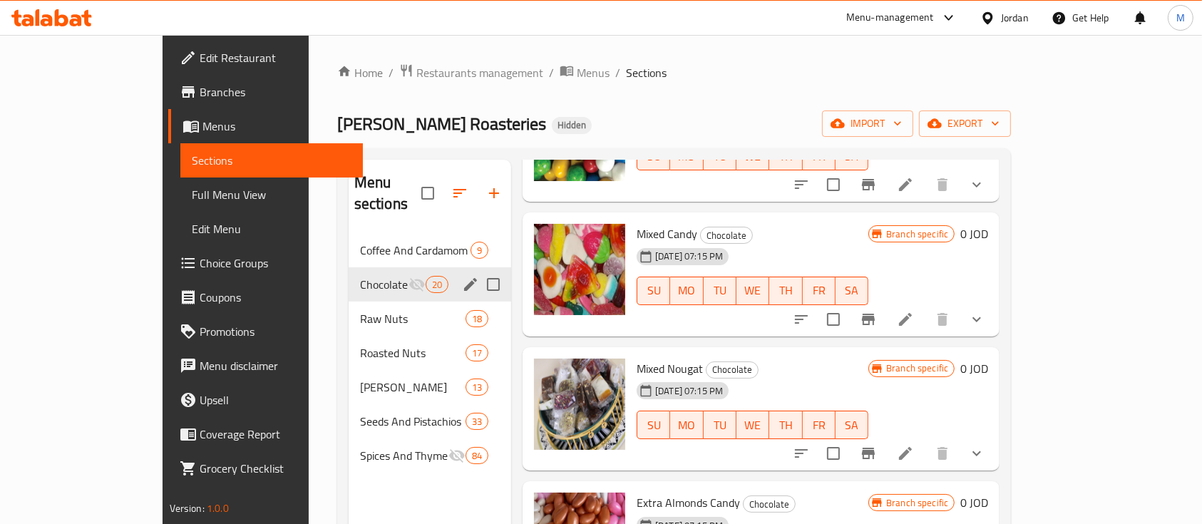
scroll to position [1819, 0]
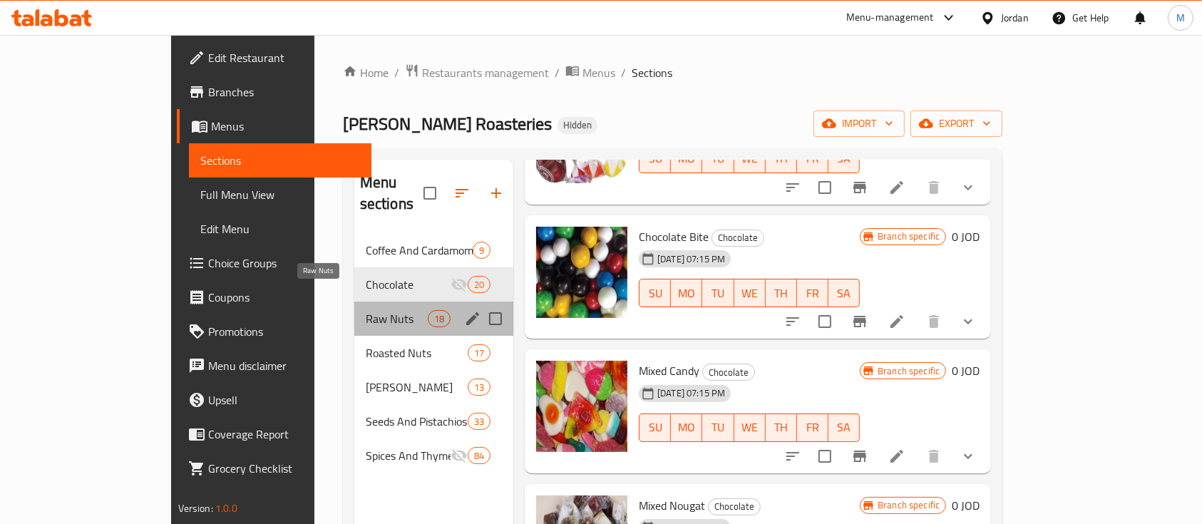
click at [366, 310] on span "Raw Nuts" at bounding box center [397, 318] width 62 height 17
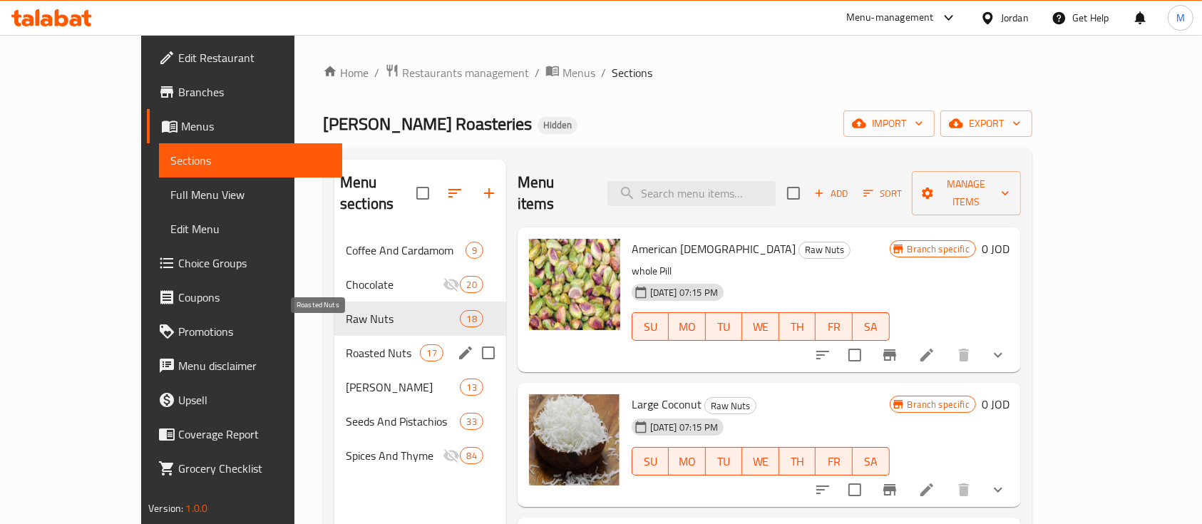
click at [346, 344] on span "Roasted Nuts" at bounding box center [383, 352] width 74 height 17
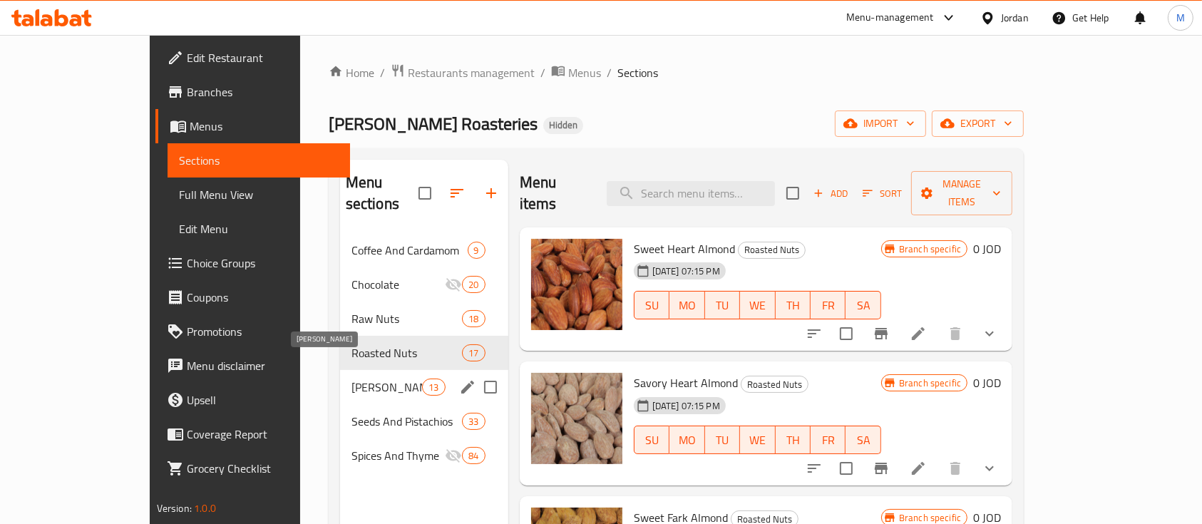
click at [351, 378] on span "Ell Makhaleet" at bounding box center [386, 386] width 71 height 17
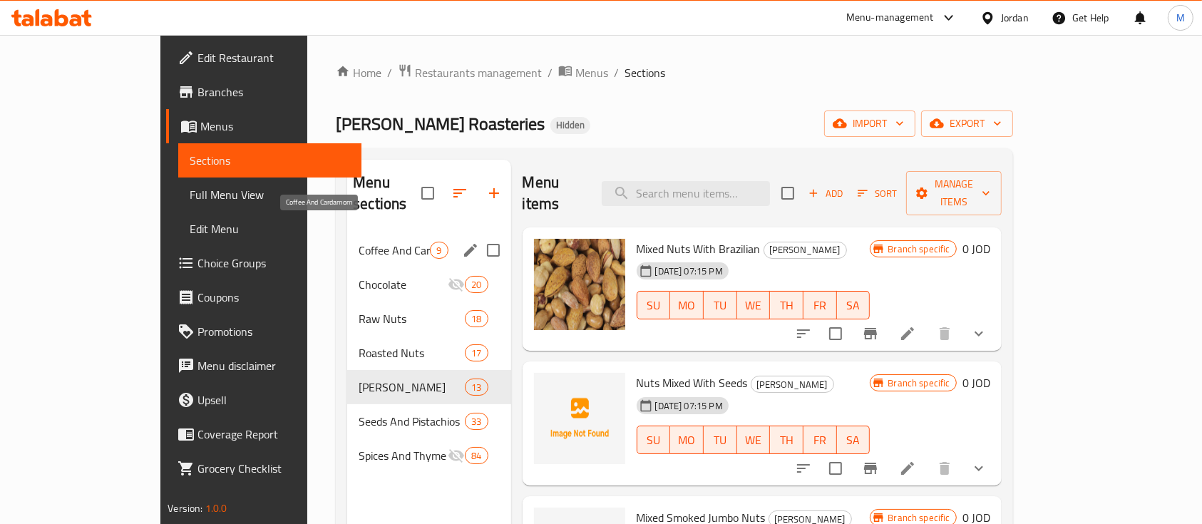
click at [358, 242] on span "Coffee And Cardamom" at bounding box center [393, 250] width 71 height 17
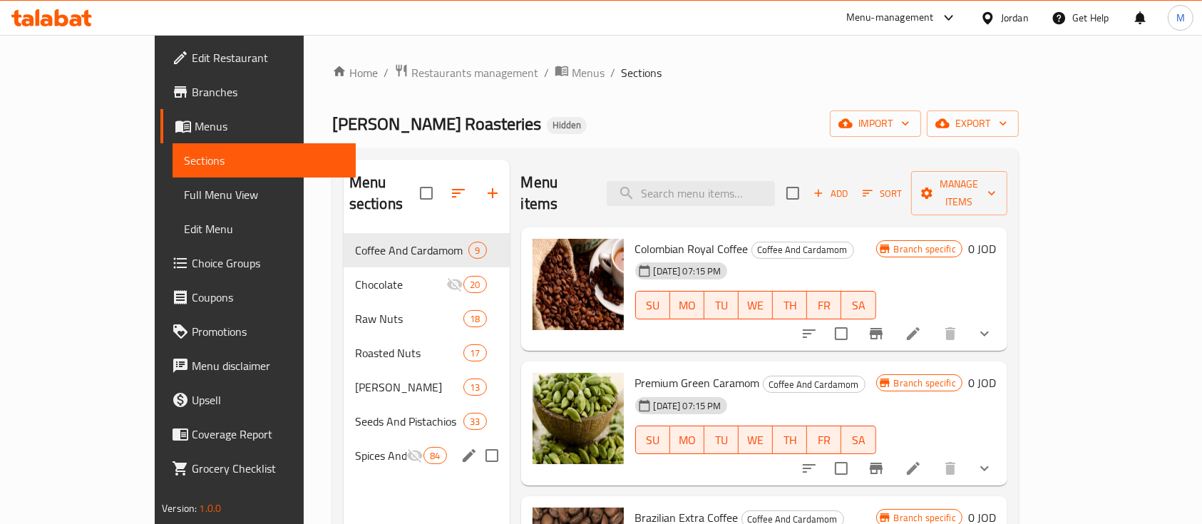
click at [355, 447] on span "Spices And Thyme" at bounding box center [380, 455] width 51 height 17
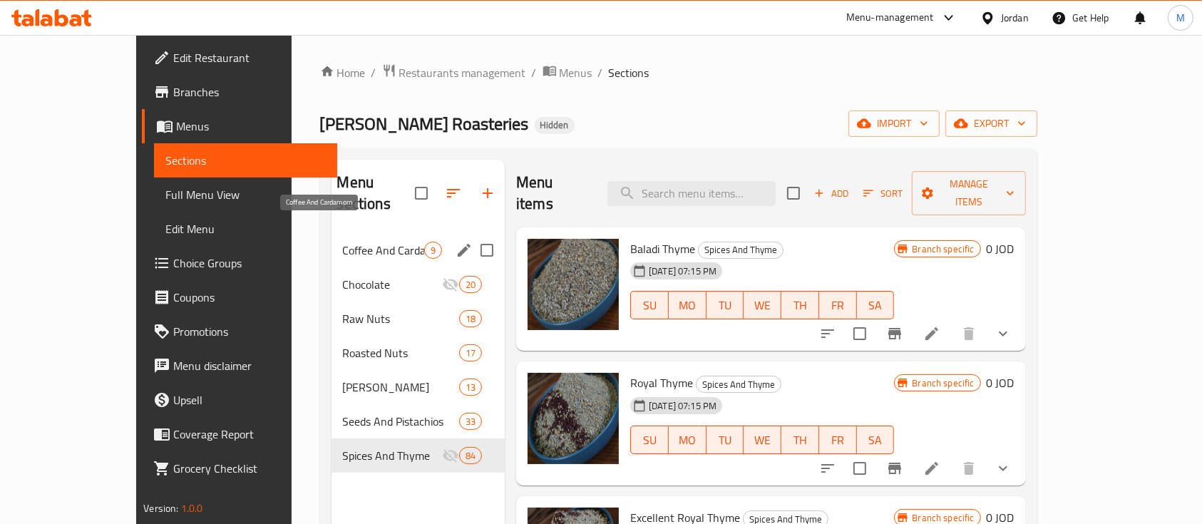
click at [343, 242] on span "Coffee And Cardamom" at bounding box center [383, 250] width 81 height 17
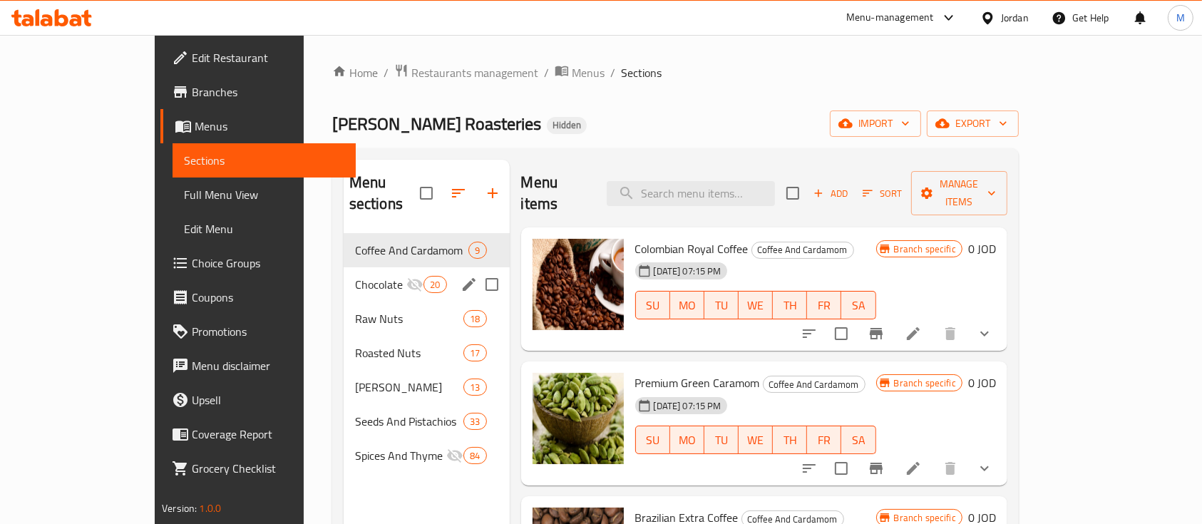
click at [355, 276] on span "Chocolate" at bounding box center [380, 284] width 51 height 17
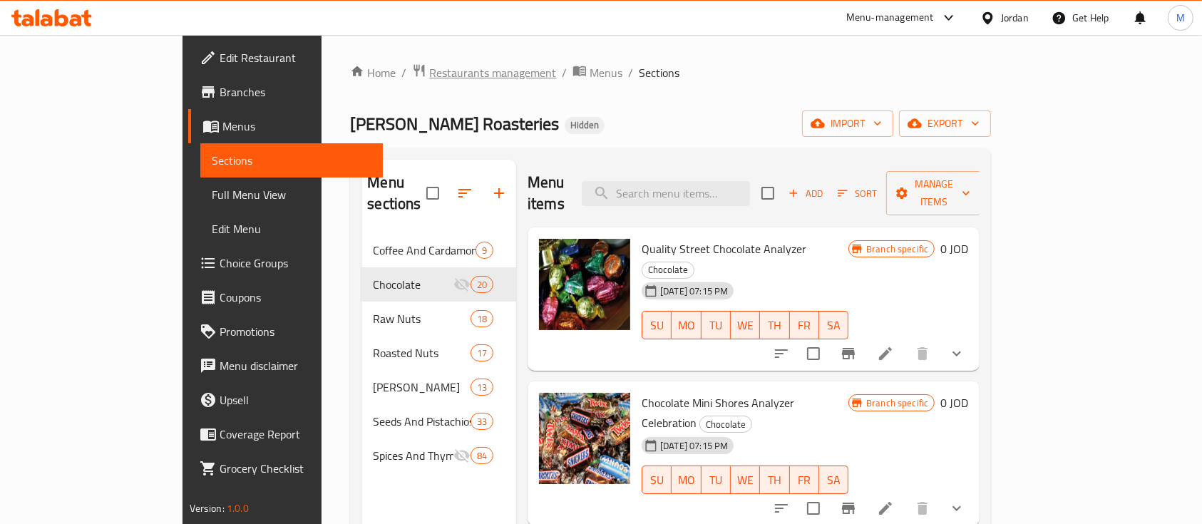
click at [429, 79] on span "Restaurants management" at bounding box center [492, 72] width 127 height 17
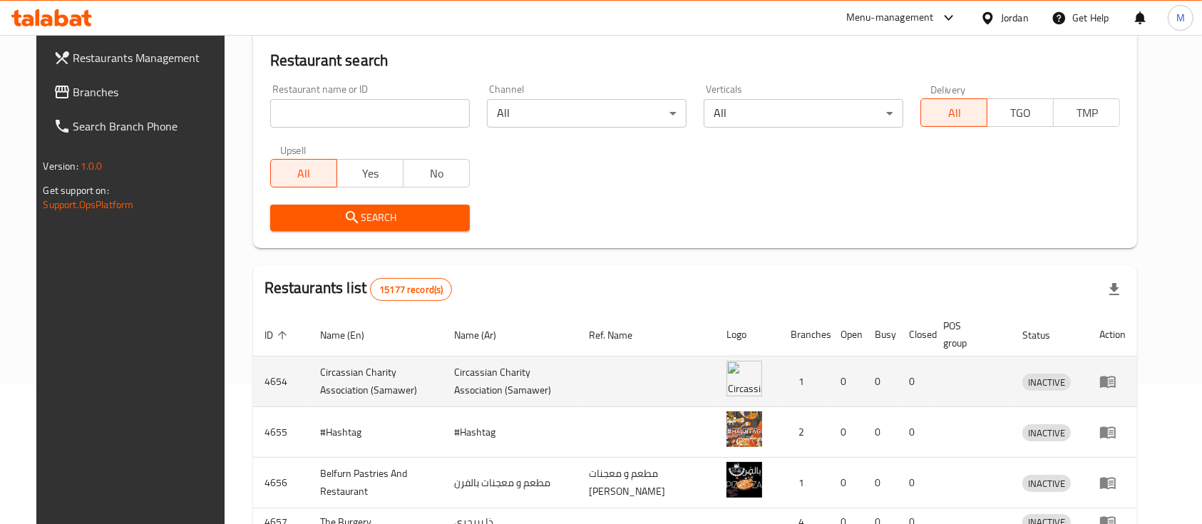
scroll to position [190, 0]
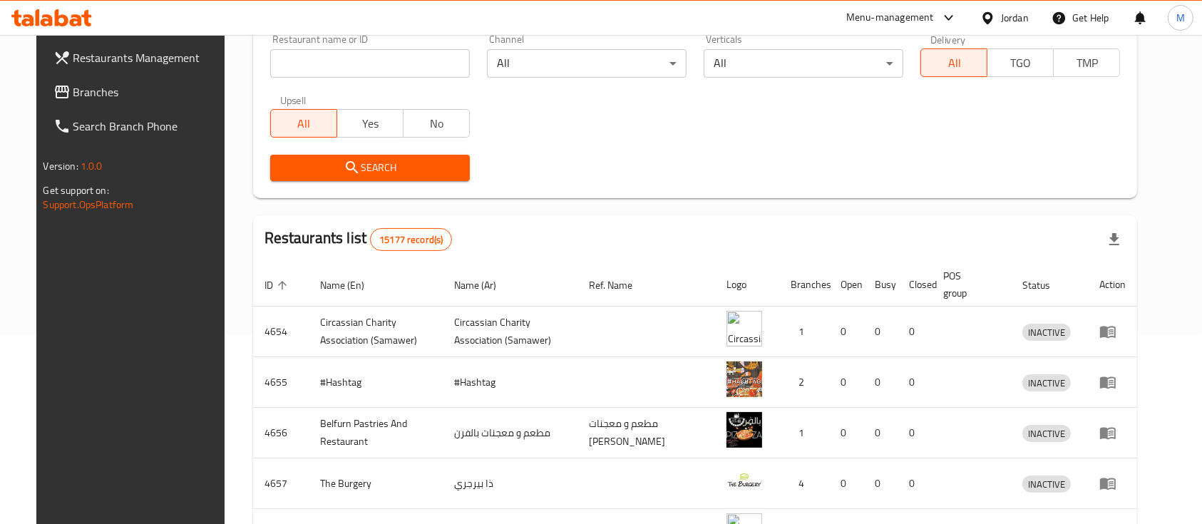
click at [378, 73] on input "search" at bounding box center [370, 63] width 200 height 29
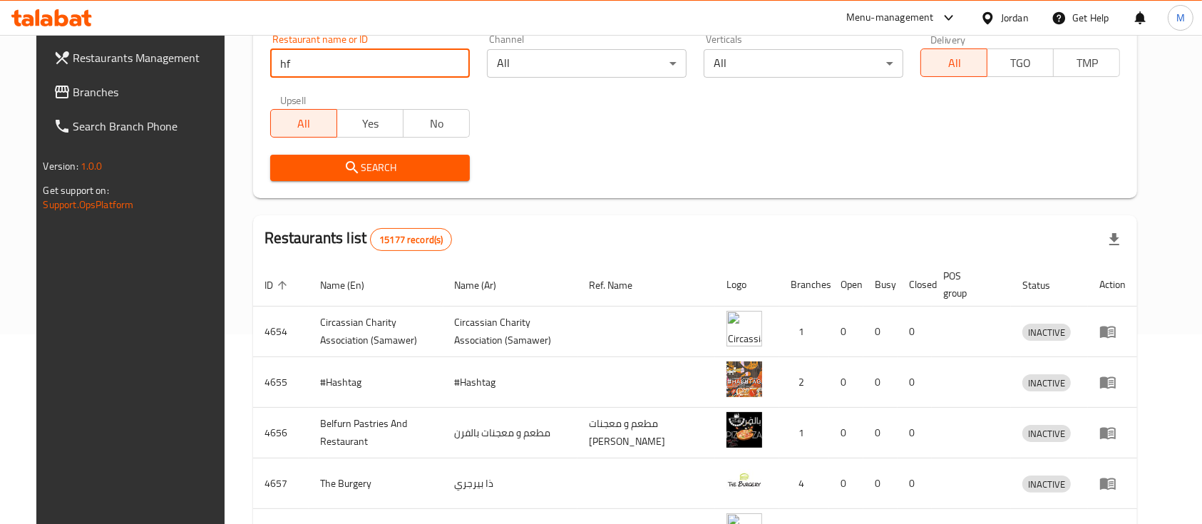
type input "h"
type input "ابو طافش"
click button "Search" at bounding box center [370, 168] width 200 height 26
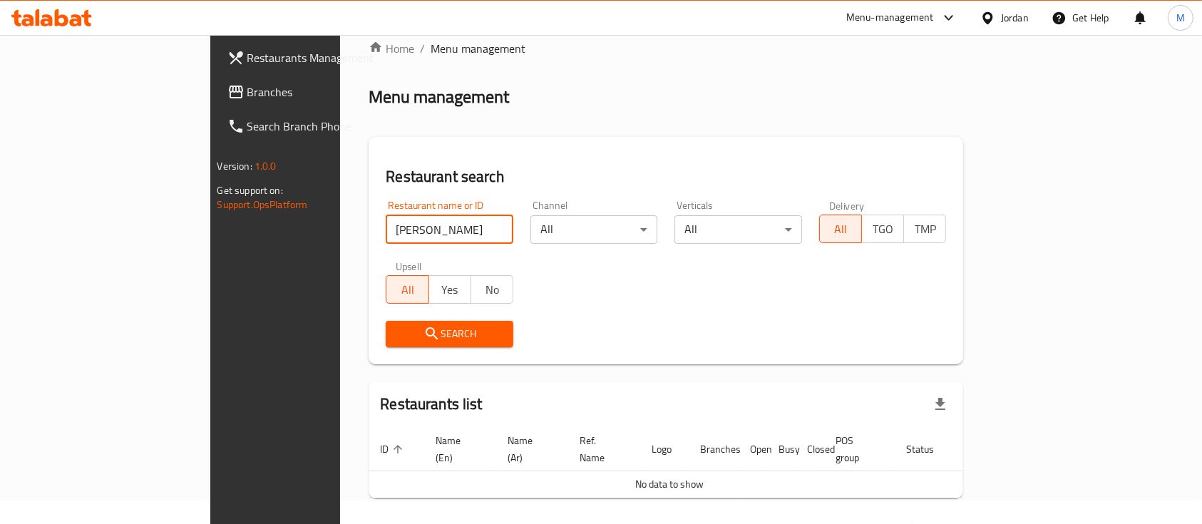
scroll to position [0, 0]
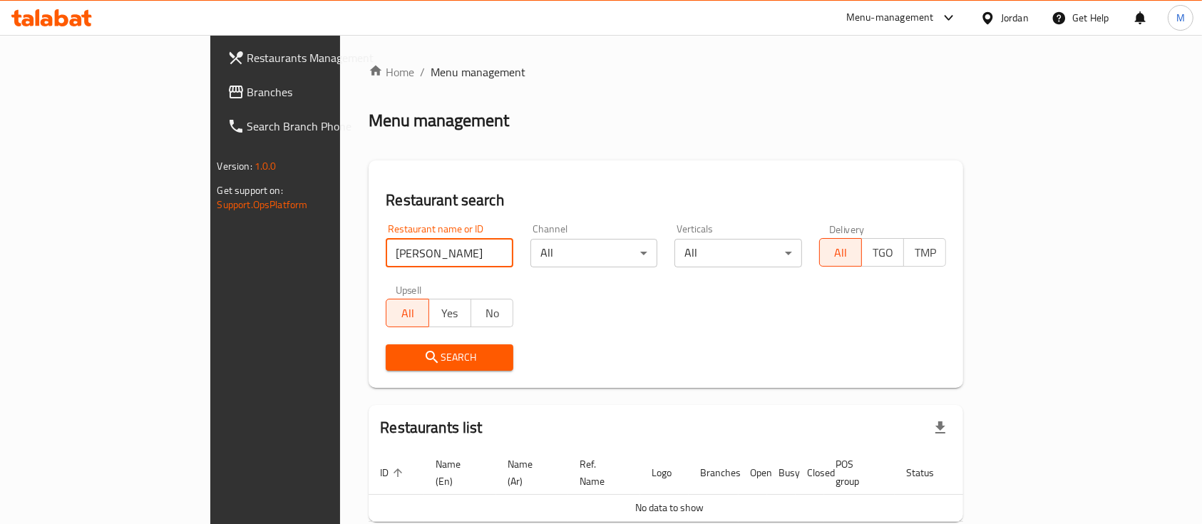
click at [444, 255] on input "ابو طافش" at bounding box center [450, 253] width 128 height 29
click at [386, 258] on input "search" at bounding box center [450, 253] width 128 height 29
click at [528, 282] on div "Restaurant name or ID Restaurant name or ID Channel All ​ Verticals All ​ Deliv…" at bounding box center [665, 297] width 577 height 164
click at [386, 249] on input "search" at bounding box center [450, 253] width 128 height 29
paste input "ABU TAFESH ROASTERIES"
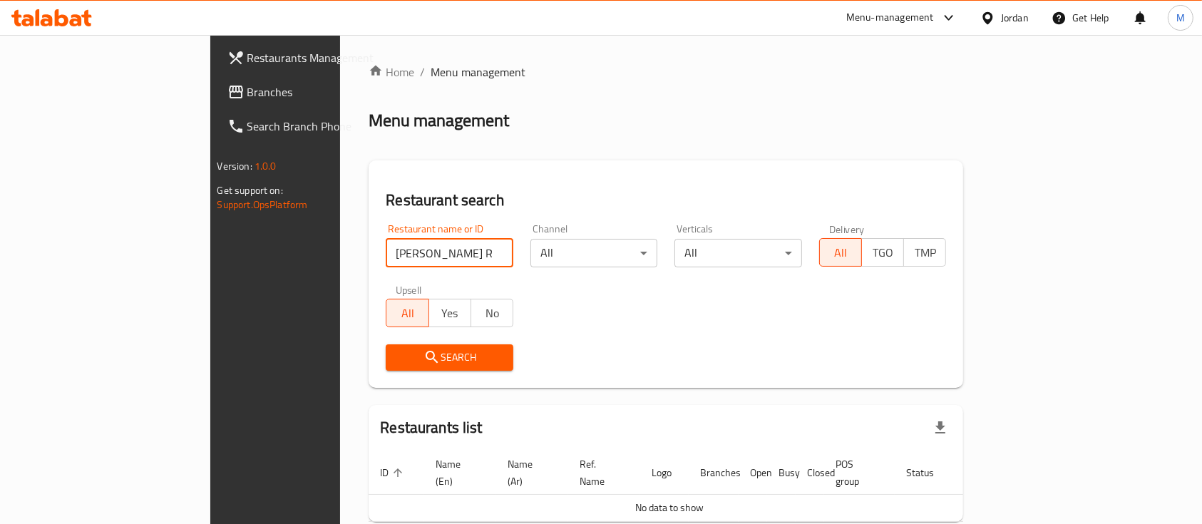
type input "ABU TAFESH ROASTERIES"
click at [582, 295] on div "Restaurant name or ID ABU TAFESH ROASTERIES Restaurant name or ID Channel All ​…" at bounding box center [665, 297] width 577 height 164
click at [397, 355] on span "Search" at bounding box center [449, 357] width 105 height 18
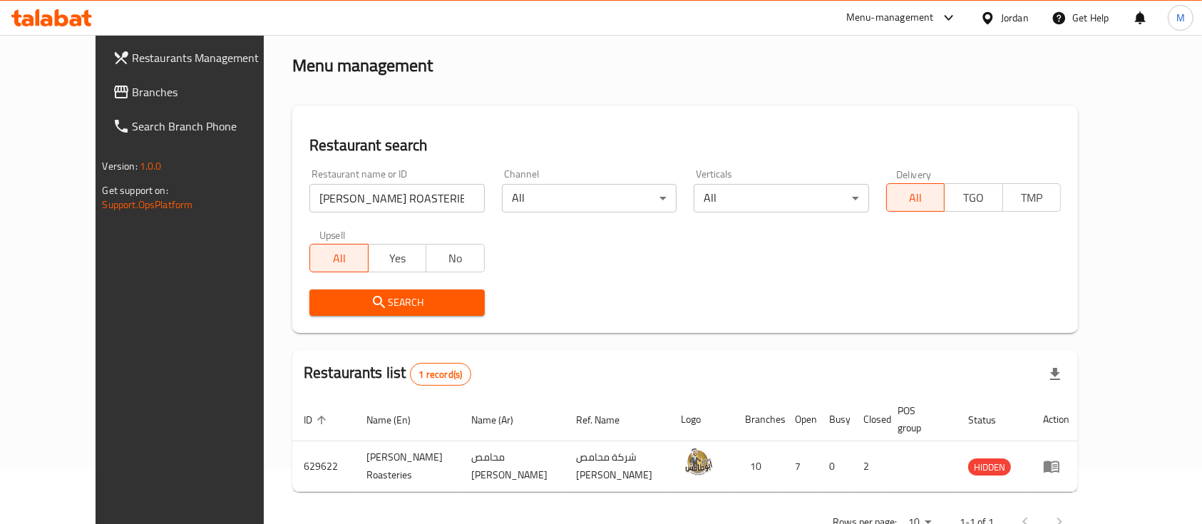
scroll to position [83, 0]
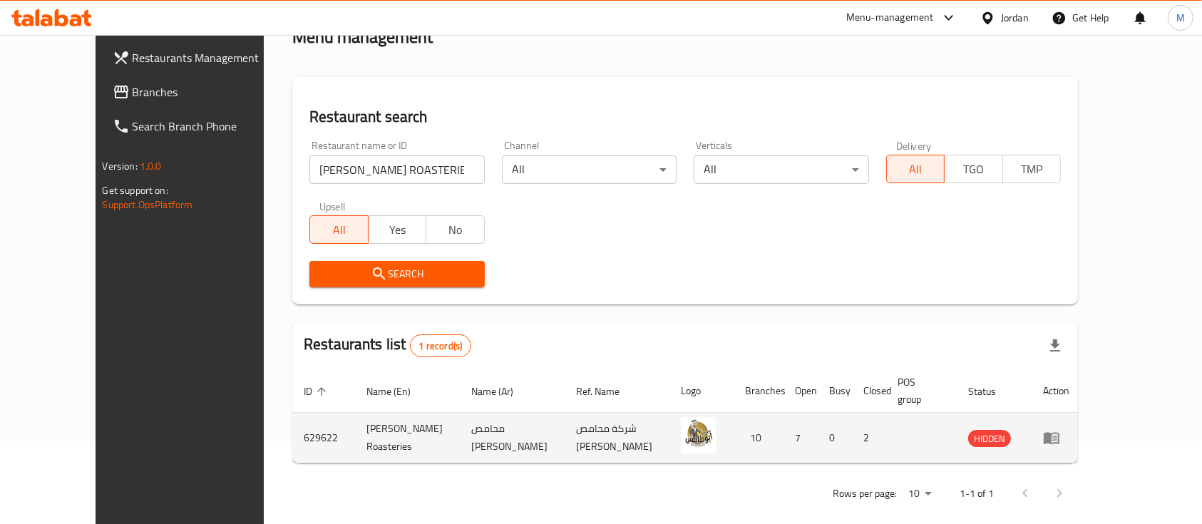
click at [292, 426] on td "629622" at bounding box center [323, 438] width 63 height 51
copy td "629622"
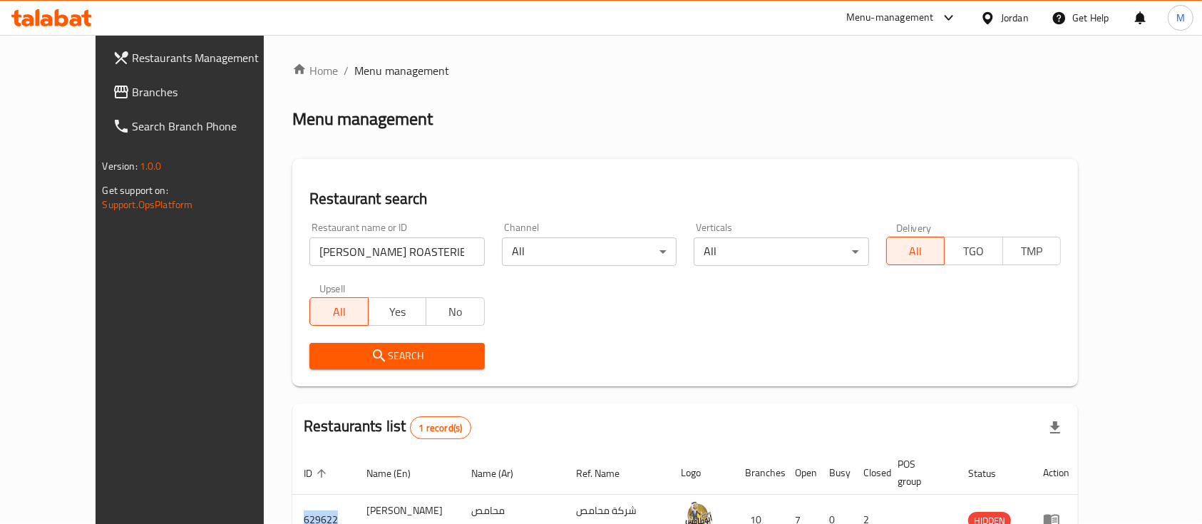
scroll to position [0, 0]
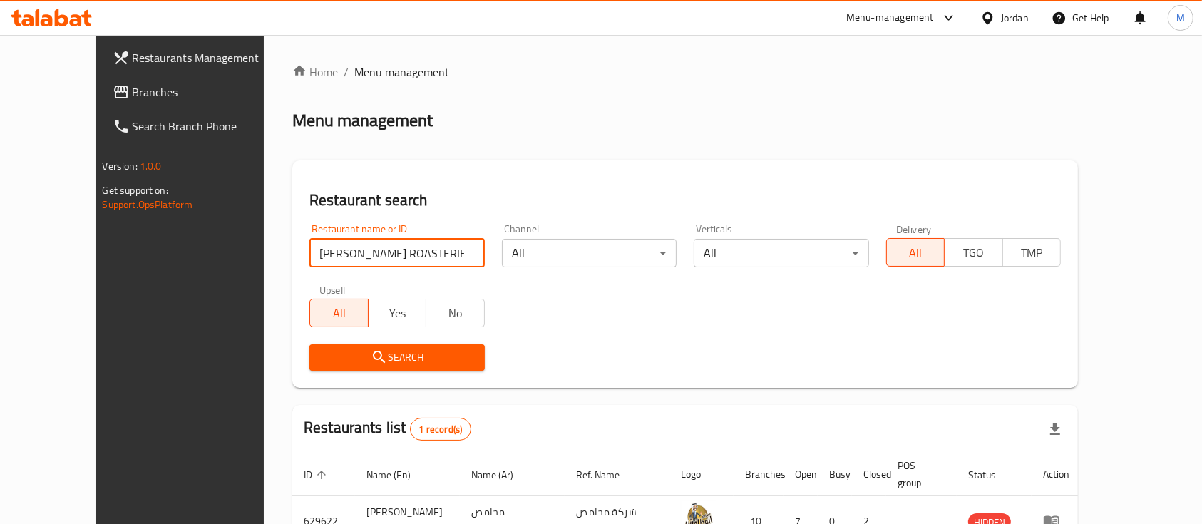
drag, startPoint x: 400, startPoint y: 258, endPoint x: 121, endPoint y: 252, distance: 278.7
click at [121, 252] on div "Restaurants Management Branches Search Branch Phone Version: 1.0.0 Get support …" at bounding box center [600, 329] width 1011 height 589
click at [447, 215] on div "Restaurant name or ID ABU TAFESH ROASTERIES Restaurant name or ID" at bounding box center [397, 245] width 192 height 61
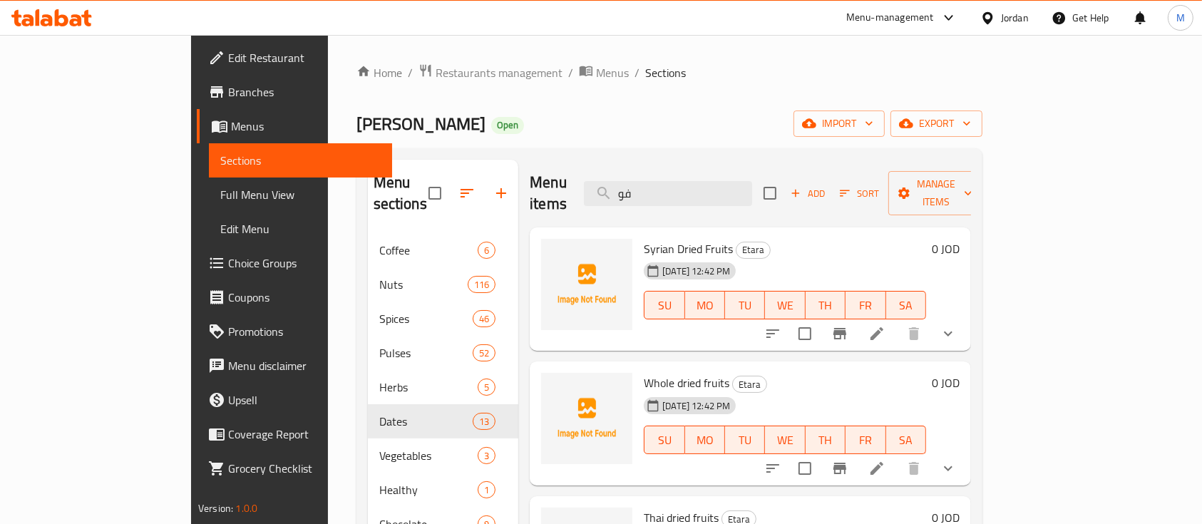
type input "ف"
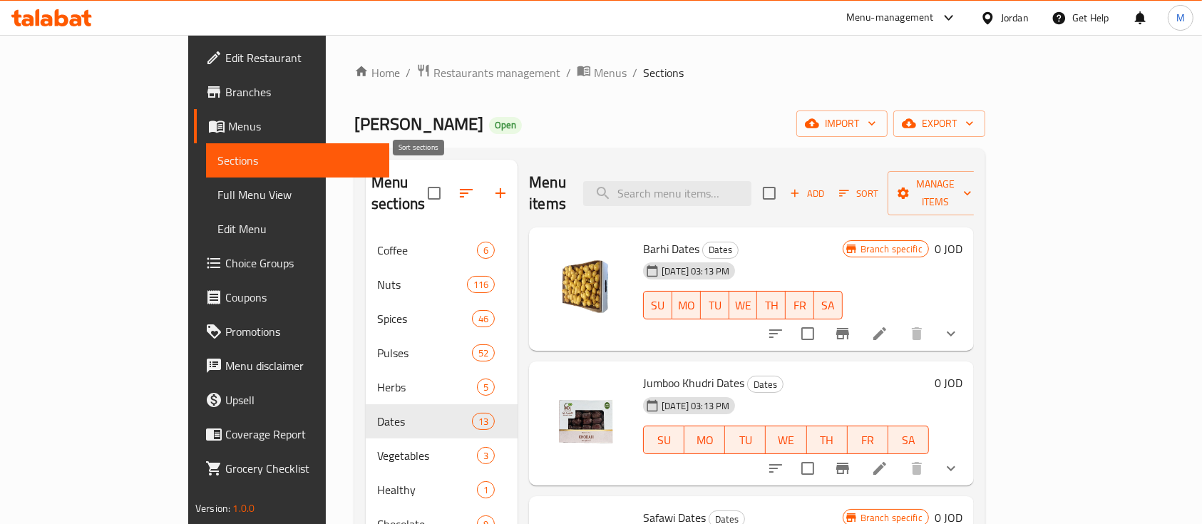
click at [458, 185] on icon "button" at bounding box center [466, 193] width 17 height 17
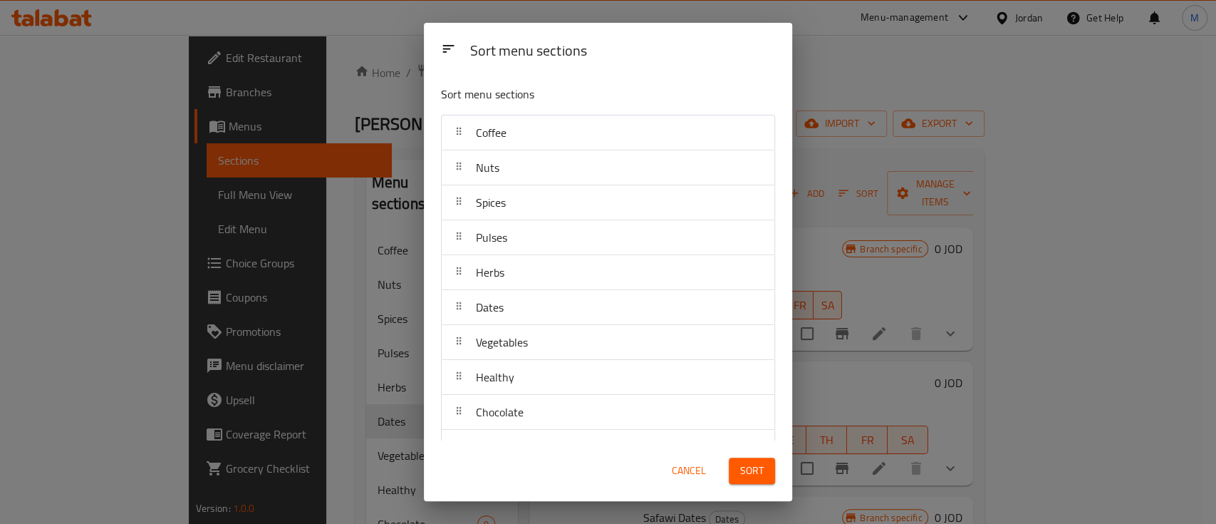
click at [703, 466] on span "Cancel" at bounding box center [689, 471] width 34 height 18
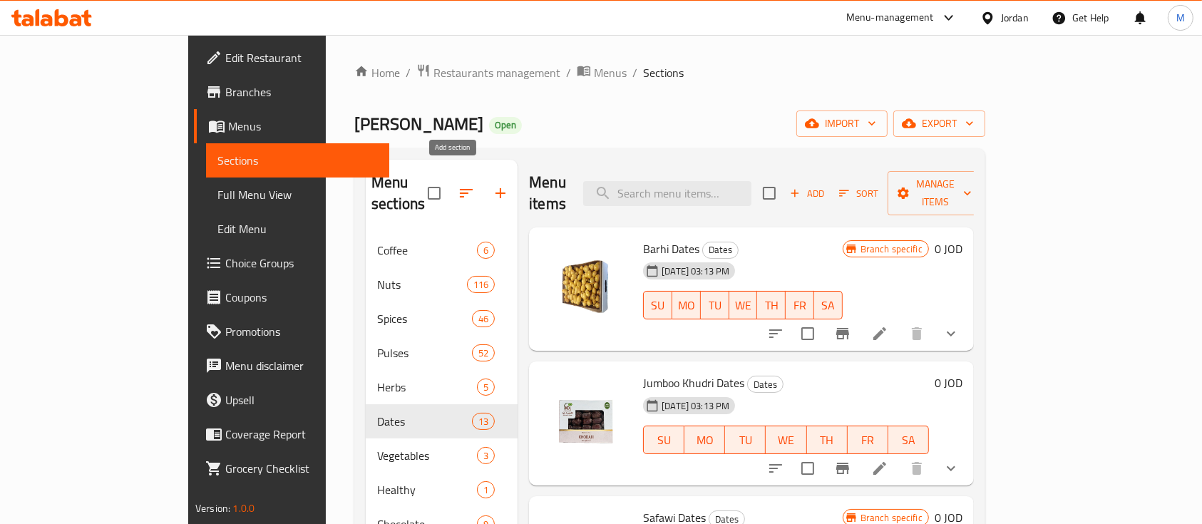
click at [492, 185] on icon "button" at bounding box center [500, 193] width 17 height 17
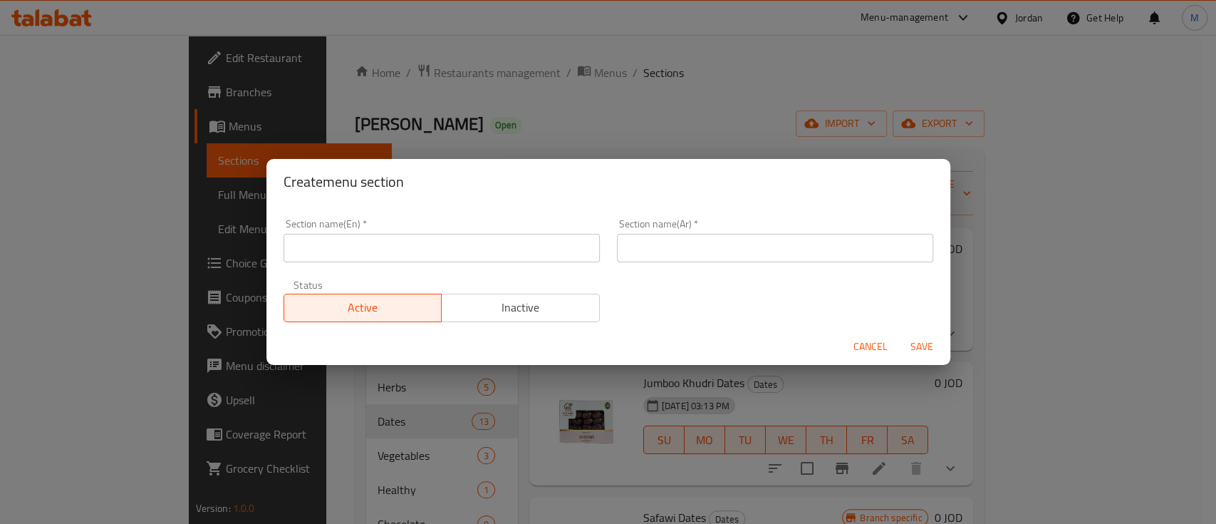
drag, startPoint x: 547, startPoint y: 249, endPoint x: 562, endPoint y: 249, distance: 15.7
click at [548, 249] on input "text" at bounding box center [442, 248] width 316 height 29
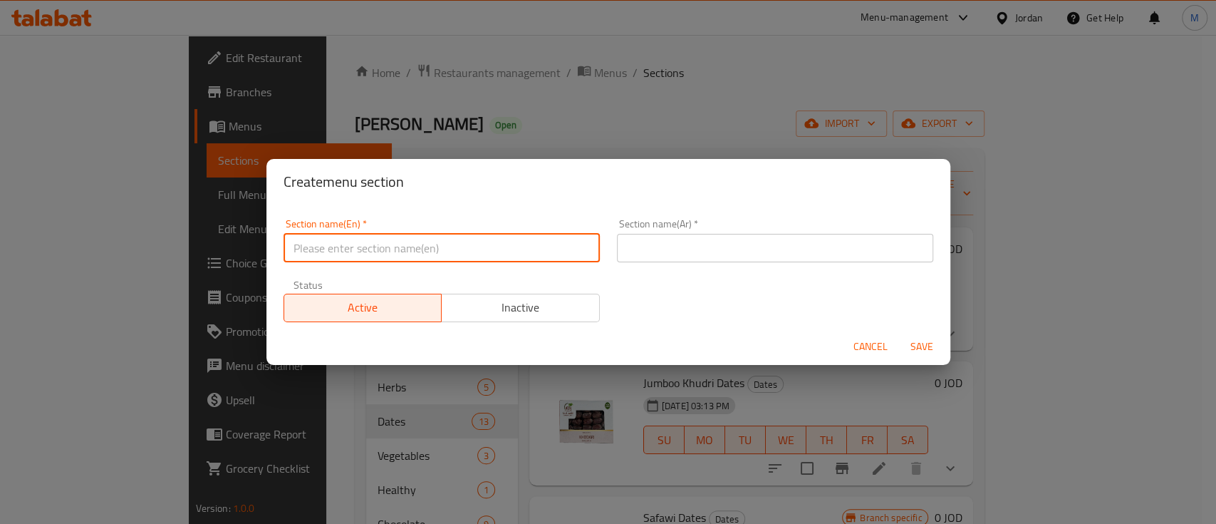
click at [711, 276] on div "Section name(En)   * Section name(En) * Section name(Ar)   * Section name(Ar) *…" at bounding box center [608, 270] width 667 height 120
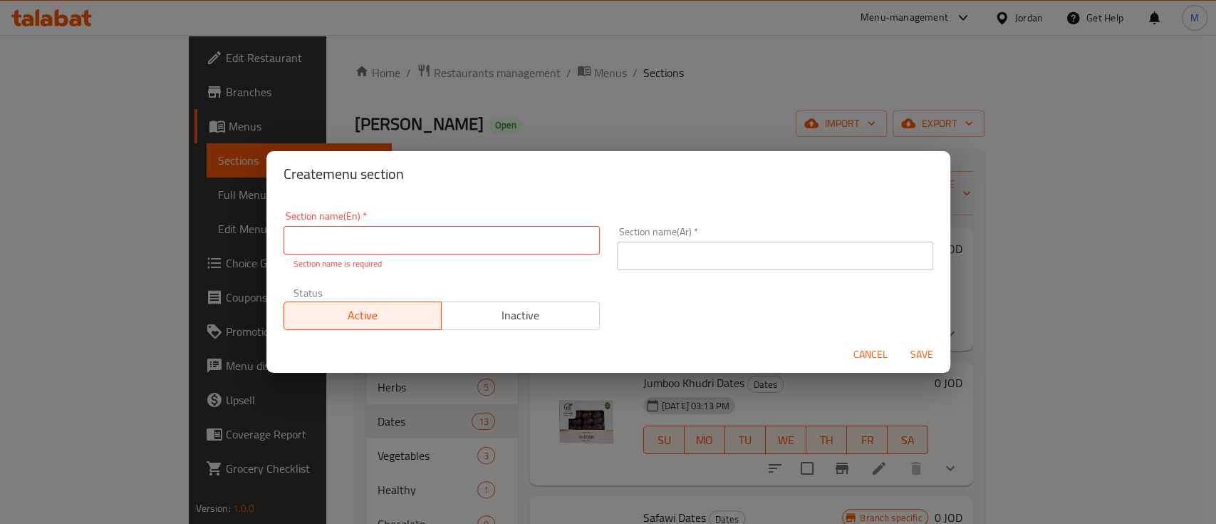
click at [521, 245] on input "text" at bounding box center [442, 240] width 316 height 29
click at [690, 259] on input "text" at bounding box center [775, 256] width 316 height 29
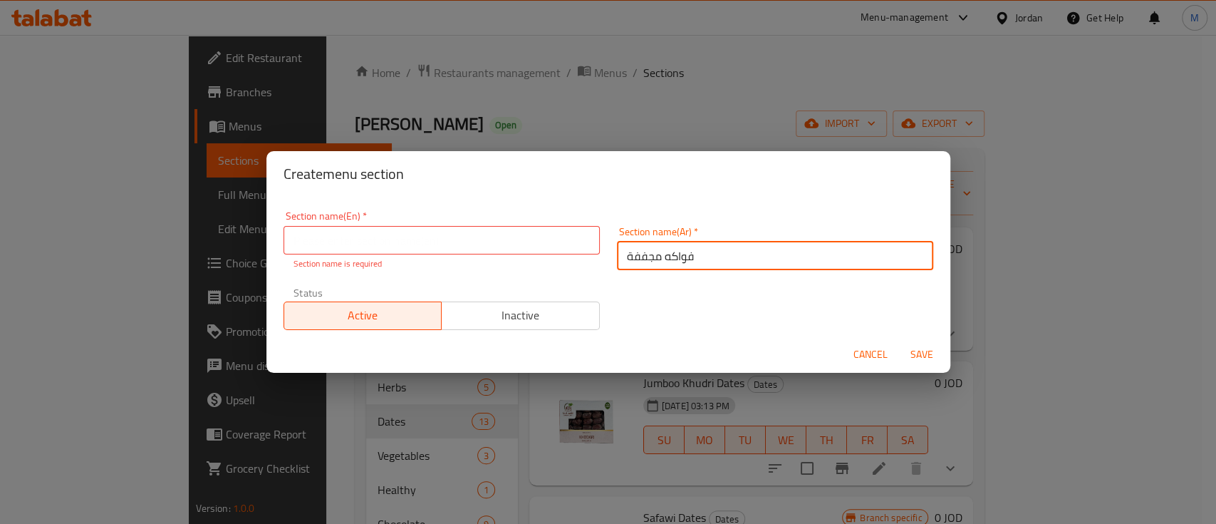
type input "فواكه مجففة"
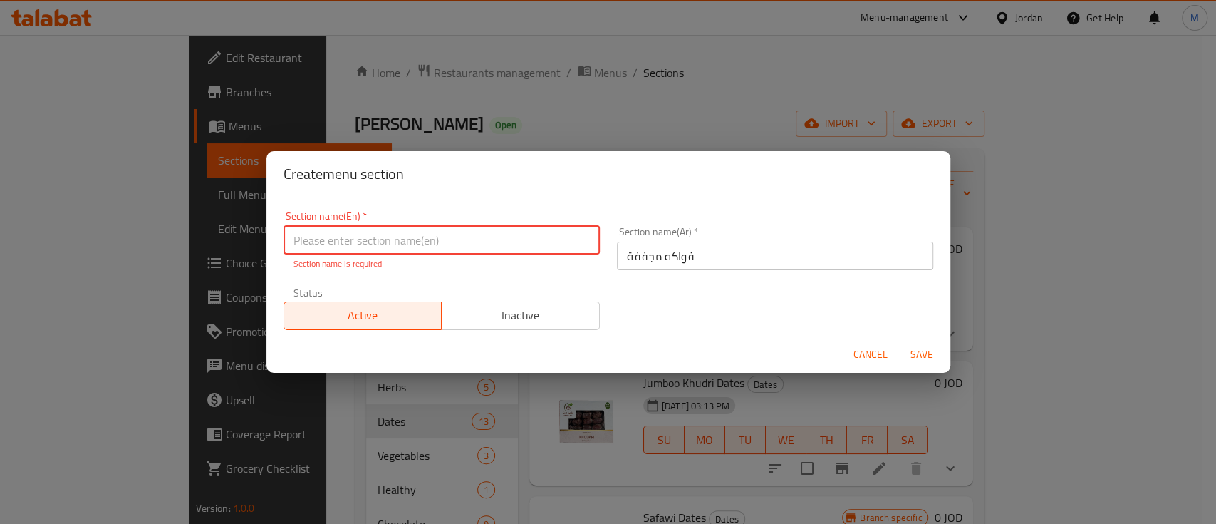
click at [423, 235] on input "text" at bounding box center [442, 240] width 316 height 29
paste input "Dried Fruits"
type input "Dried Fruits"
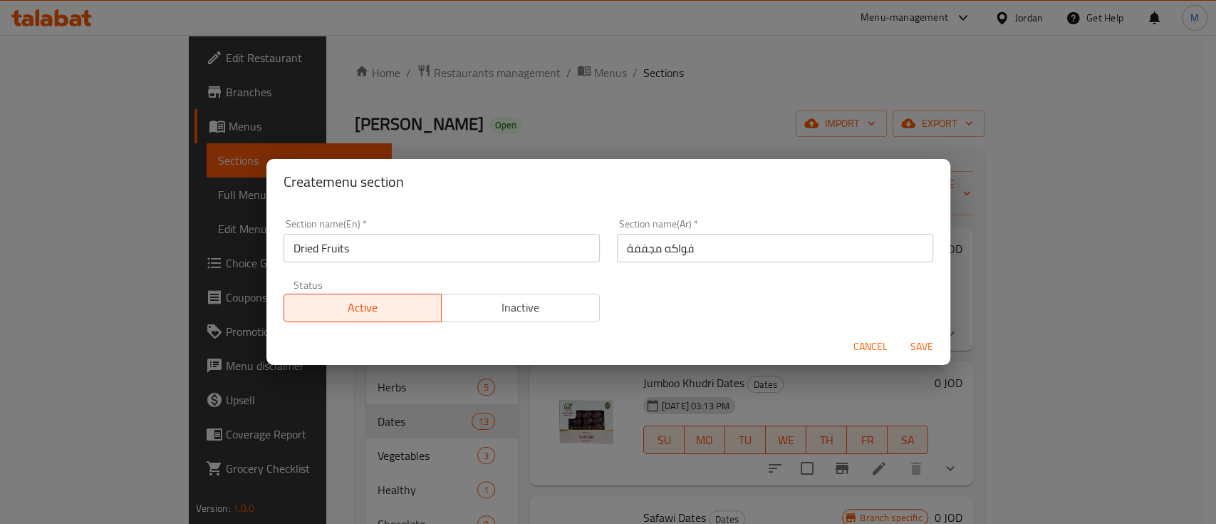
click at [473, 282] on div "Status Active Inactive" at bounding box center [442, 301] width 334 height 60
click at [923, 351] on span "Save" at bounding box center [922, 347] width 34 height 18
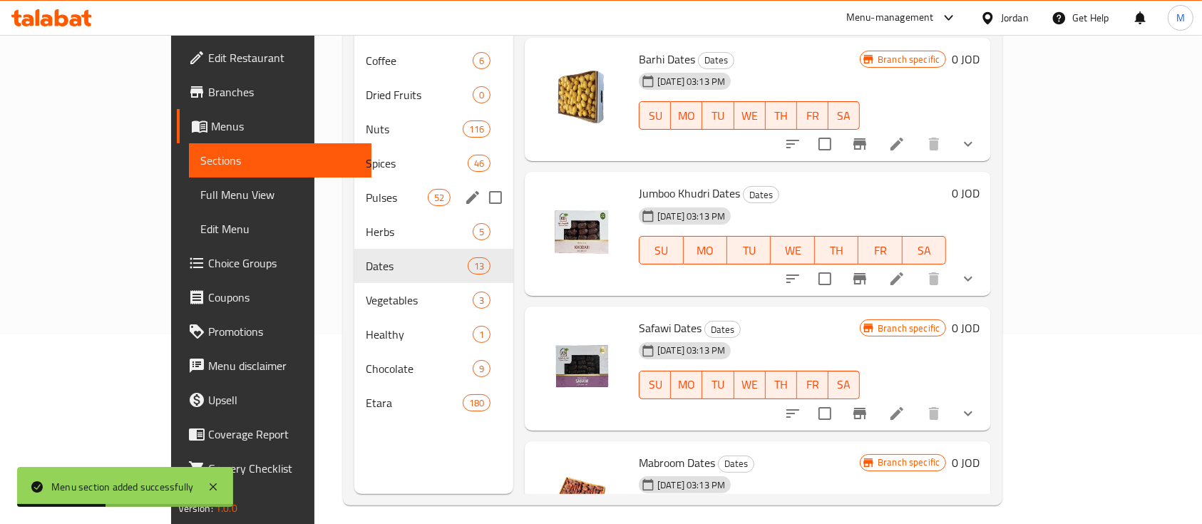
scroll to position [95, 0]
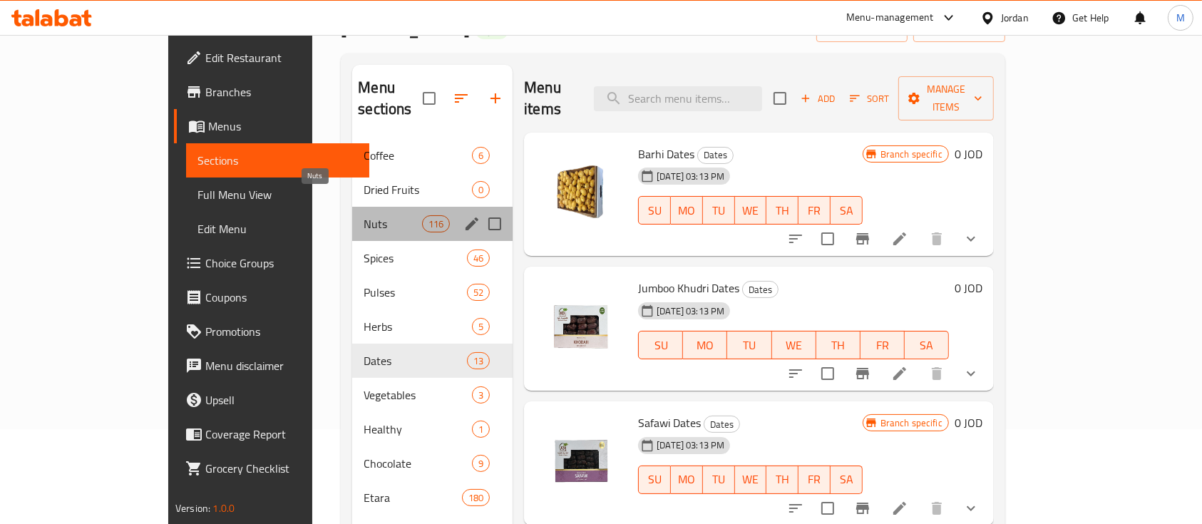
click at [363, 215] on span "Nuts" at bounding box center [392, 223] width 58 height 17
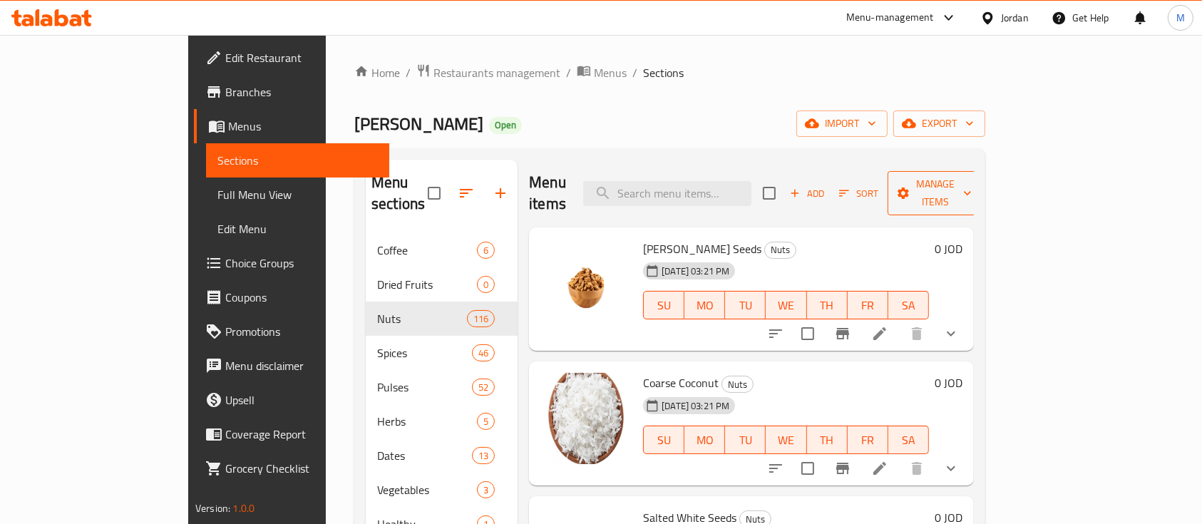
click at [971, 190] on span "Manage items" at bounding box center [935, 193] width 73 height 36
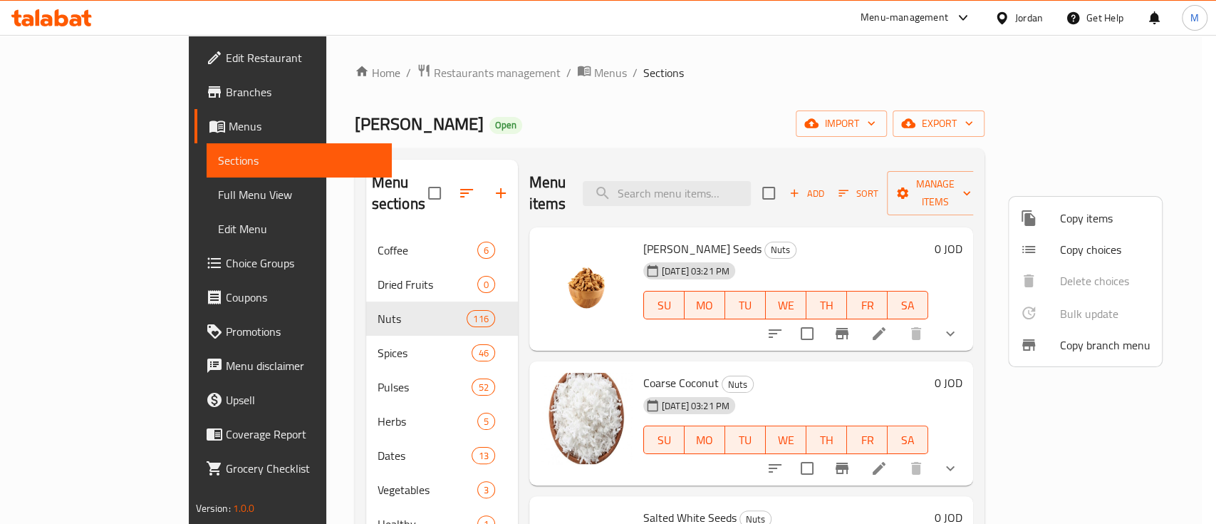
click at [1107, 224] on span "Copy items" at bounding box center [1105, 218] width 91 height 17
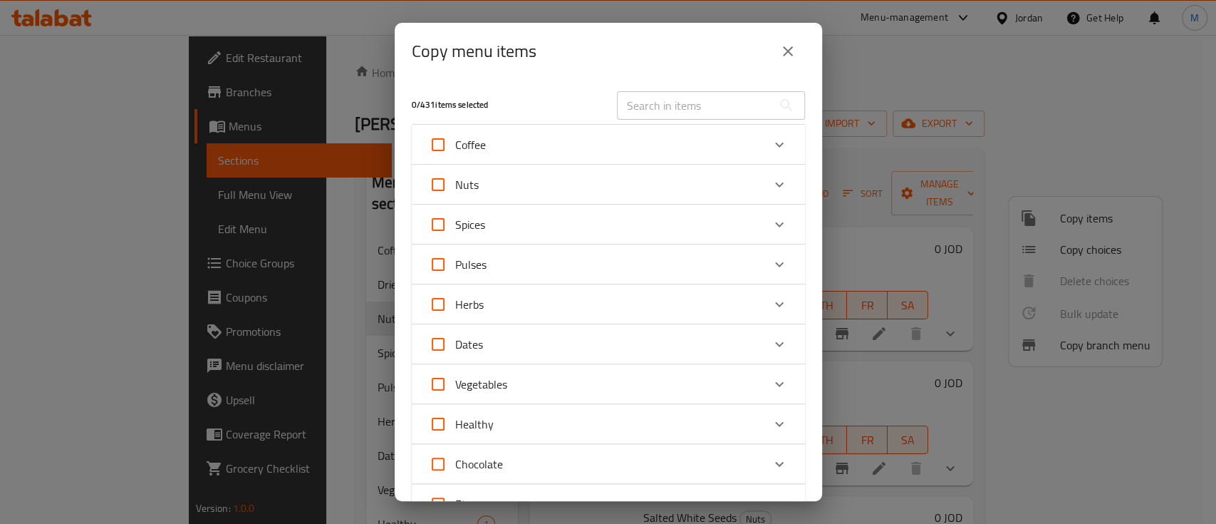
click at [771, 187] on icon "Expand" at bounding box center [779, 184] width 17 height 17
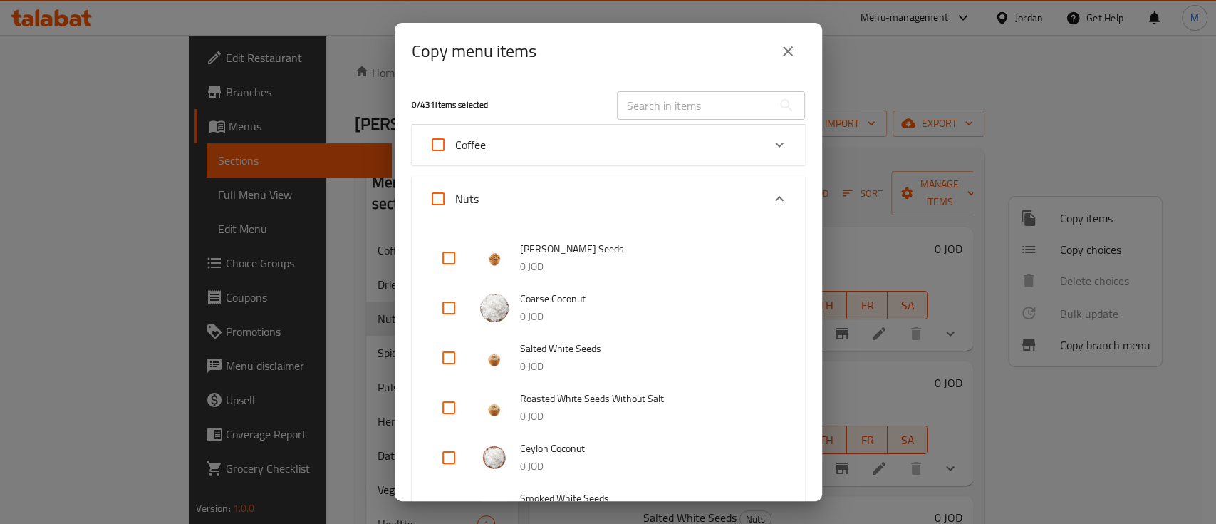
click at [450, 307] on input "checkbox" at bounding box center [449, 308] width 34 height 34
checkbox input "true"
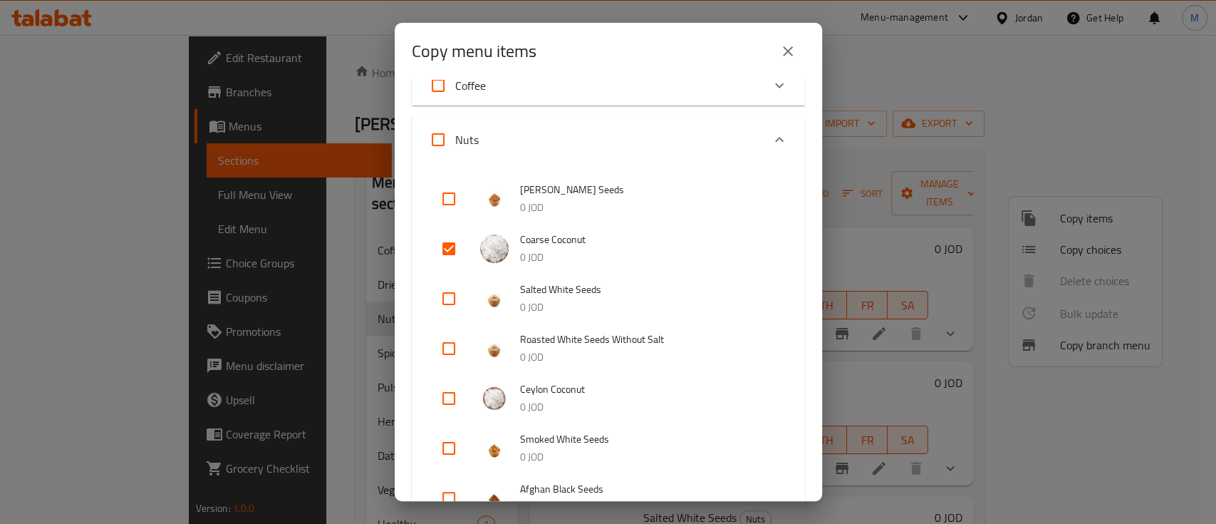
scroll to position [95, 0]
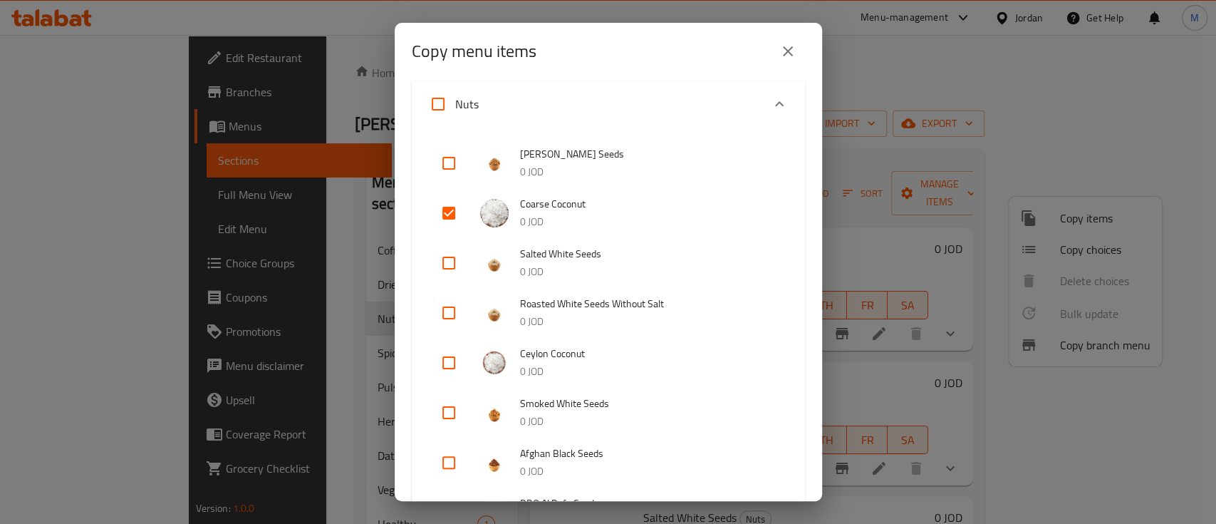
click at [447, 362] on input "checkbox" at bounding box center [449, 363] width 34 height 34
checkbox input "true"
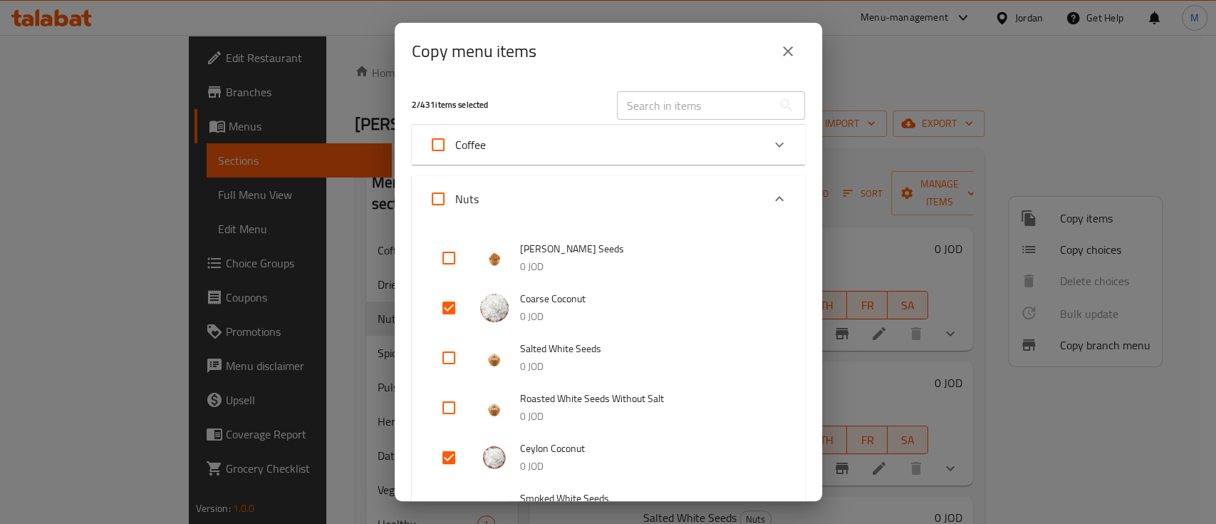
click at [771, 202] on icon "Expand" at bounding box center [779, 198] width 17 height 17
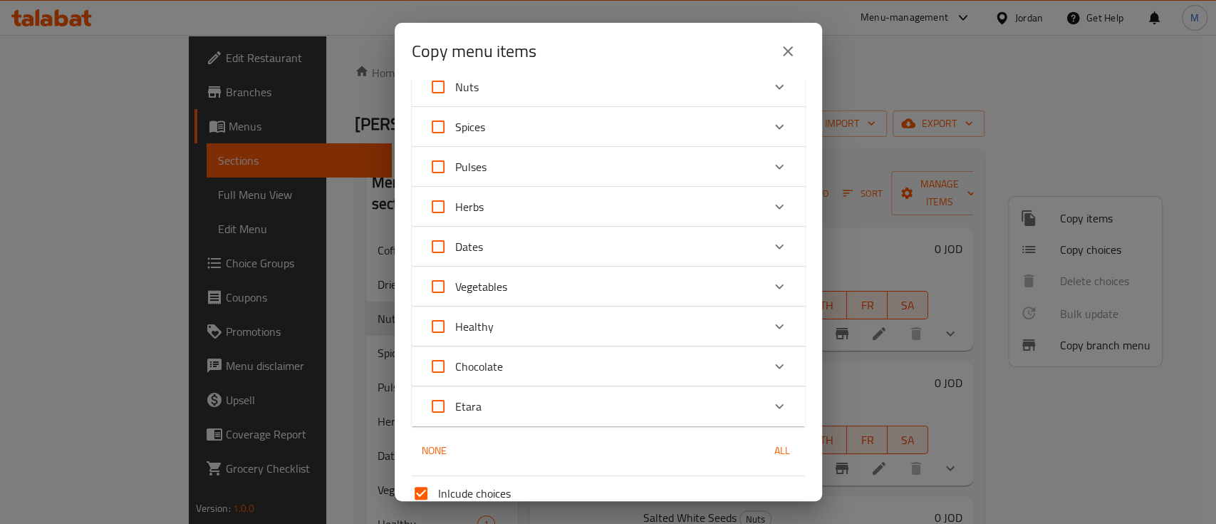
scroll to position [228, 0]
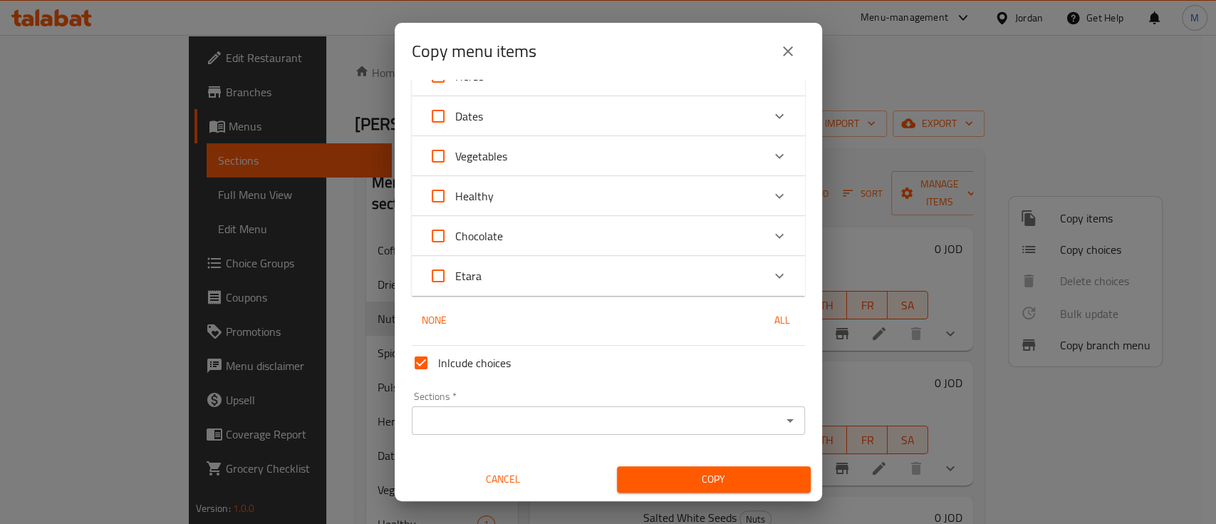
click at [573, 423] on input "Sections   *" at bounding box center [596, 420] width 361 height 20
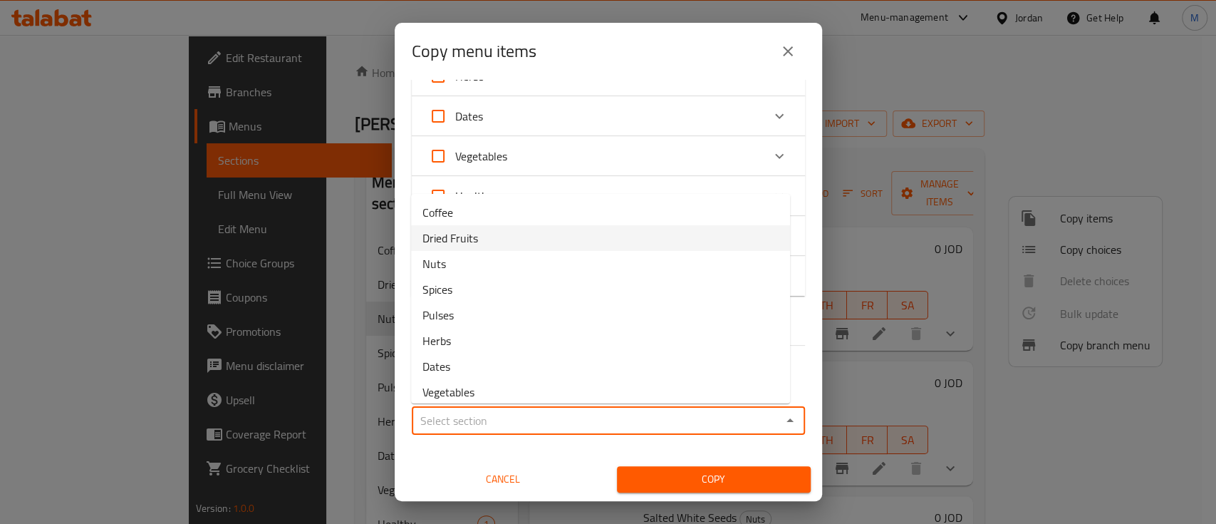
click at [523, 241] on li "Dried Fruits" at bounding box center [600, 238] width 379 height 26
type input "Dried Fruits"
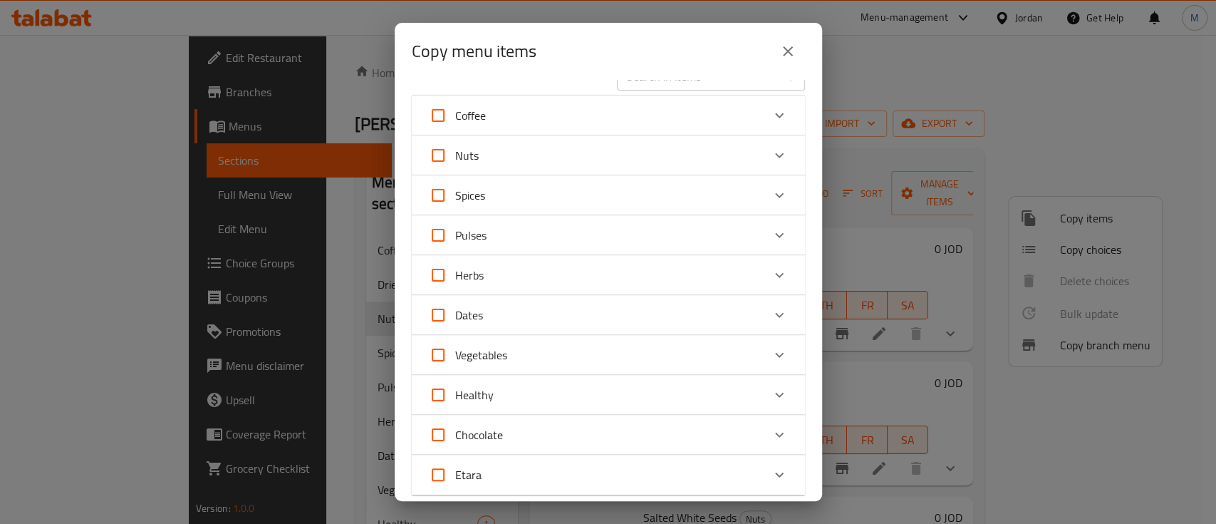
scroll to position [0, 0]
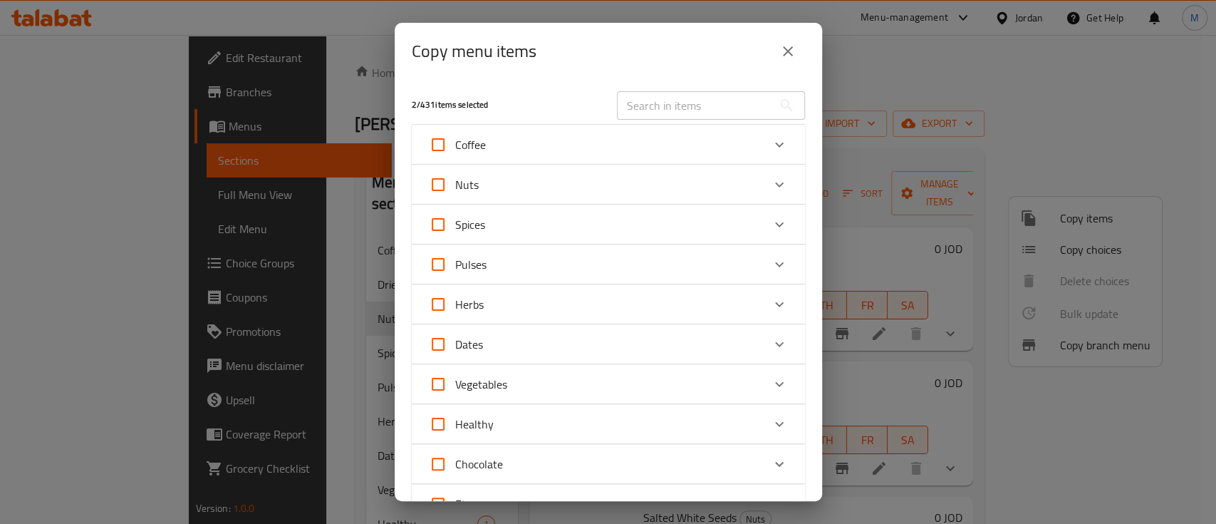
click at [771, 187] on icon "Expand" at bounding box center [779, 184] width 17 height 17
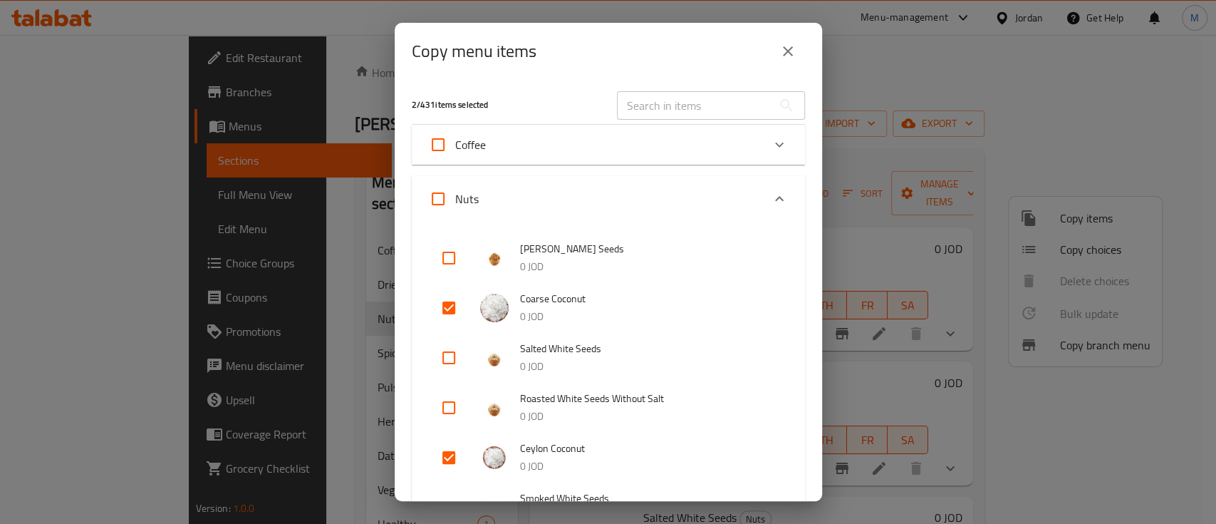
click at [775, 197] on icon "Expand" at bounding box center [779, 198] width 9 height 5
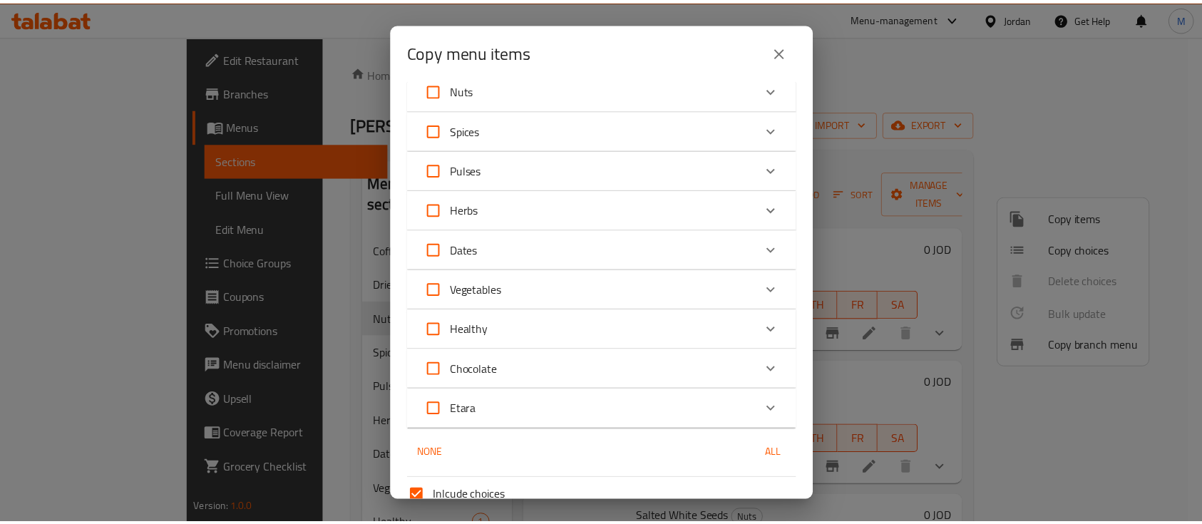
scroll to position [228, 0]
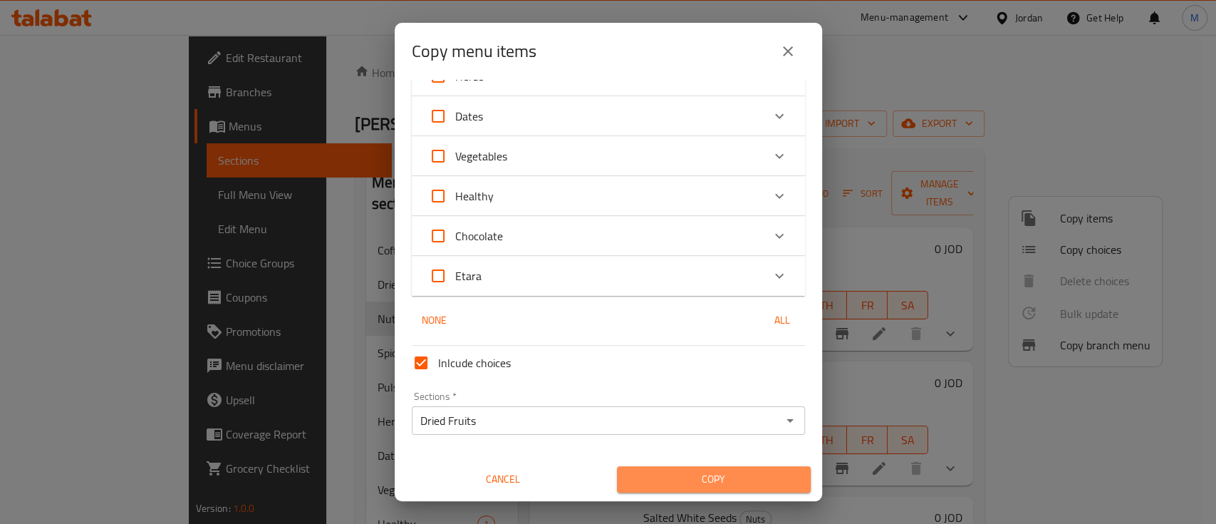
click at [747, 477] on span "Copy" at bounding box center [714, 479] width 171 height 18
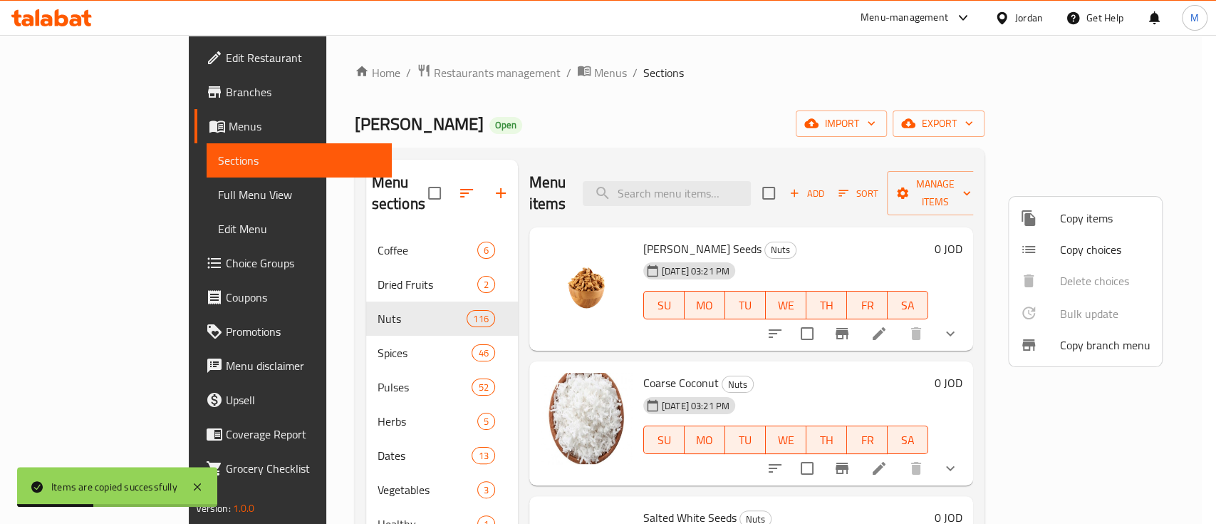
click at [851, 94] on div at bounding box center [608, 262] width 1216 height 524
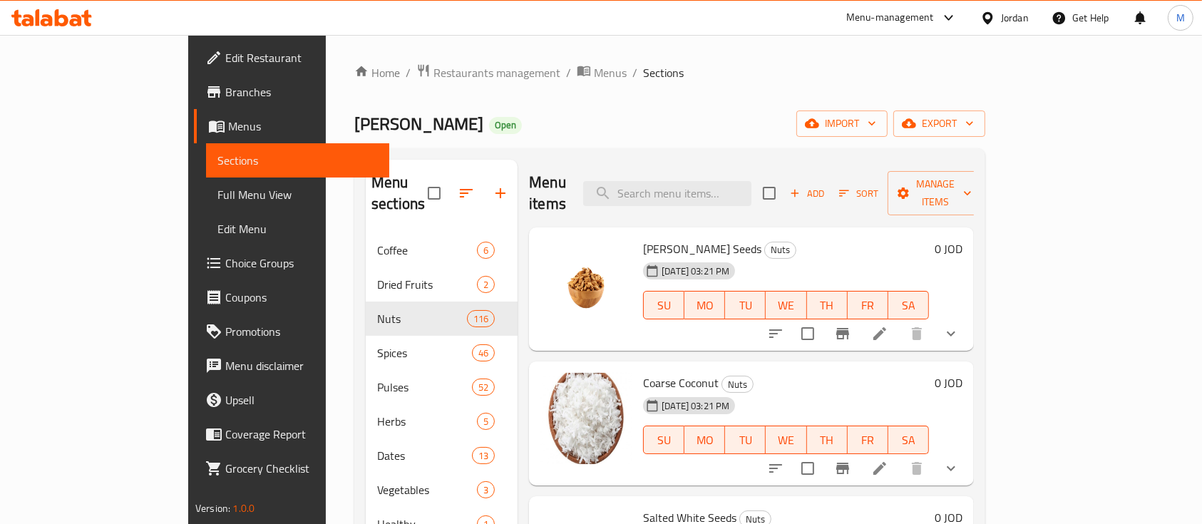
scroll to position [95, 0]
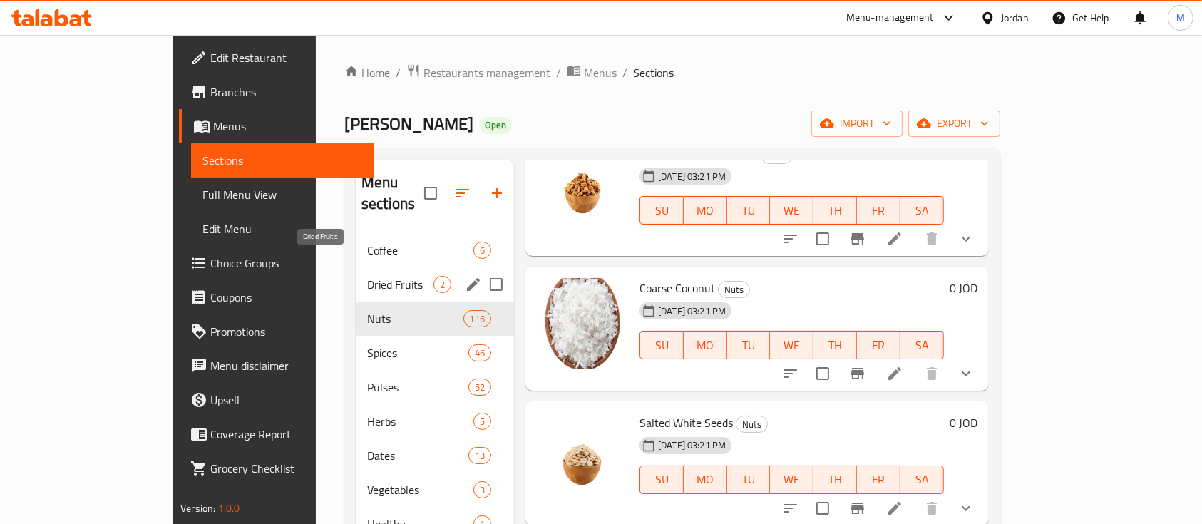
click at [367, 276] on span "Dried Fruits" at bounding box center [400, 284] width 66 height 17
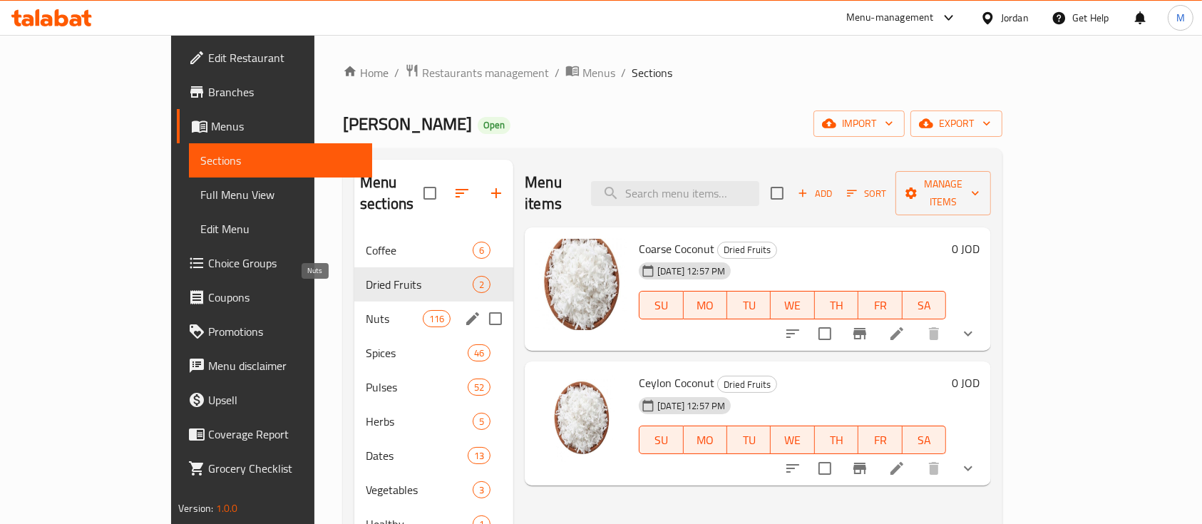
click at [366, 310] on span "Nuts" at bounding box center [394, 318] width 57 height 17
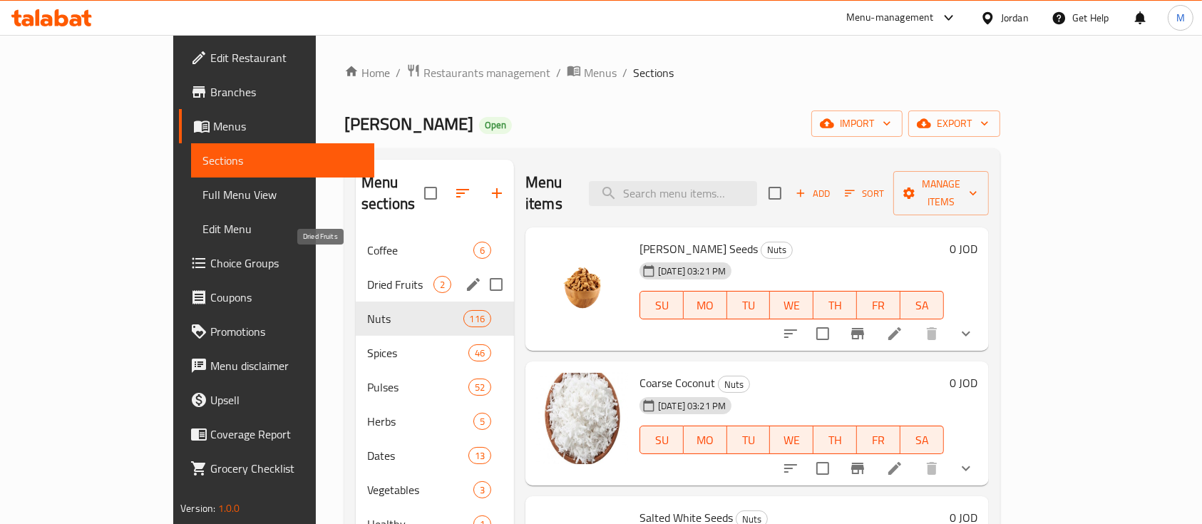
click at [367, 276] on span "Dried Fruits" at bounding box center [400, 284] width 66 height 17
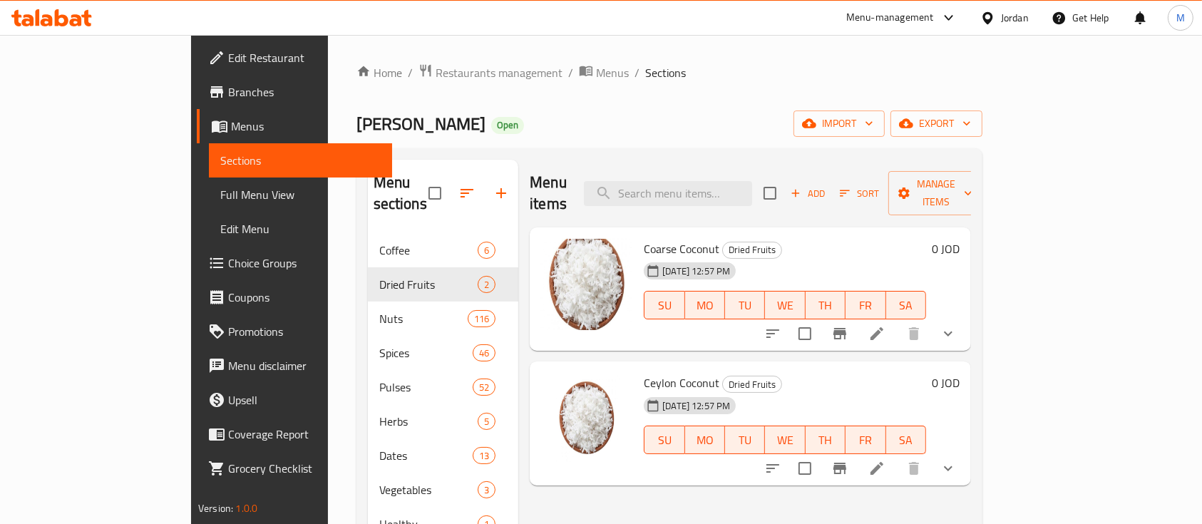
click at [458, 185] on icon "button" at bounding box center [466, 193] width 17 height 17
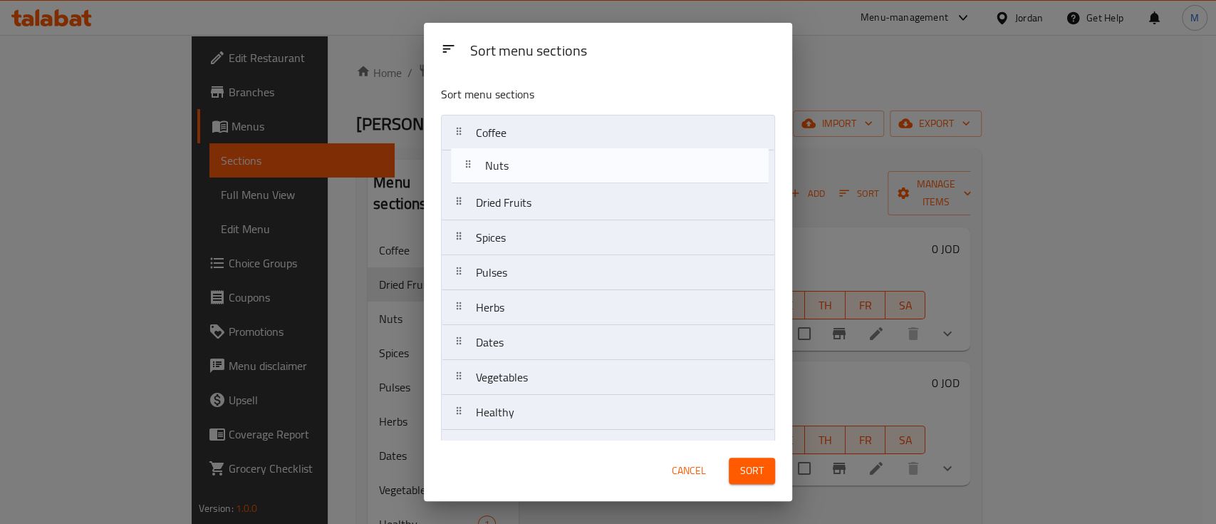
drag, startPoint x: 547, startPoint y: 206, endPoint x: 560, endPoint y: 165, distance: 42.6
click at [560, 165] on nav "Coffee Dried Fruits Nuts Spices Pulses Herbs Dates Vegetables Healthy Chocolate…" at bounding box center [608, 308] width 334 height 386
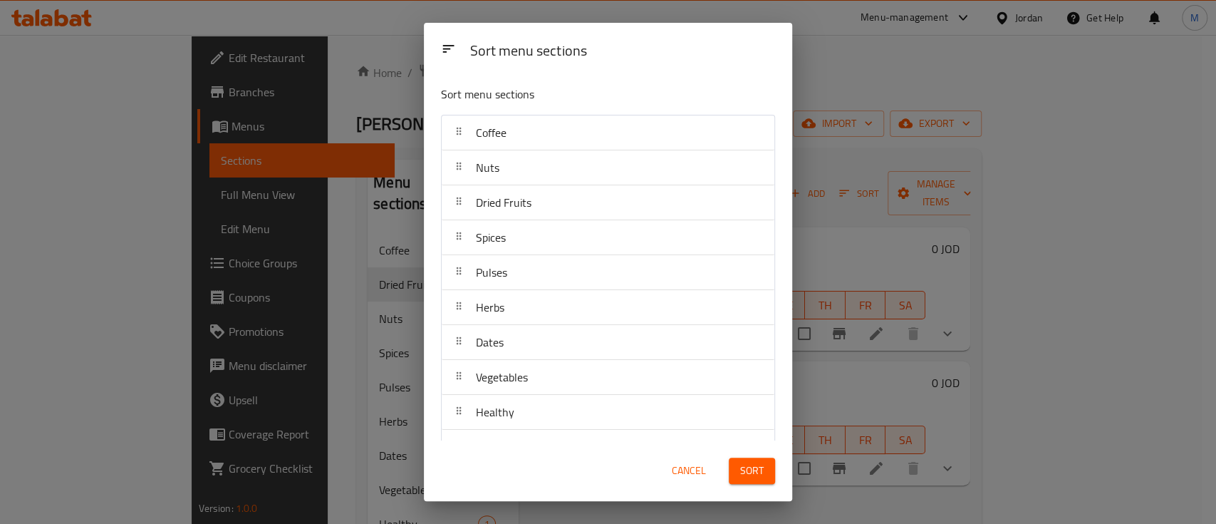
click at [753, 470] on span "Sort" at bounding box center [752, 471] width 24 height 18
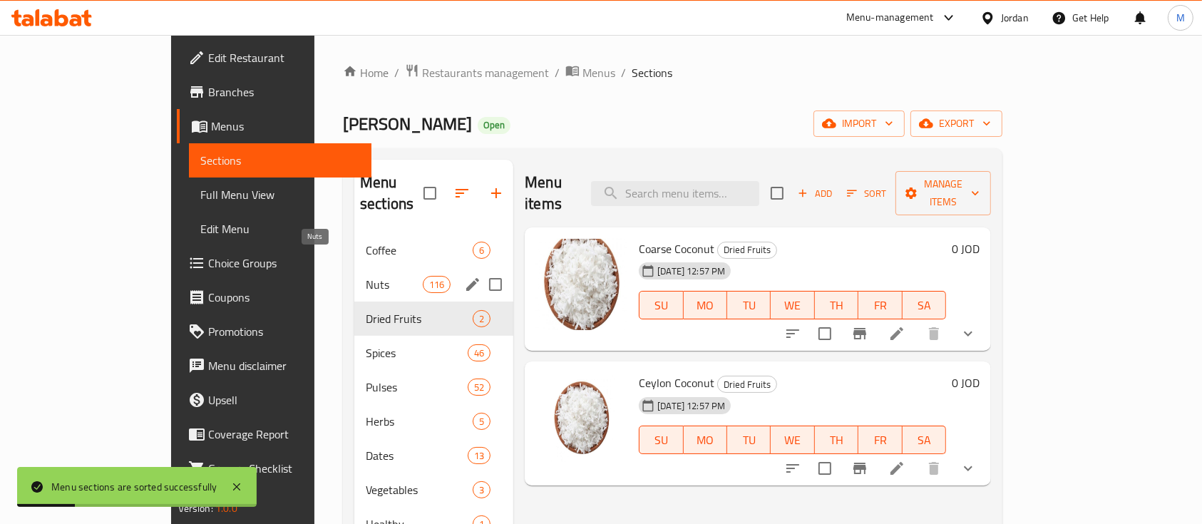
click at [366, 276] on span "Nuts" at bounding box center [394, 284] width 57 height 17
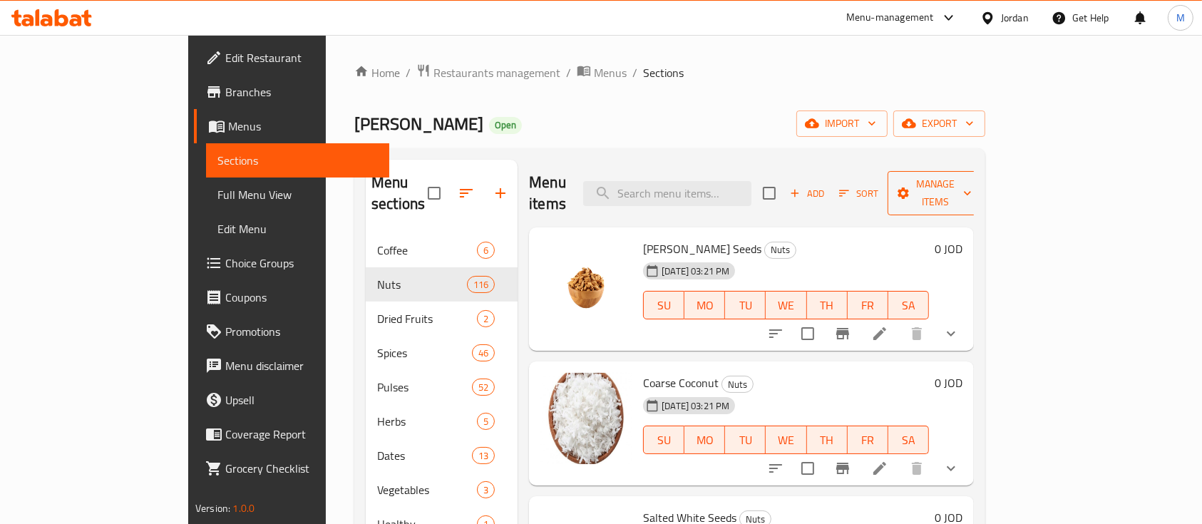
click at [910, 186] on icon "button" at bounding box center [903, 193] width 14 height 14
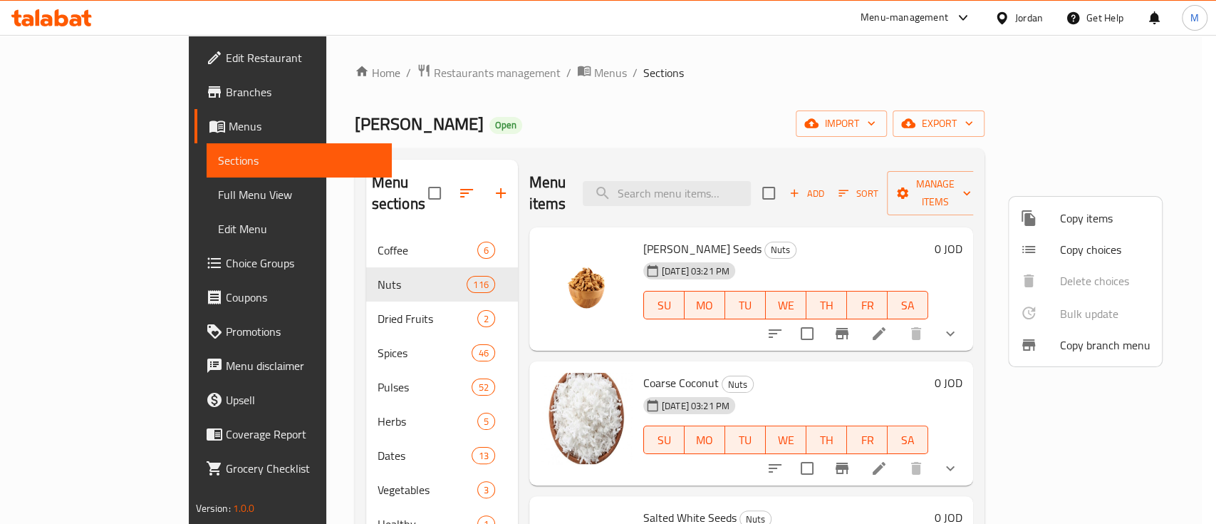
click at [1117, 219] on span "Copy items" at bounding box center [1105, 218] width 91 height 17
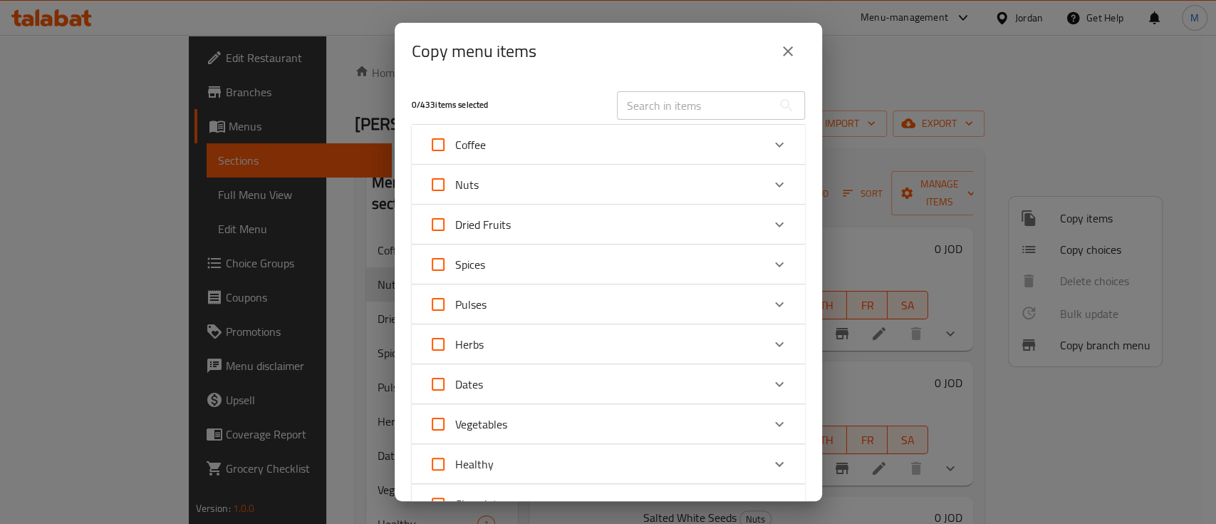
click at [773, 185] on icon "Expand" at bounding box center [779, 184] width 17 height 17
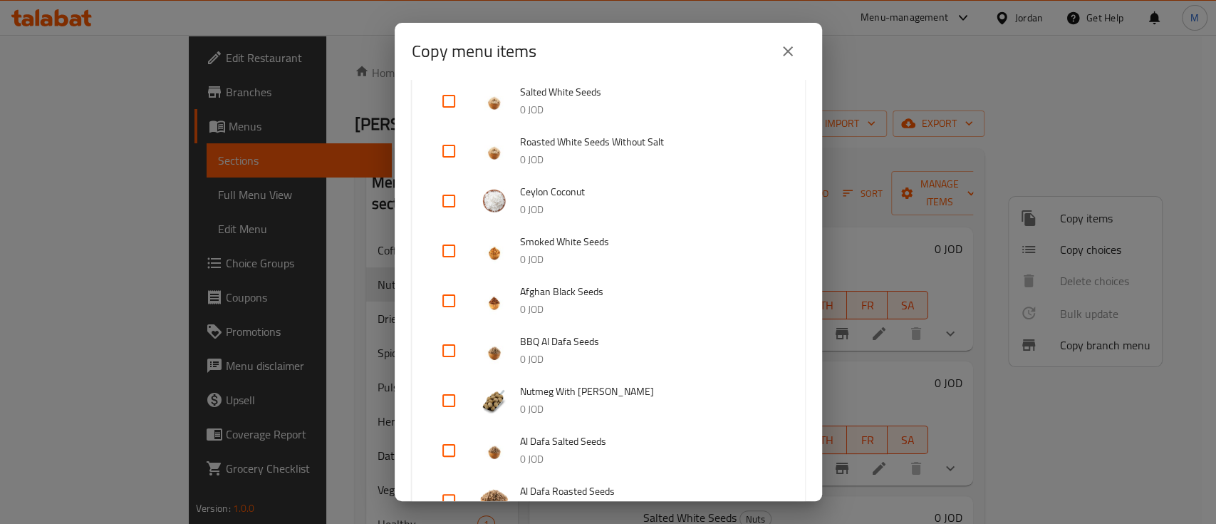
scroll to position [285, 0]
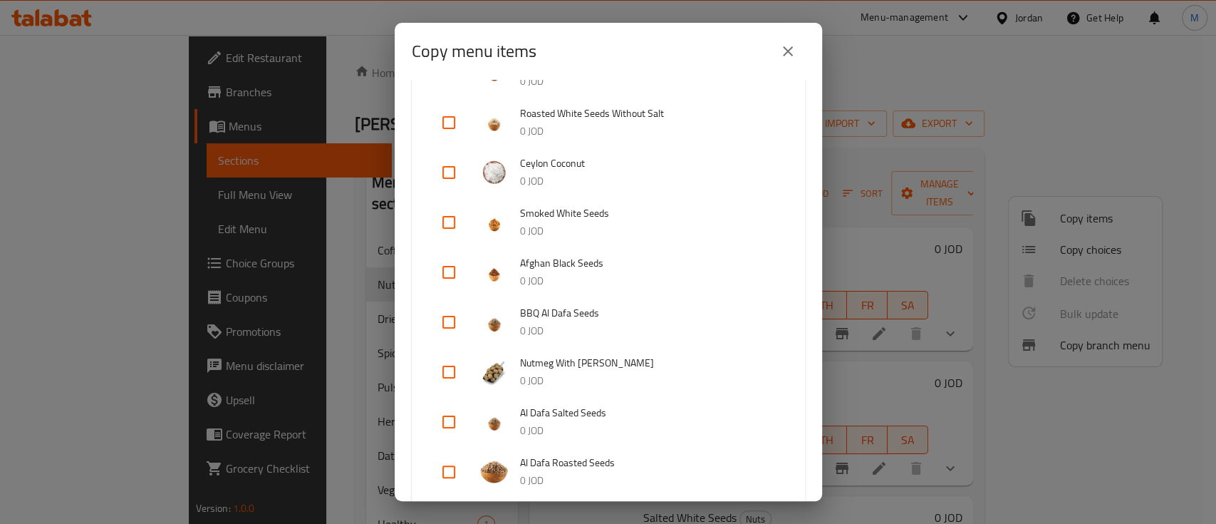
click at [450, 373] on input "checkbox" at bounding box center [449, 372] width 34 height 34
checkbox input "true"
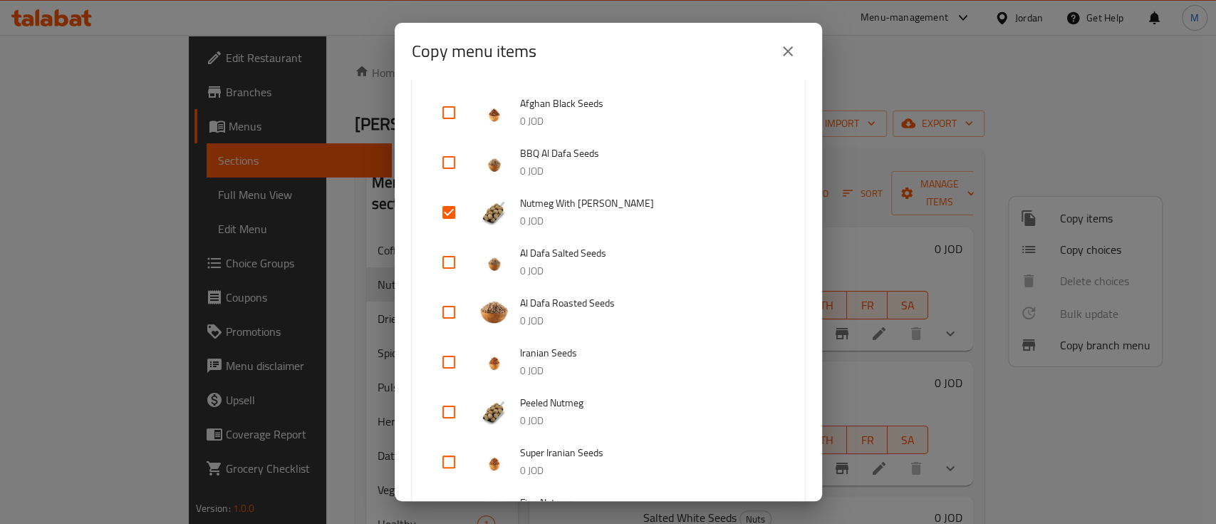
scroll to position [475, 0]
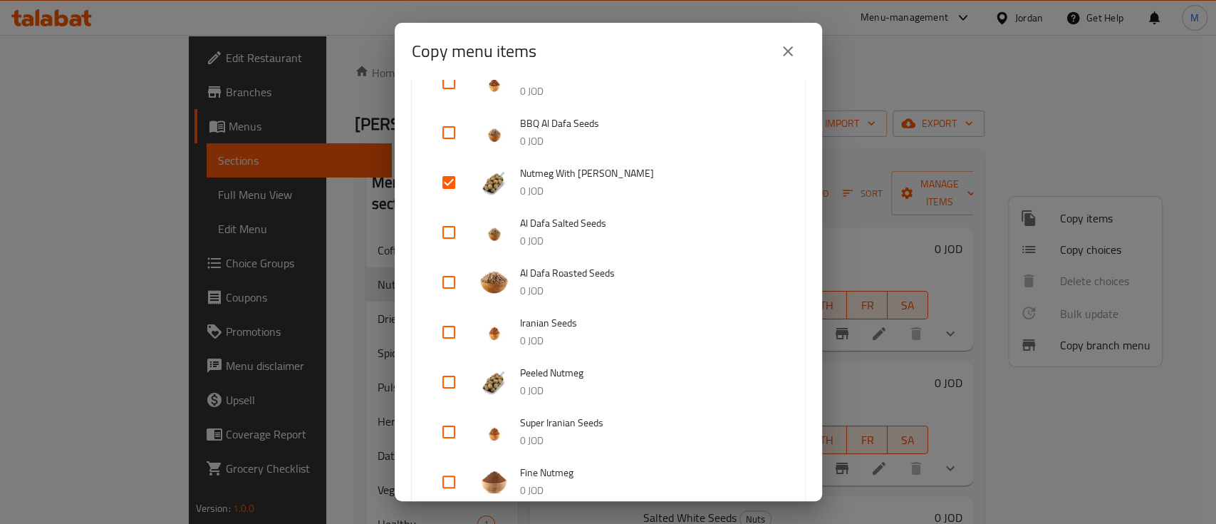
click at [456, 379] on input "checkbox" at bounding box center [449, 382] width 34 height 34
checkbox input "true"
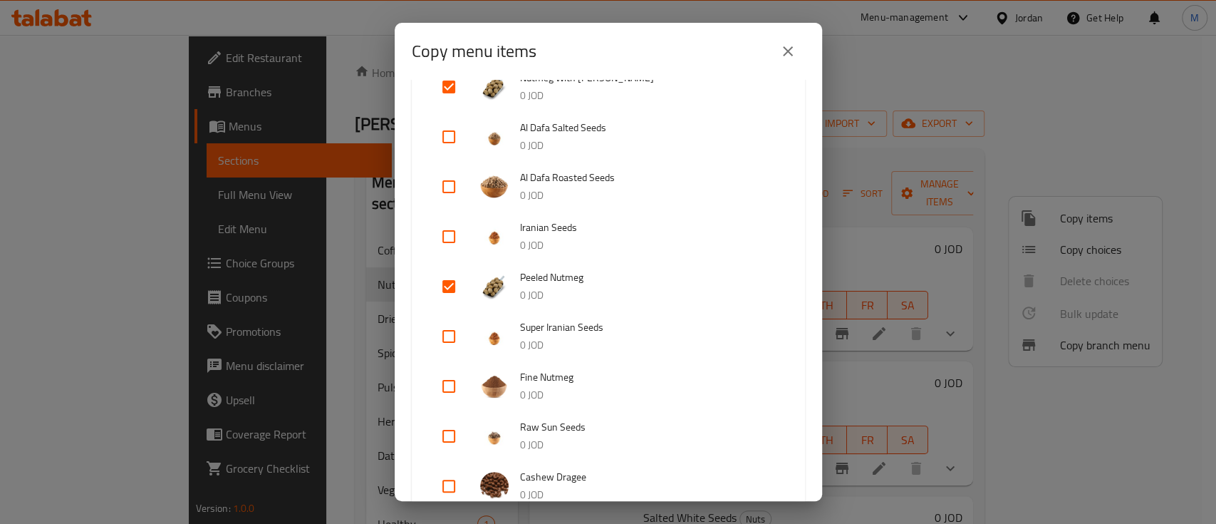
click at [456, 381] on input "checkbox" at bounding box center [449, 386] width 34 height 34
checkbox input "true"
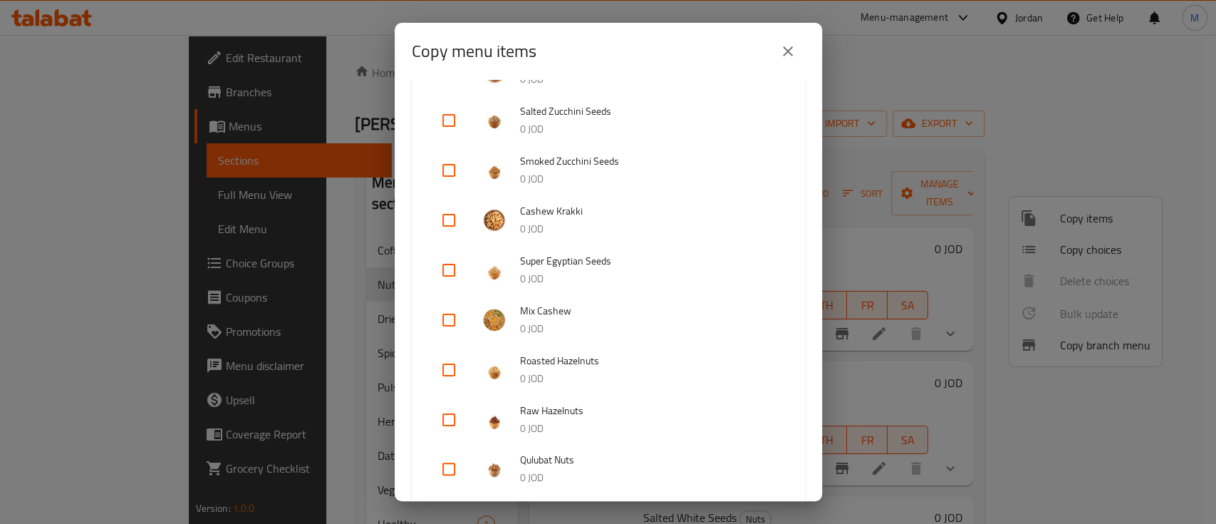
scroll to position [1330, 0]
